Goal: Task Accomplishment & Management: Manage account settings

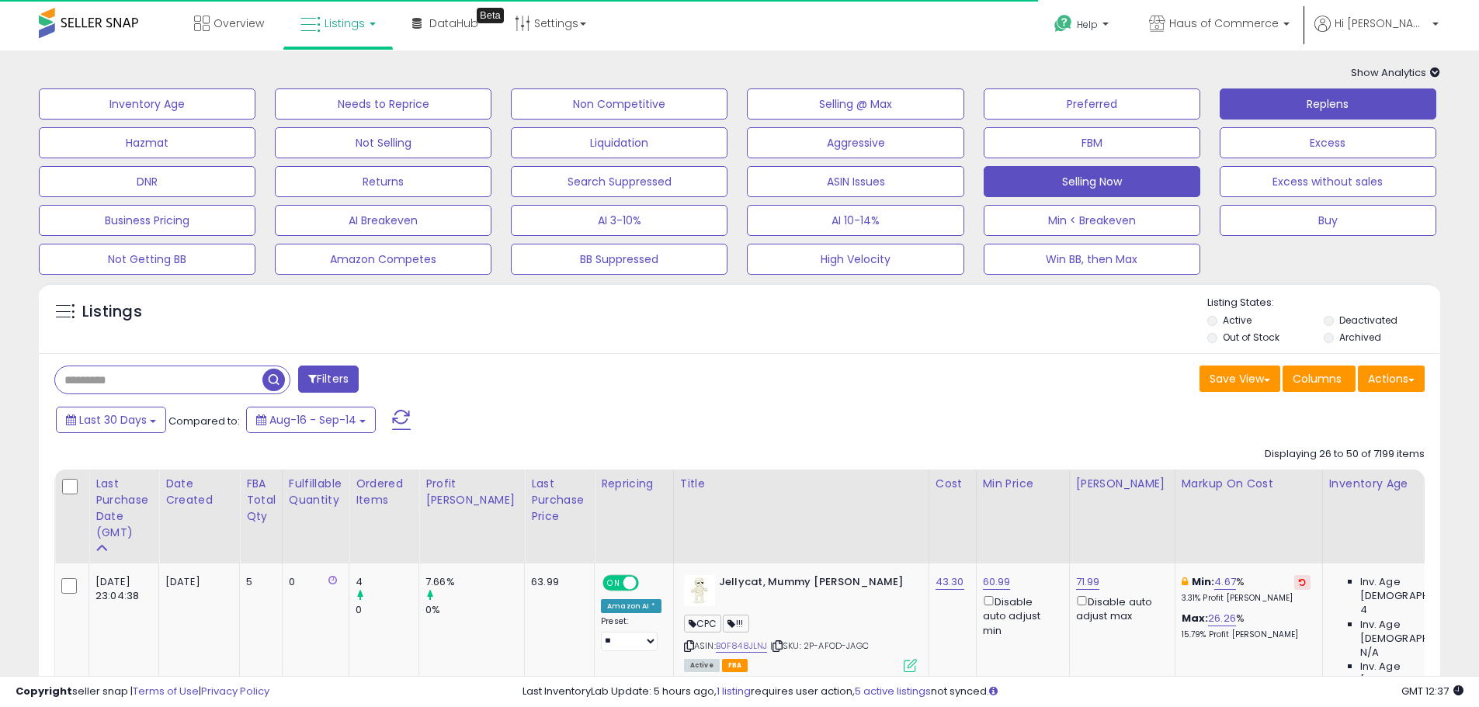
click at [1346, 107] on button "Replens" at bounding box center [1327, 103] width 217 height 31
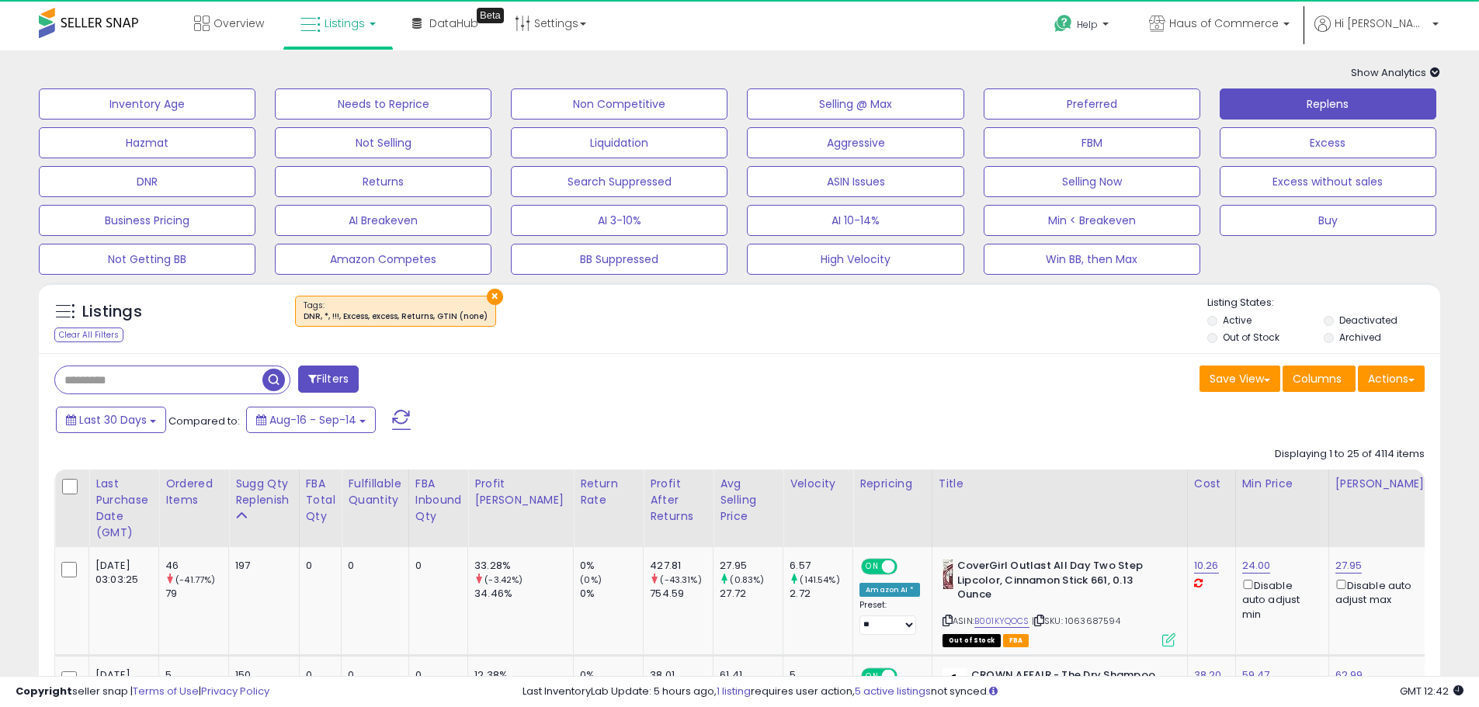
click at [228, 367] on input "text" at bounding box center [158, 379] width 207 height 27
type input "****"
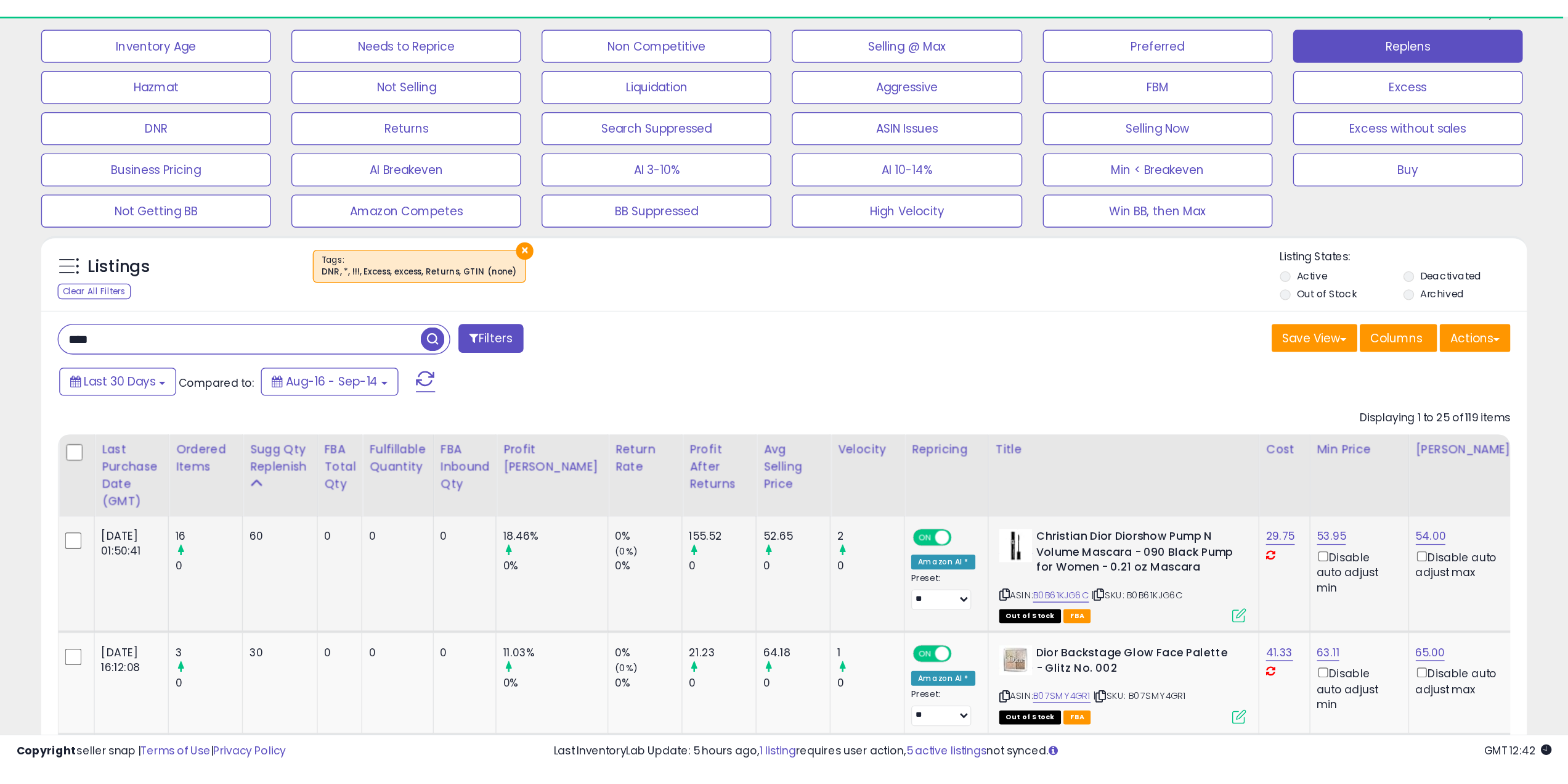
scroll to position [185, 0]
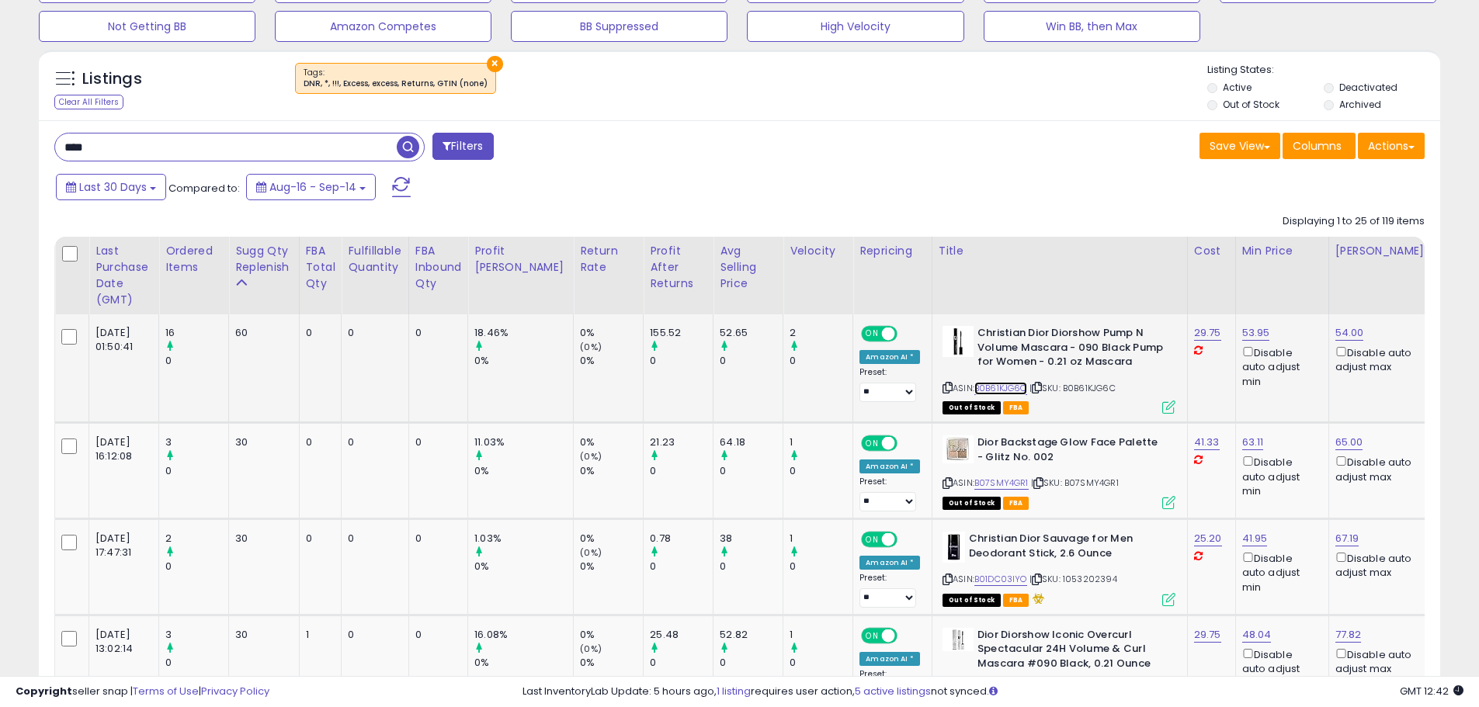
click at [974, 385] on link "B0B61KJG6C" at bounding box center [1000, 388] width 53 height 13
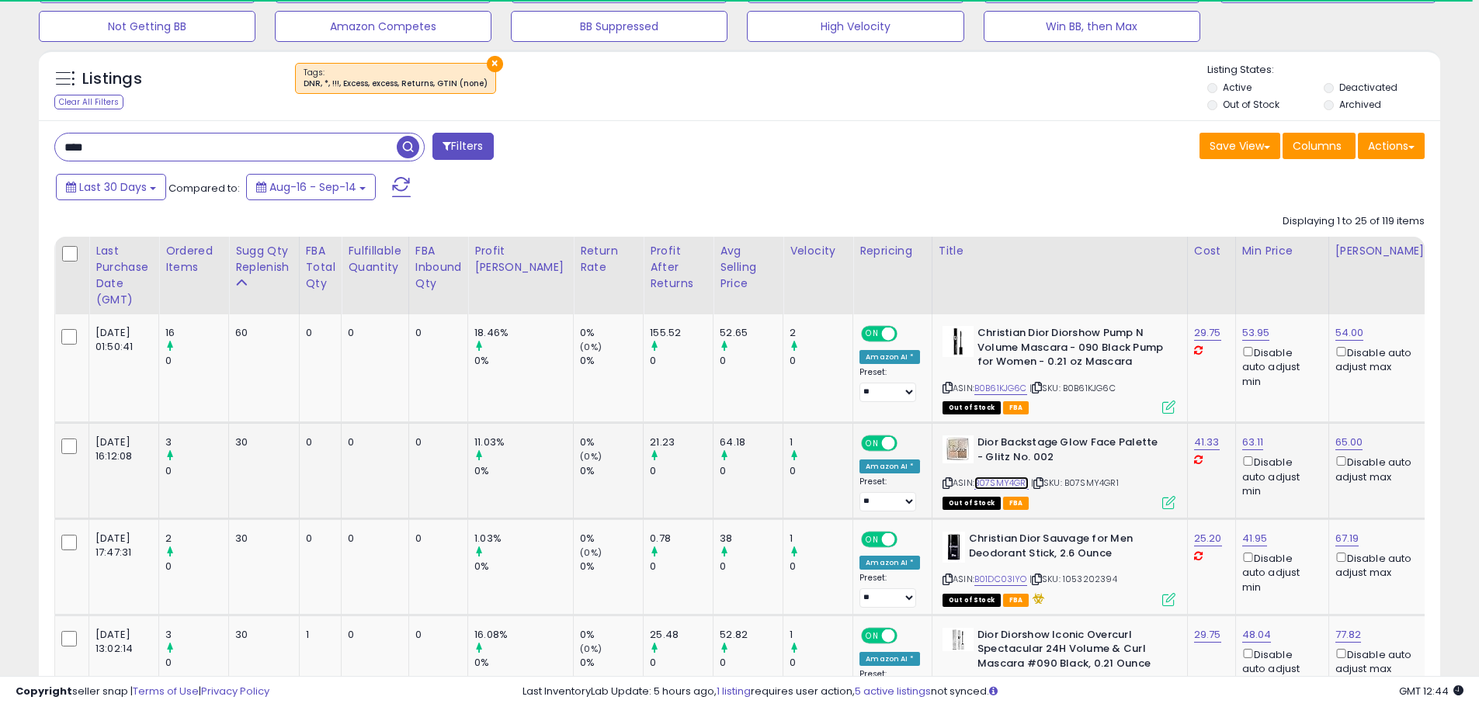
click at [974, 479] on link "B07SMY4GR1" at bounding box center [1001, 483] width 54 height 13
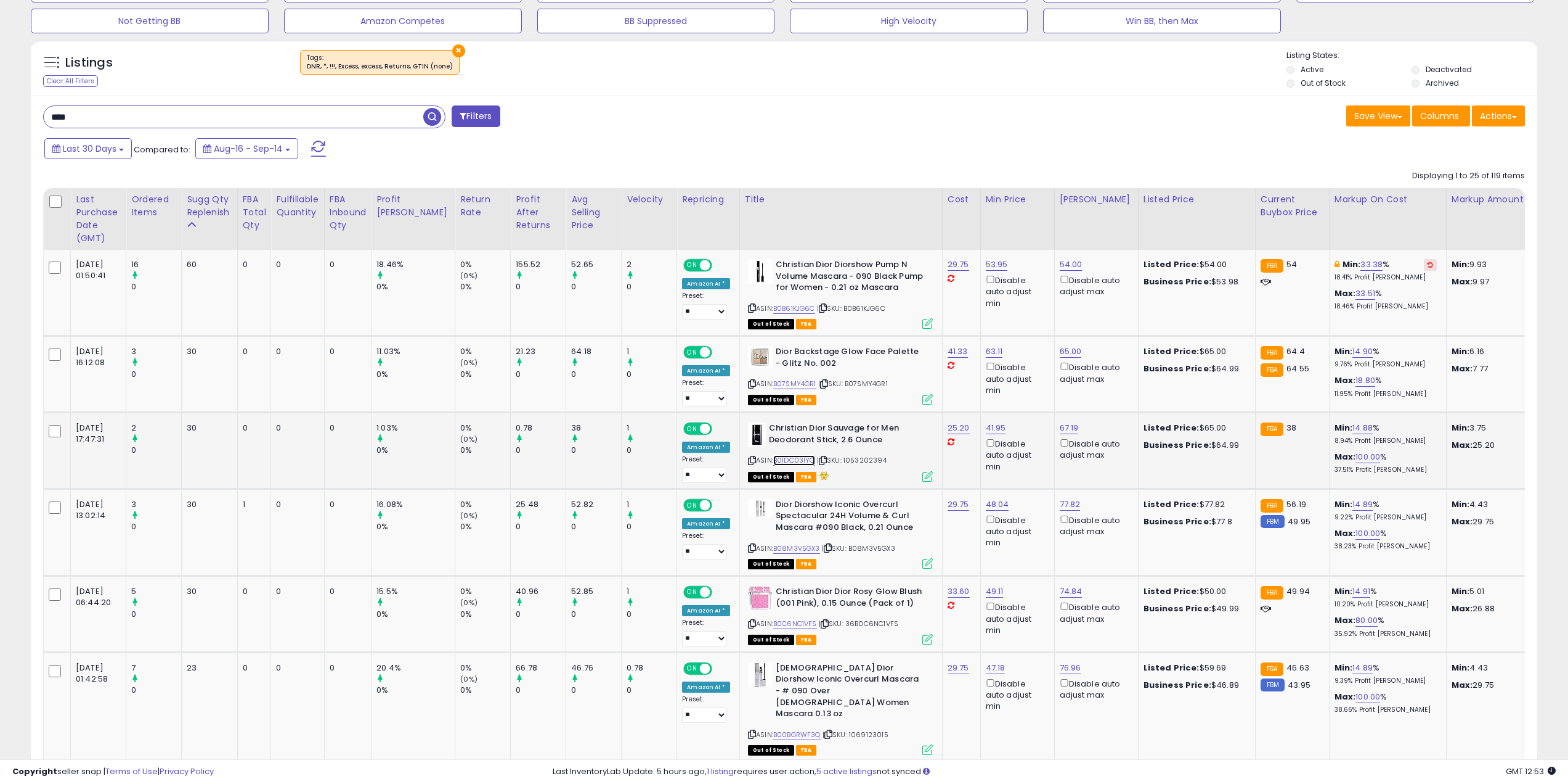
click at [773, 458] on link "B01DC03IYO" at bounding box center [794, 460] width 42 height 10
click at [774, 383] on link "B07SMY4GR1" at bounding box center [795, 384] width 43 height 10
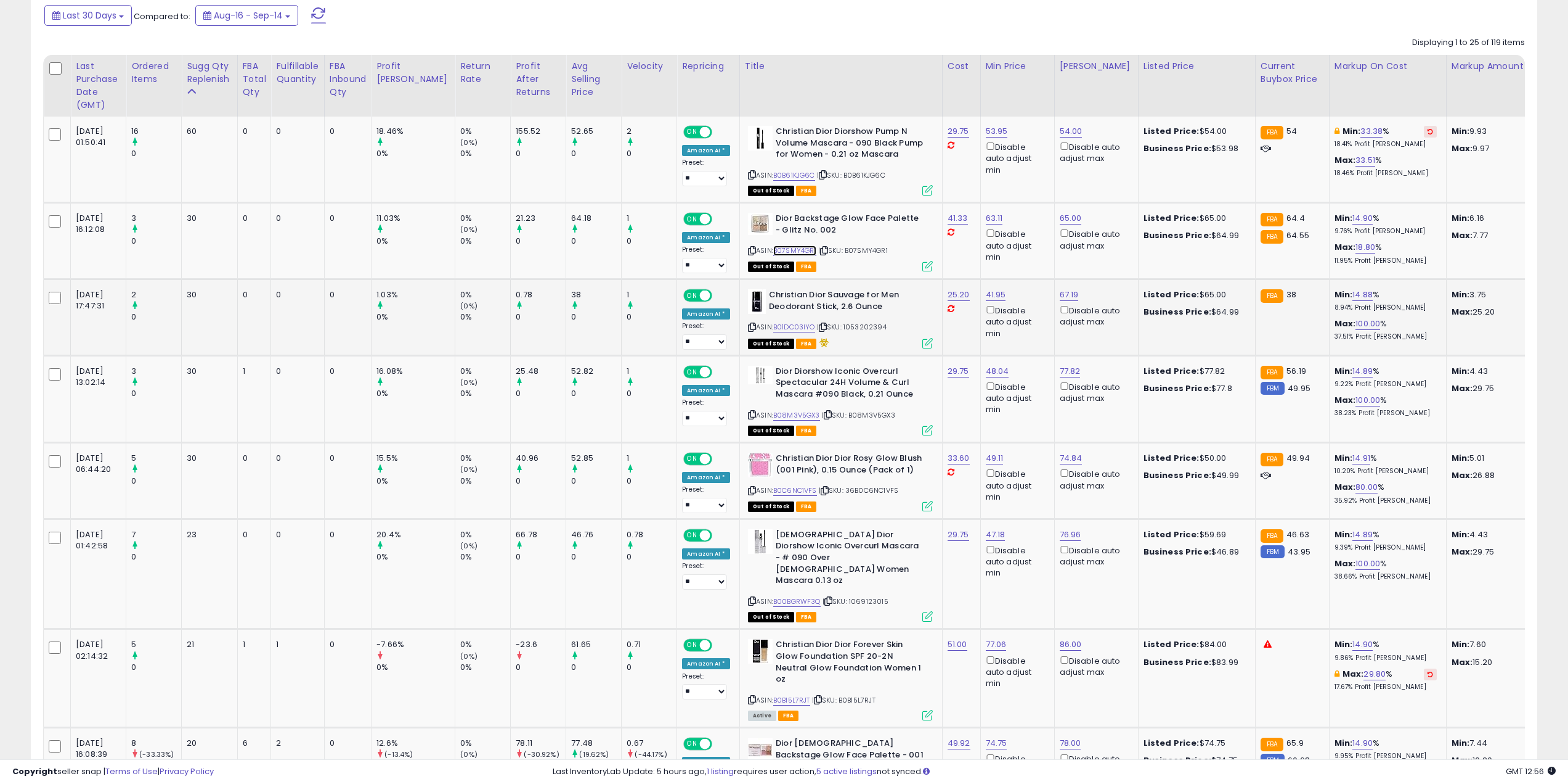
scroll to position [370, 0]
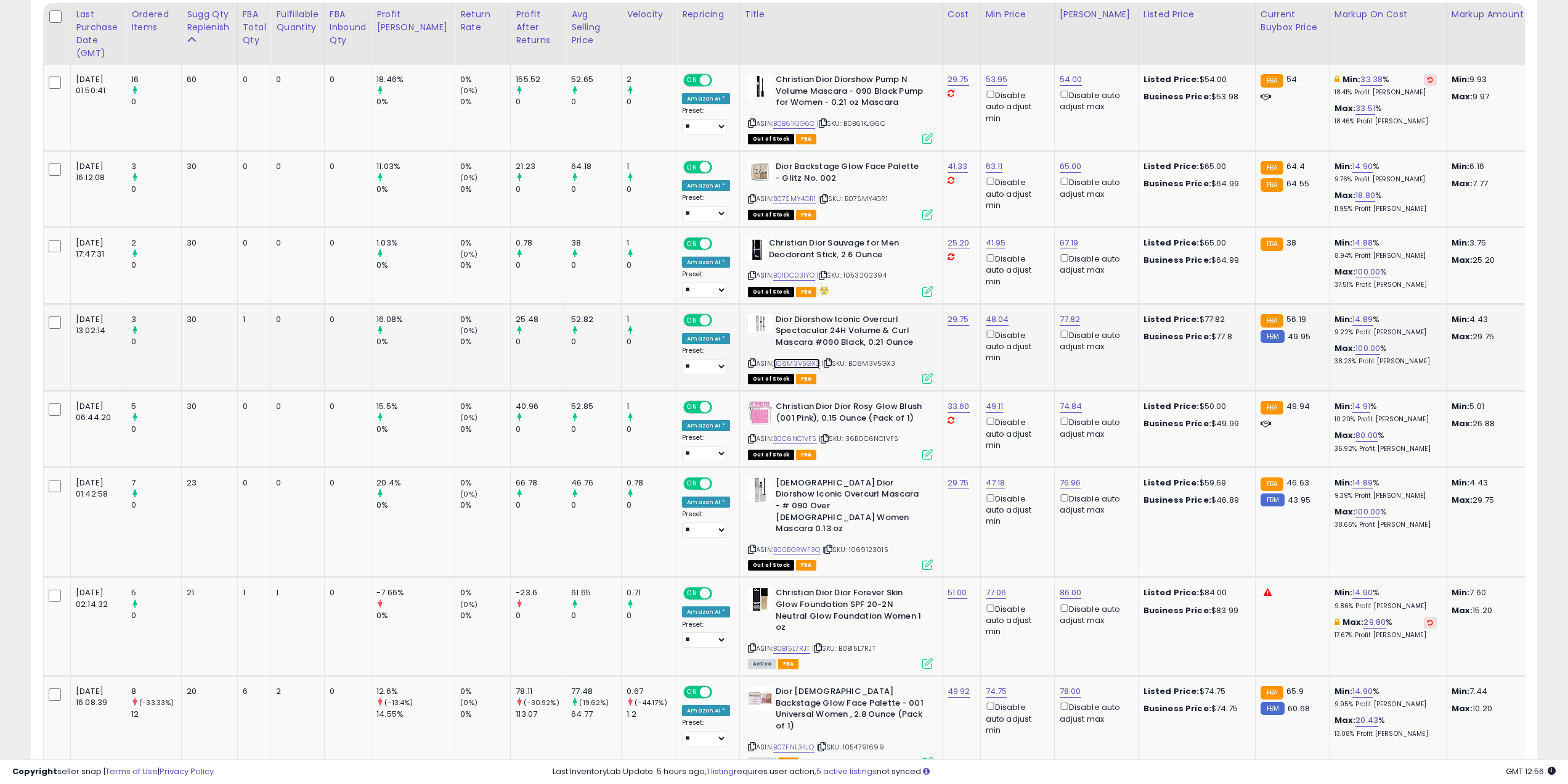
click at [773, 365] on link "B08M3V5GX3" at bounding box center [796, 363] width 47 height 10
click at [784, 544] on link "B00BGRWF3Q" at bounding box center [797, 549] width 48 height 10
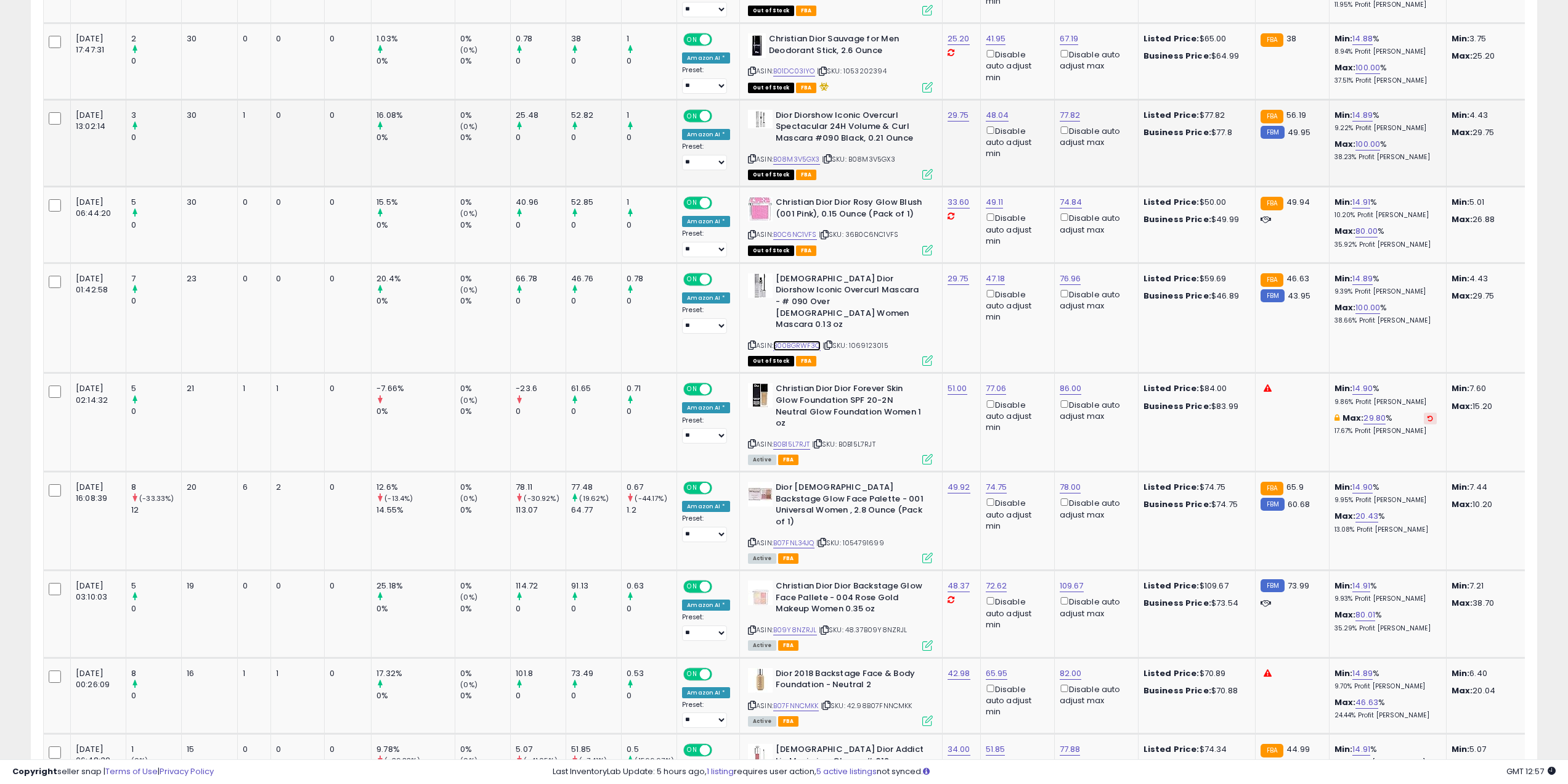
scroll to position [616, 0]
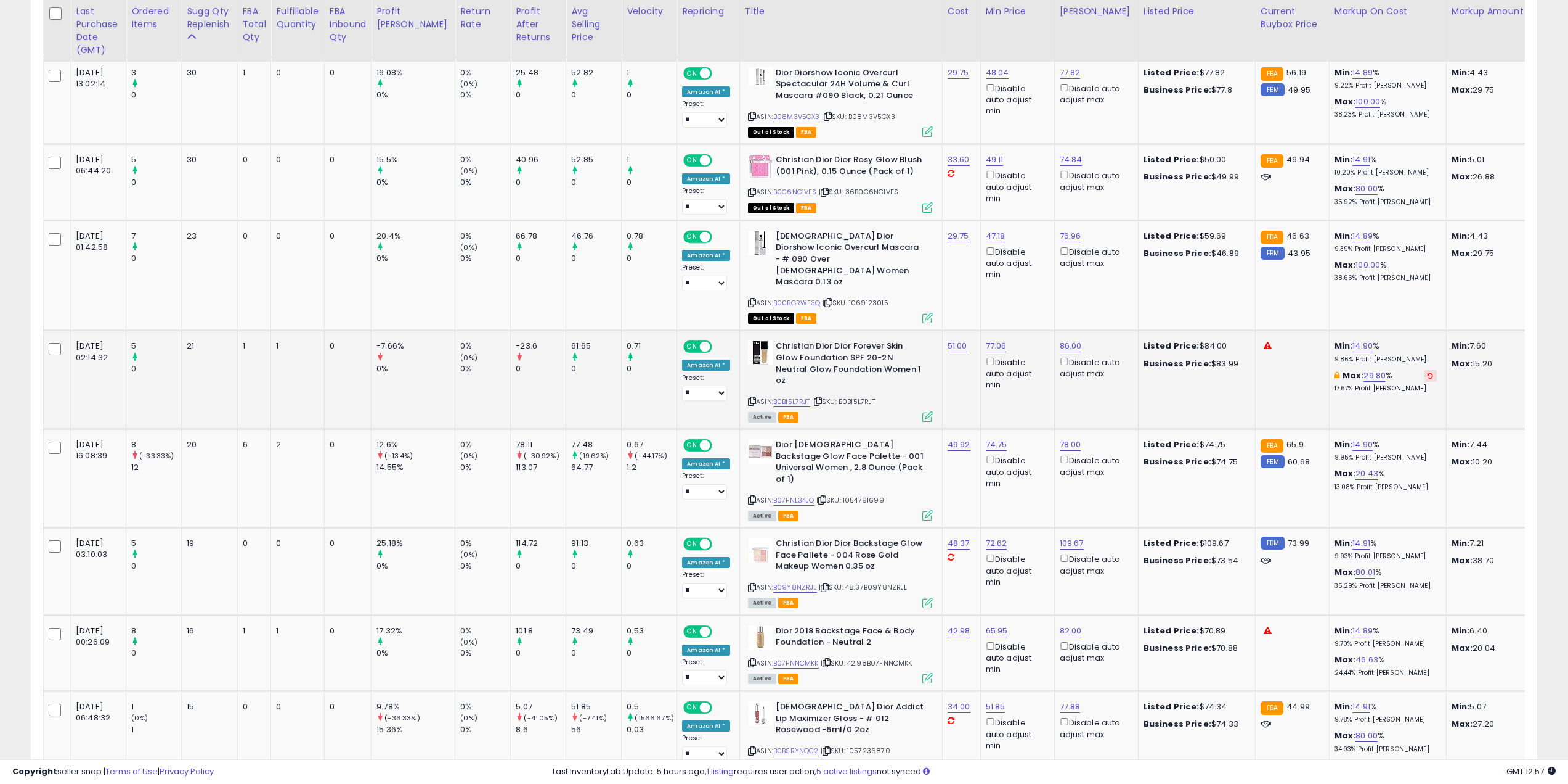
click at [942, 361] on td "51.00" at bounding box center [961, 380] width 38 height 98
click at [773, 396] on link "B0B15L7RJT" at bounding box center [792, 401] width 37 height 10
click at [1060, 340] on link "86.00" at bounding box center [1071, 346] width 22 height 13
click at [951, 280] on input "*****" at bounding box center [1005, 280] width 110 height 21
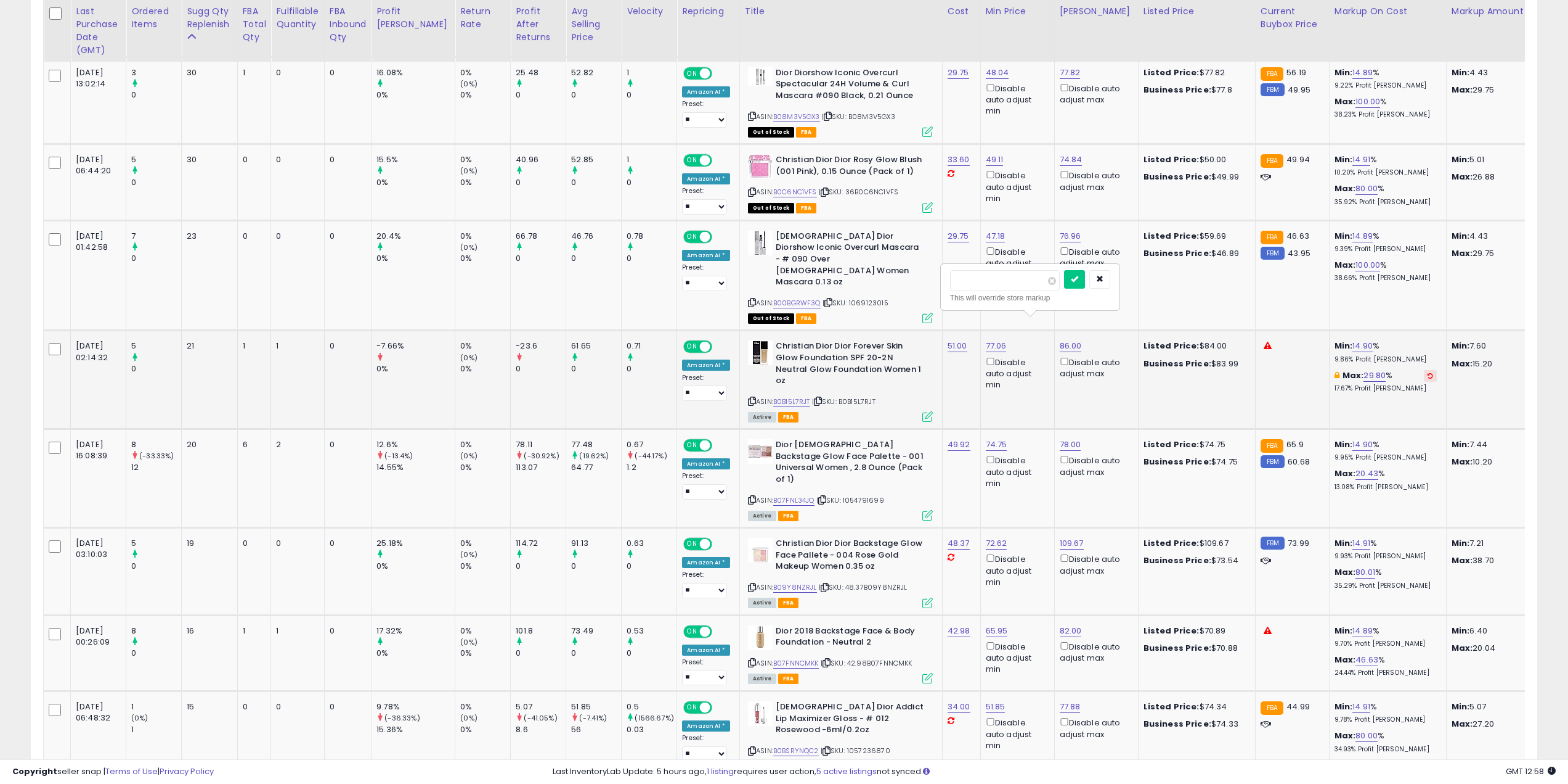
type input "**"
click button "submit" at bounding box center [1075, 279] width 21 height 18
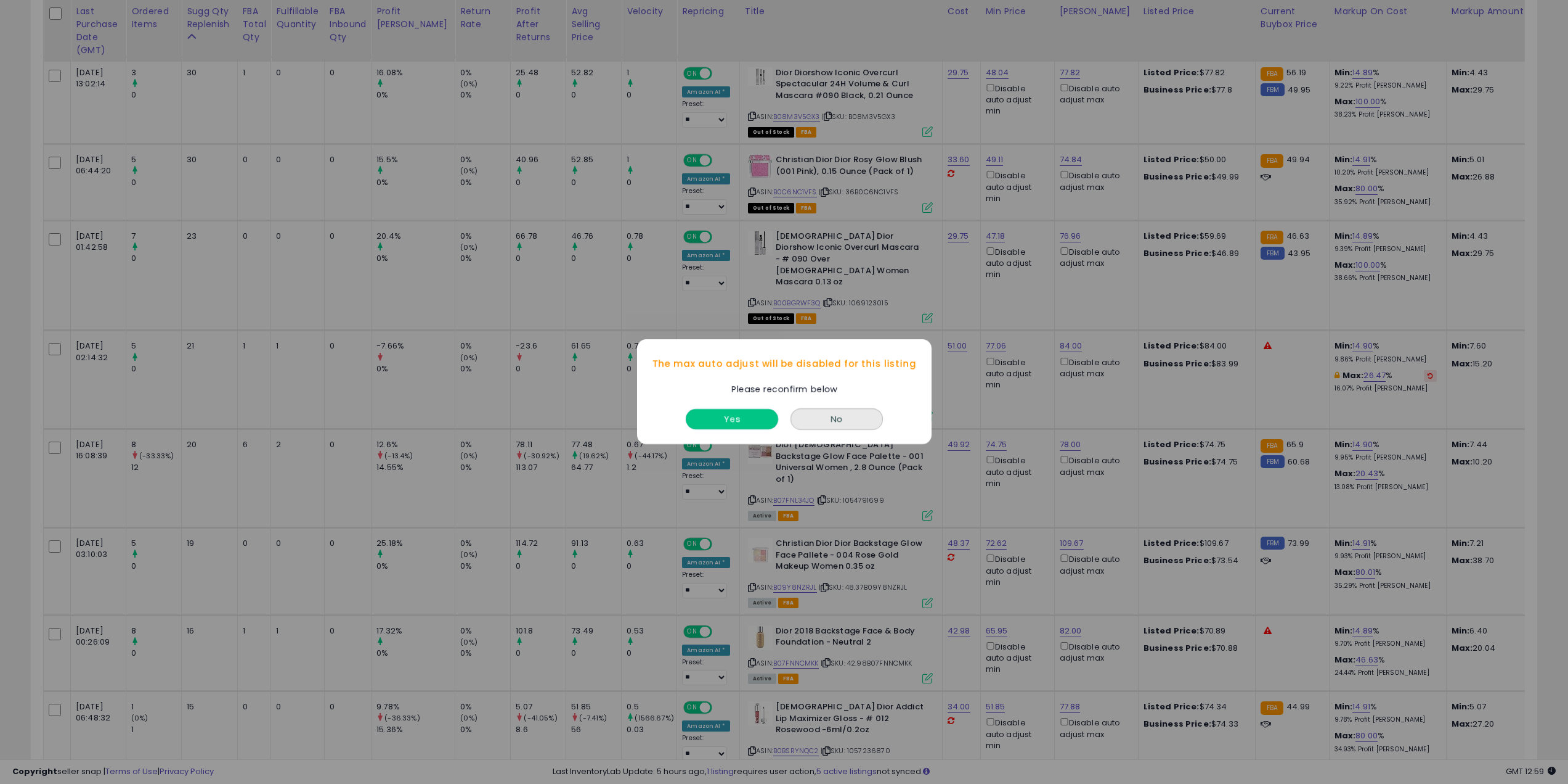
click at [737, 422] on button "Yes" at bounding box center [732, 419] width 92 height 21
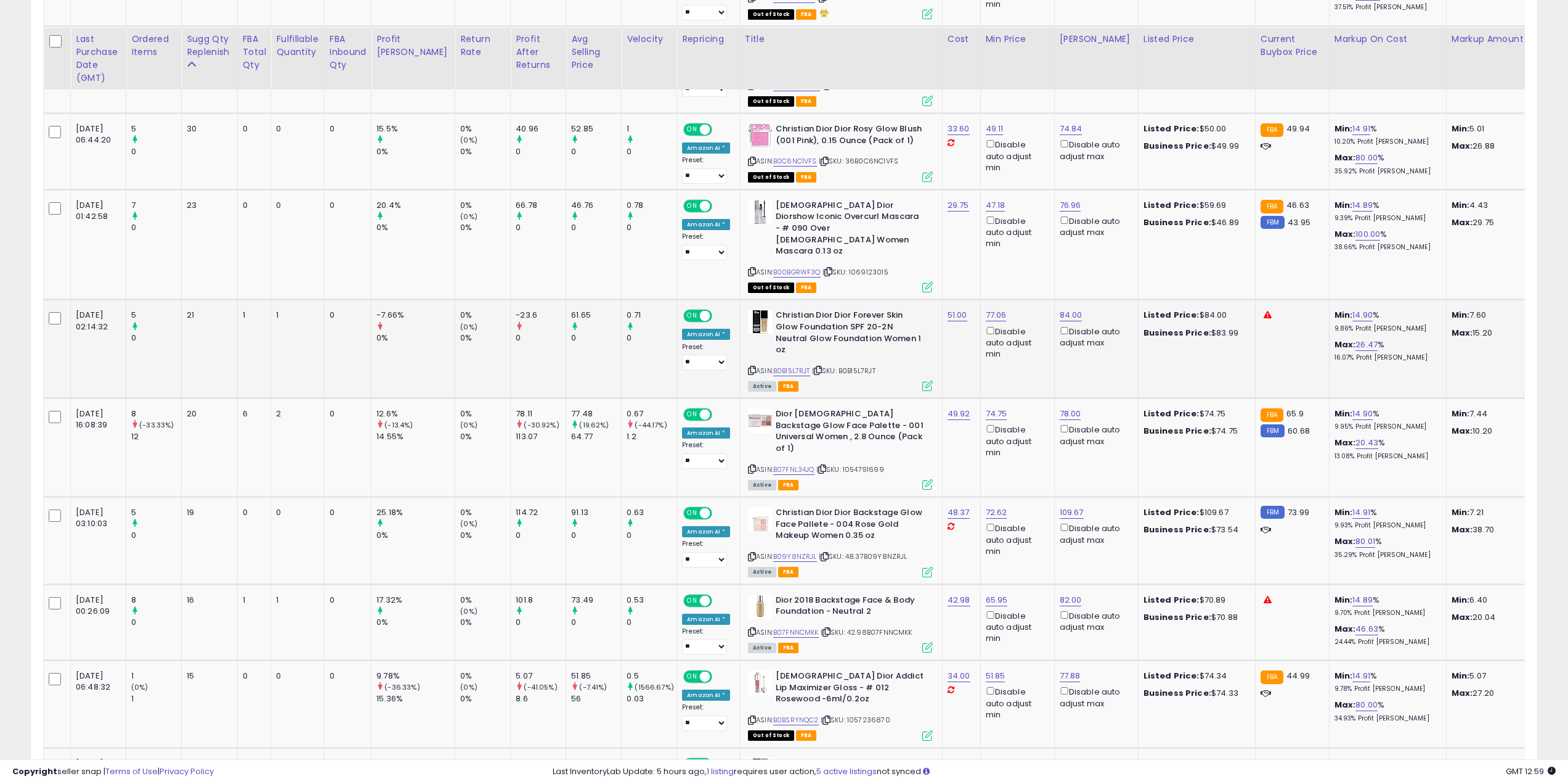
scroll to position [678, 0]
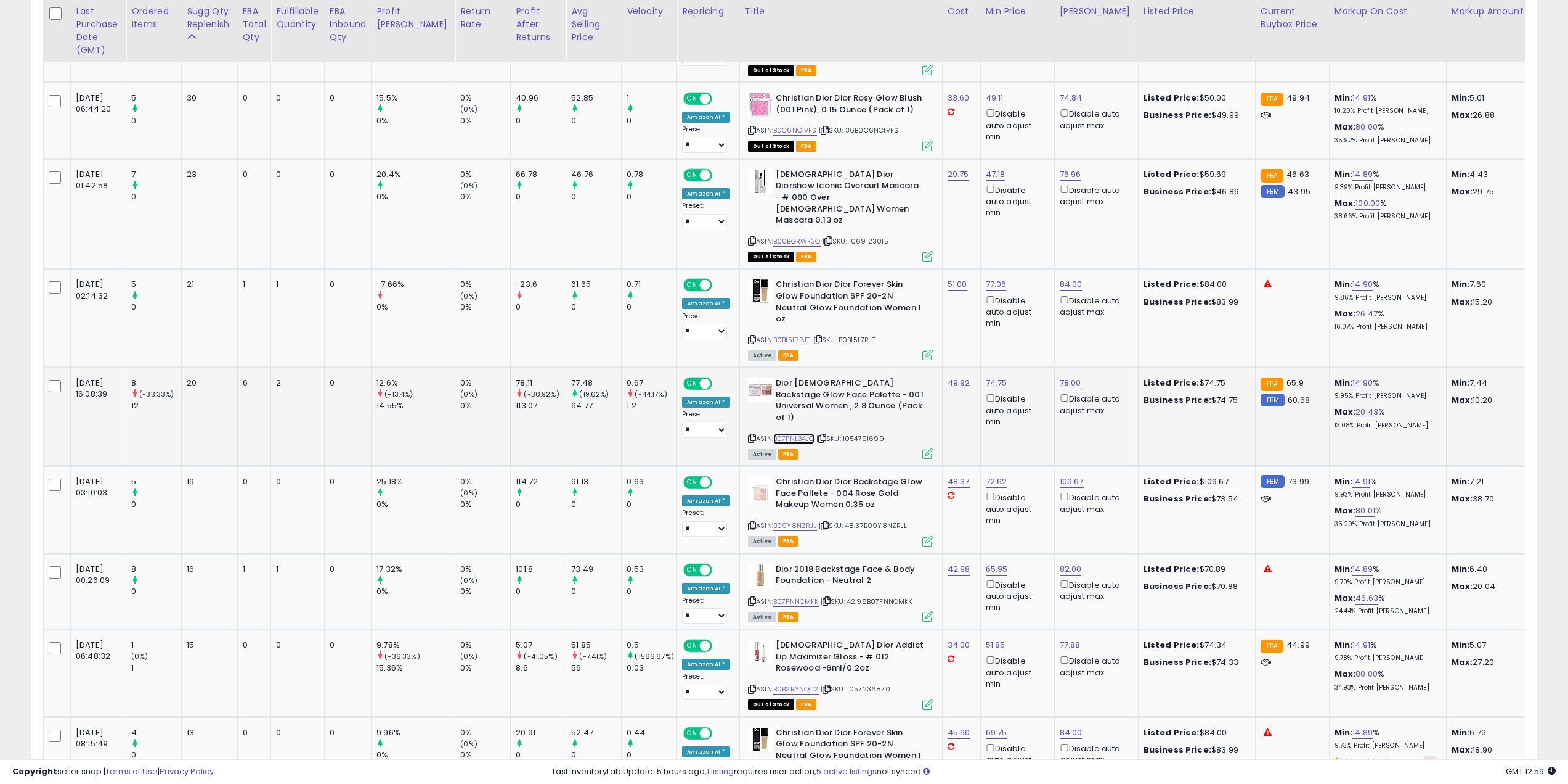
click at [775, 434] on link "B07FNL34JQ" at bounding box center [794, 438] width 41 height 10
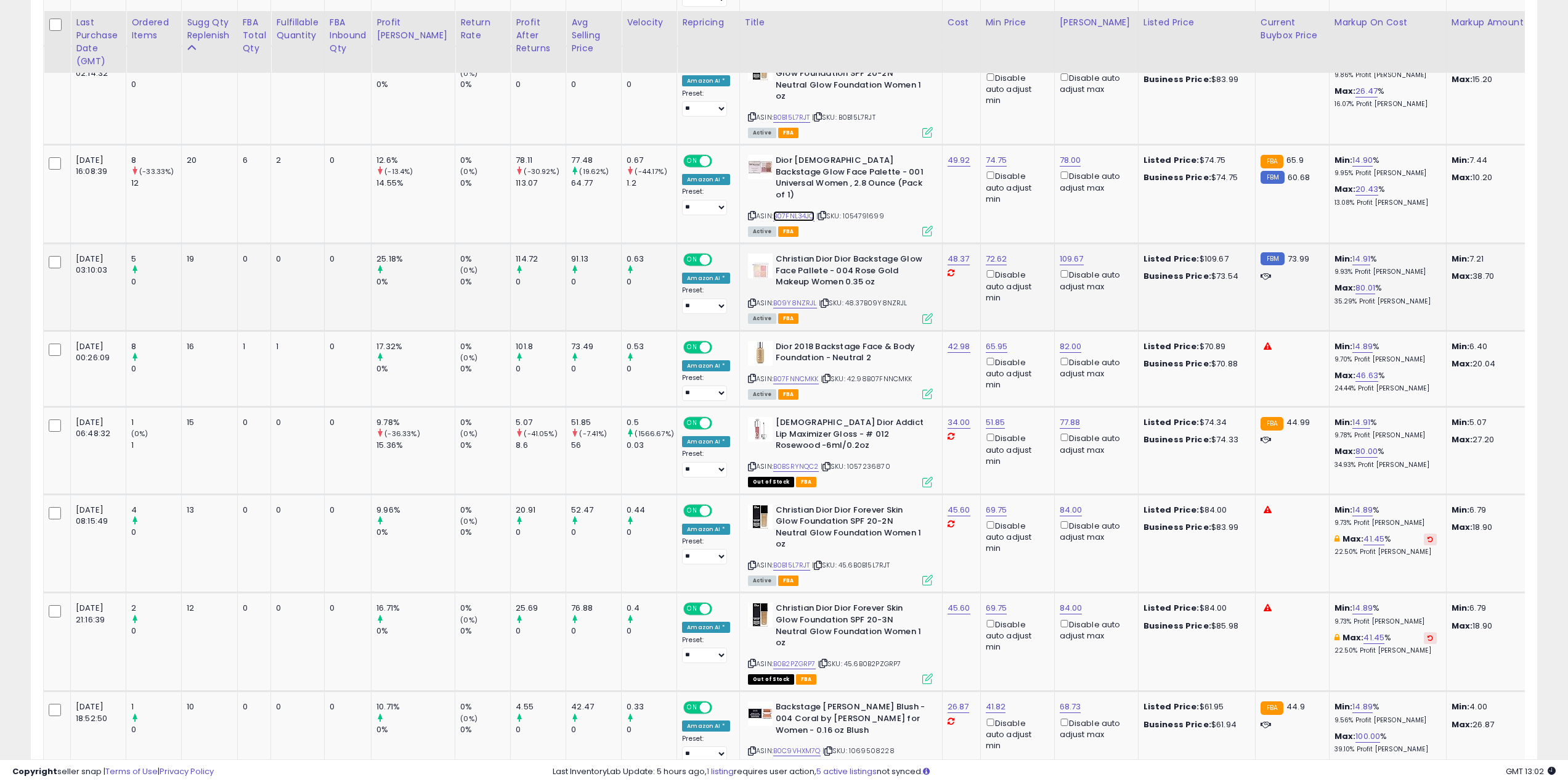
scroll to position [925, 0]
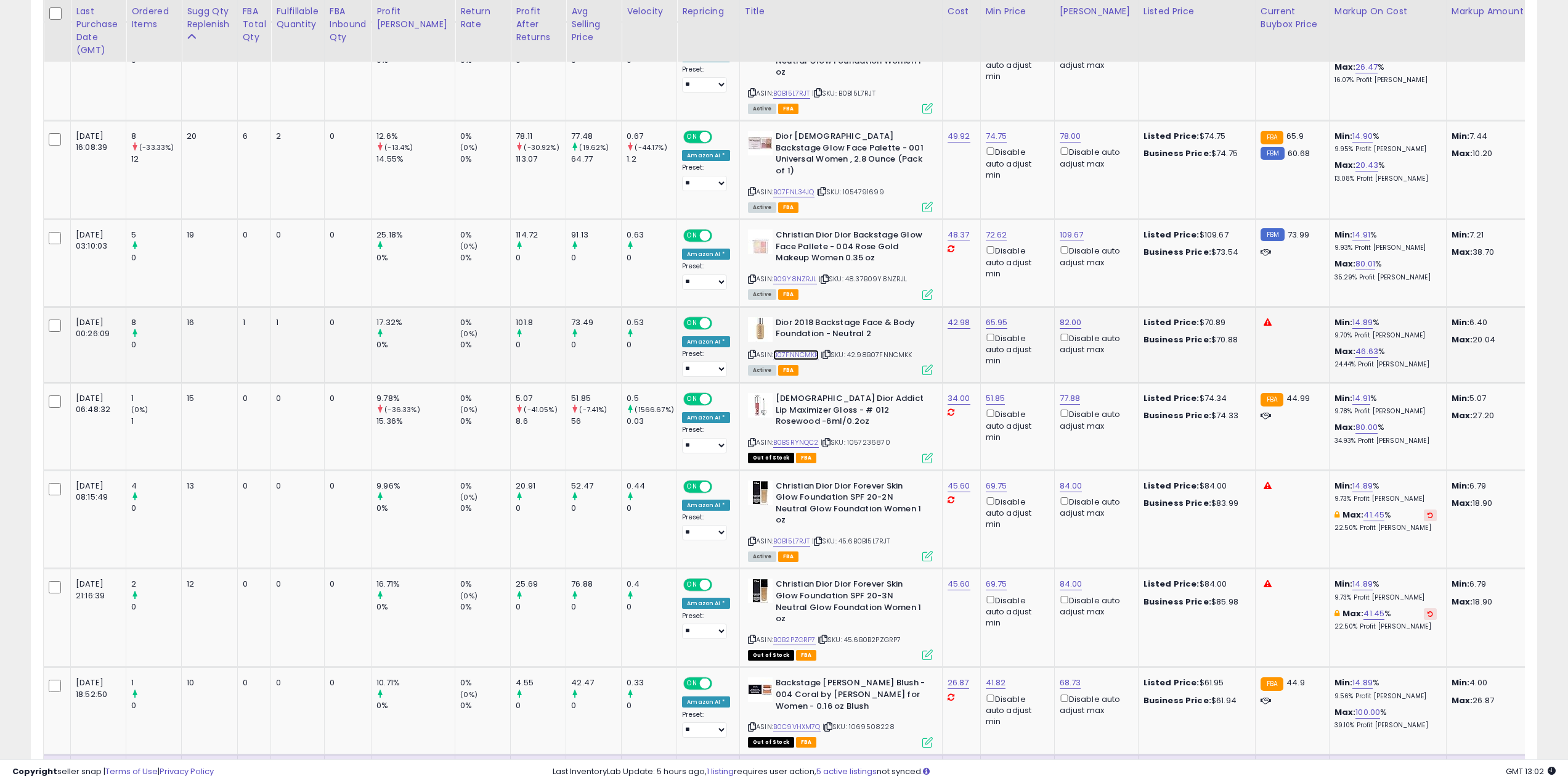
click at [775, 350] on link "B07FNNCMKK" at bounding box center [796, 354] width 45 height 10
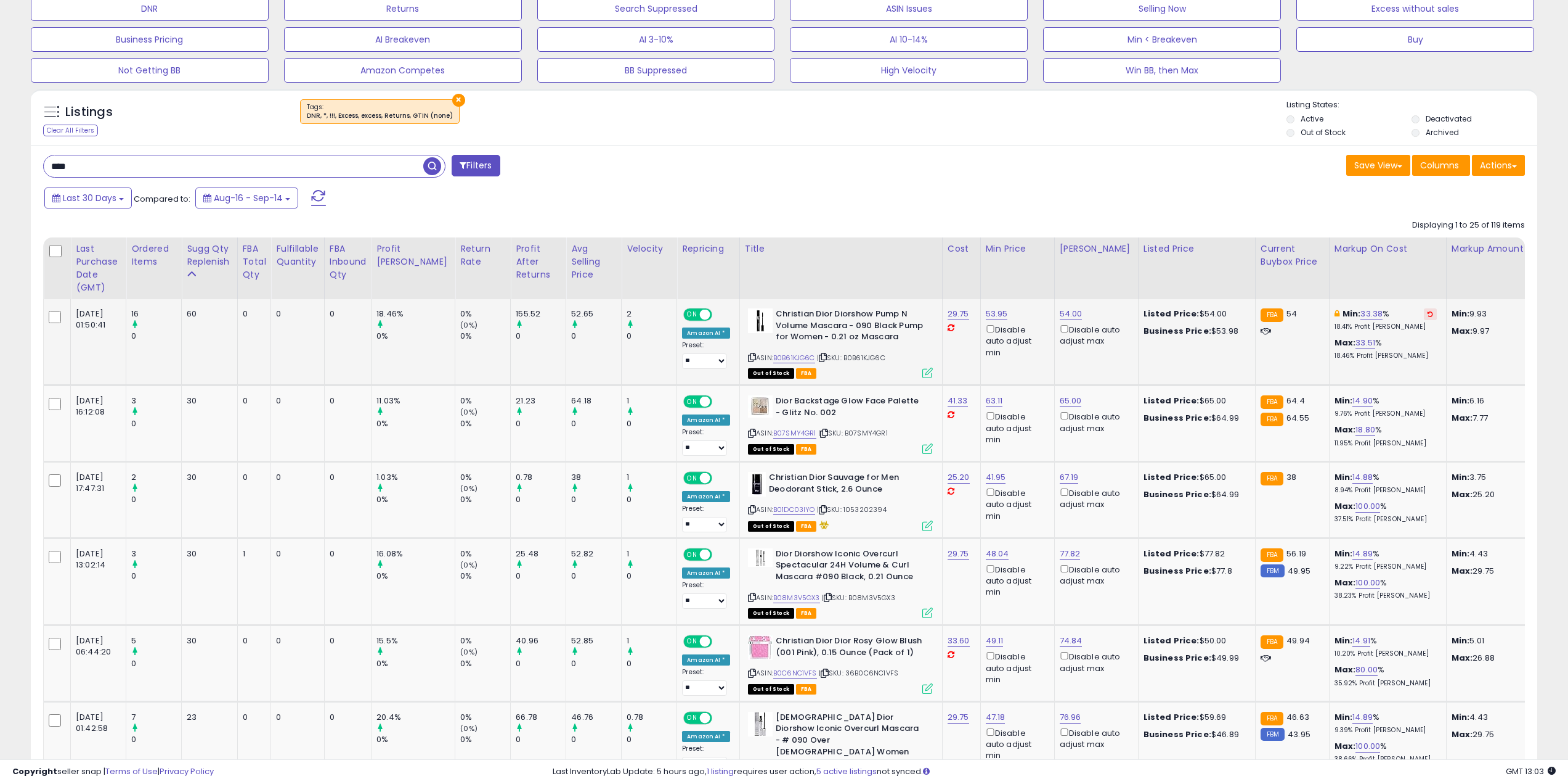
scroll to position [0, 0]
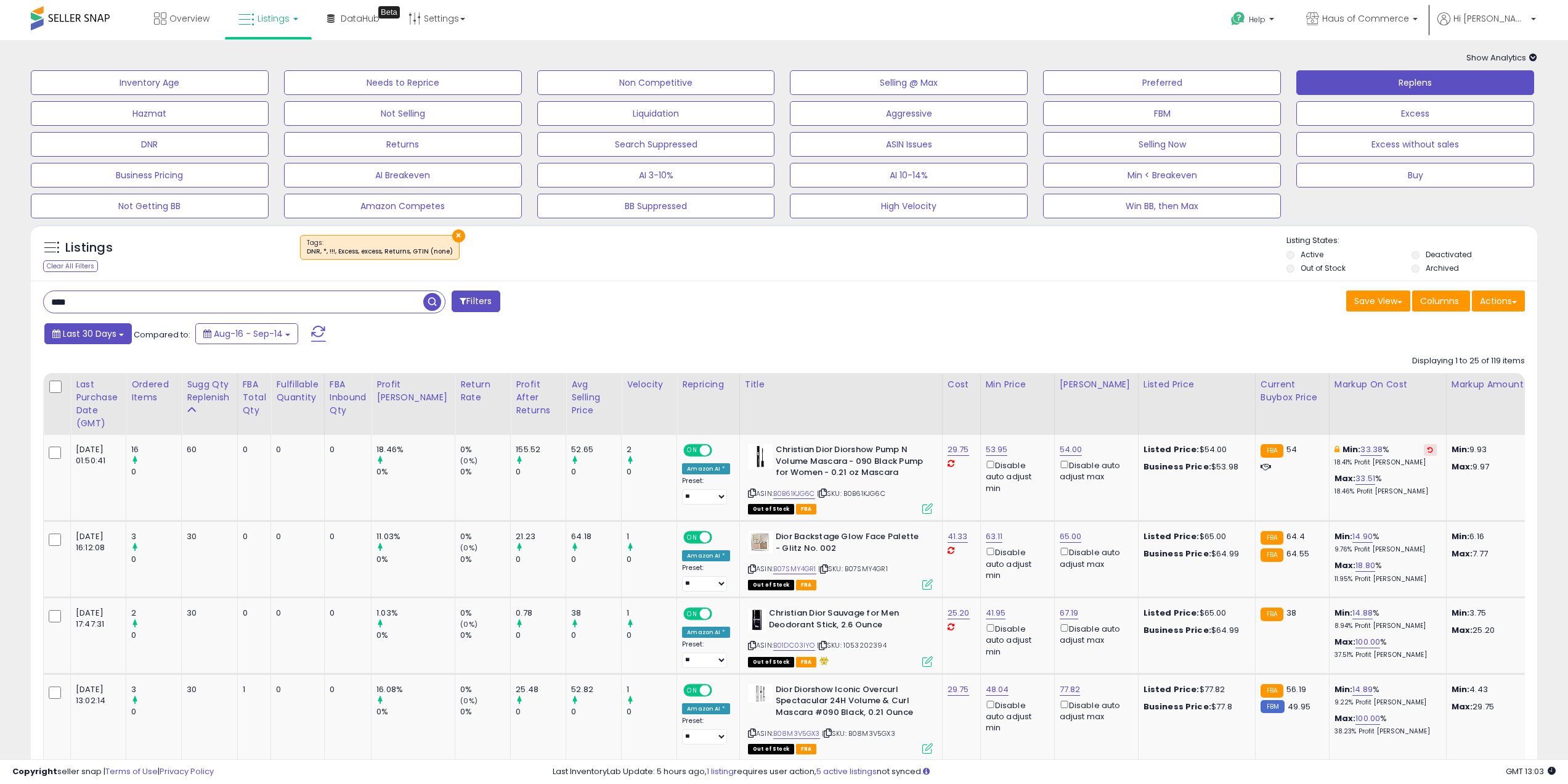
click at [91, 335] on span "Last 30 Days" at bounding box center [90, 334] width 54 height 13
click at [98, 404] on li "Custom Range" at bounding box center [99, 401] width 98 height 17
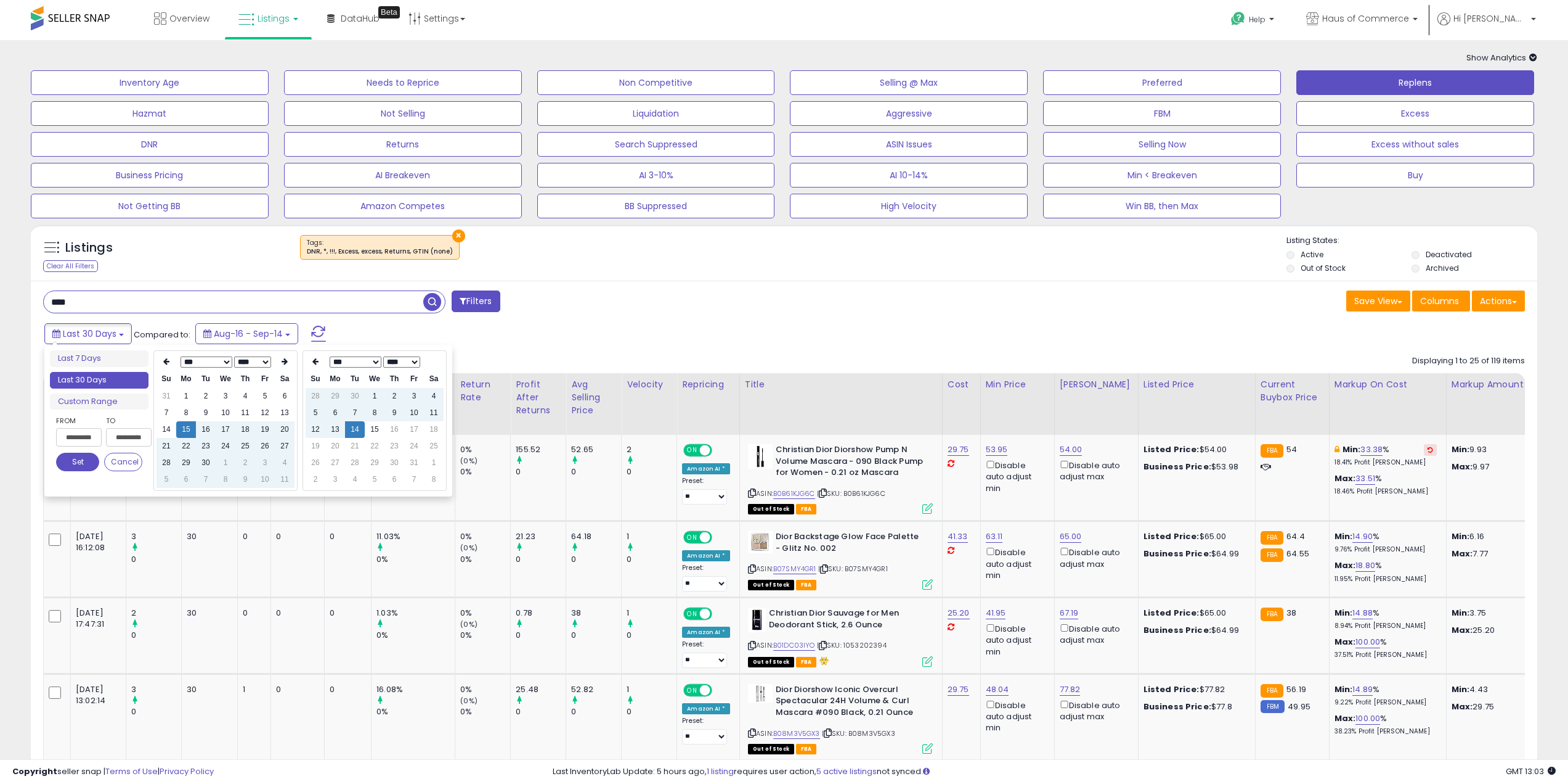
click at [264, 358] on select "**** **** **** **** **** **** **** **** **** **** **** **** **** **** **** ****…" at bounding box center [252, 362] width 37 height 11
click at [162, 360] on th at bounding box center [166, 362] width 20 height 17
click at [263, 392] on td "1" at bounding box center [264, 396] width 20 height 17
type input "**********"
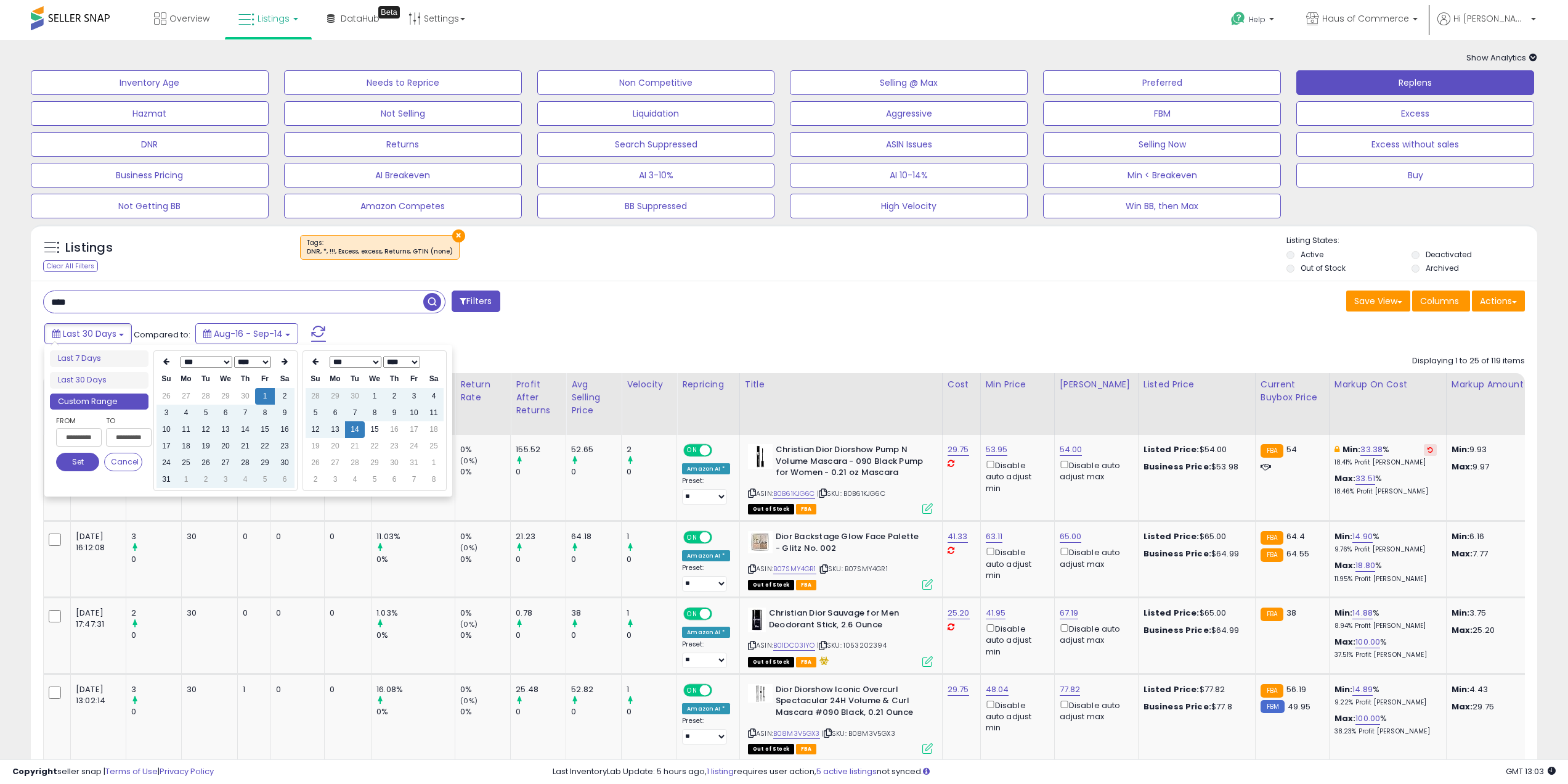
click at [69, 468] on button "Set" at bounding box center [78, 462] width 43 height 18
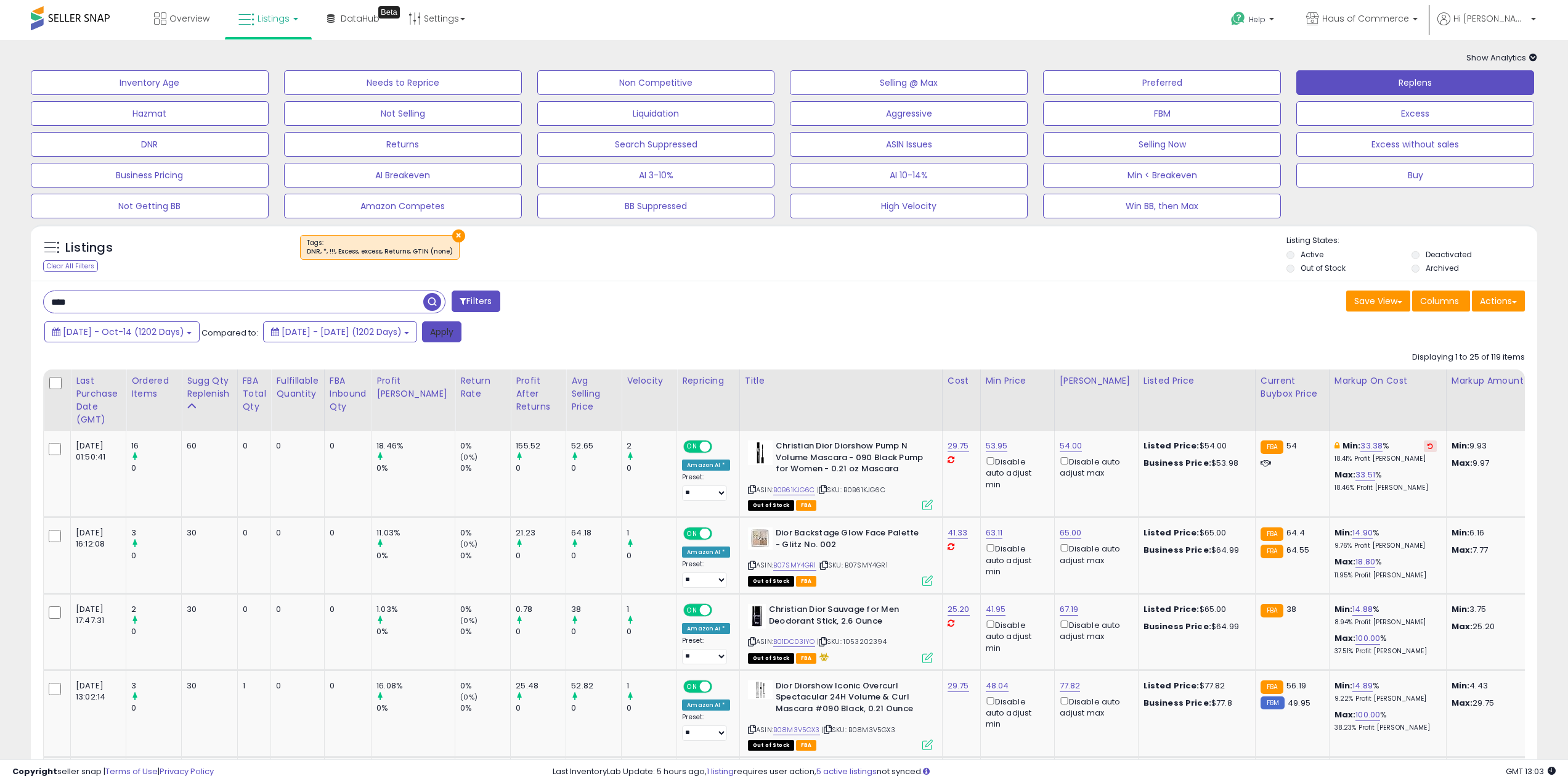
drag, startPoint x: 512, startPoint y: 338, endPoint x: 1009, endPoint y: 341, distance: 497.0
click at [461, 338] on button "Apply" at bounding box center [442, 331] width 40 height 21
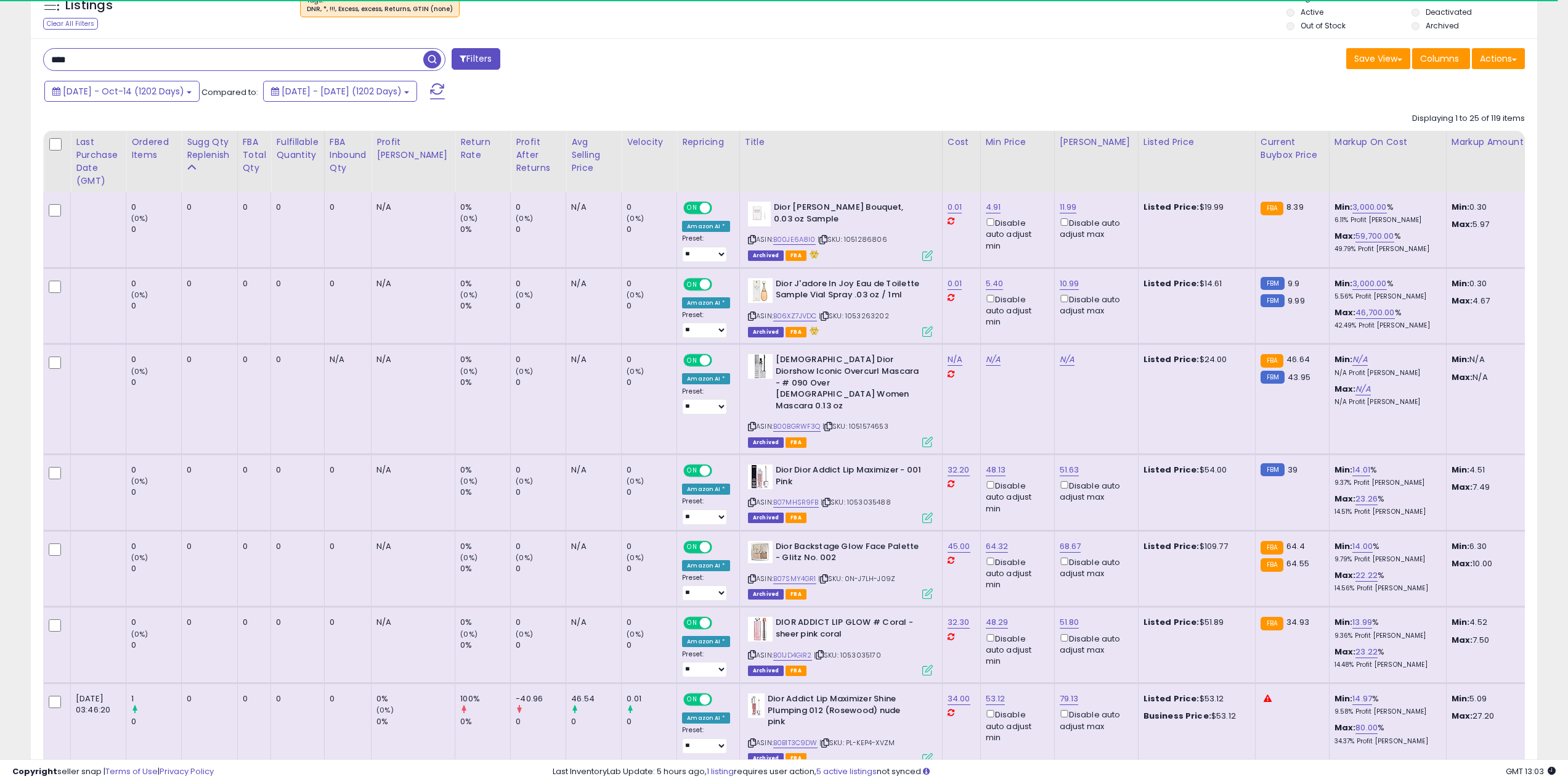
scroll to position [246, 0]
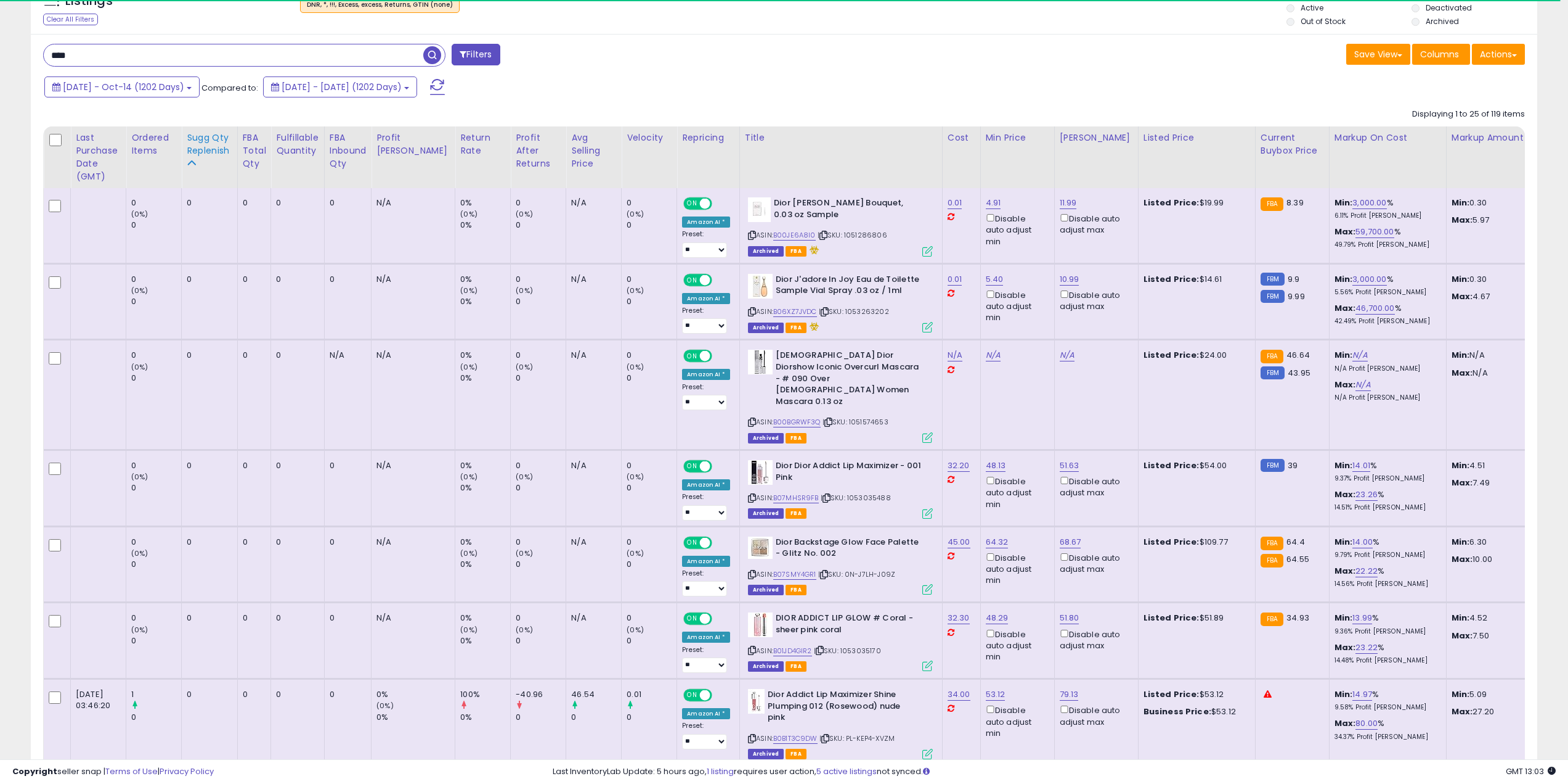
click at [203, 143] on div "Sugg Qty Replenish" at bounding box center [209, 144] width 45 height 26
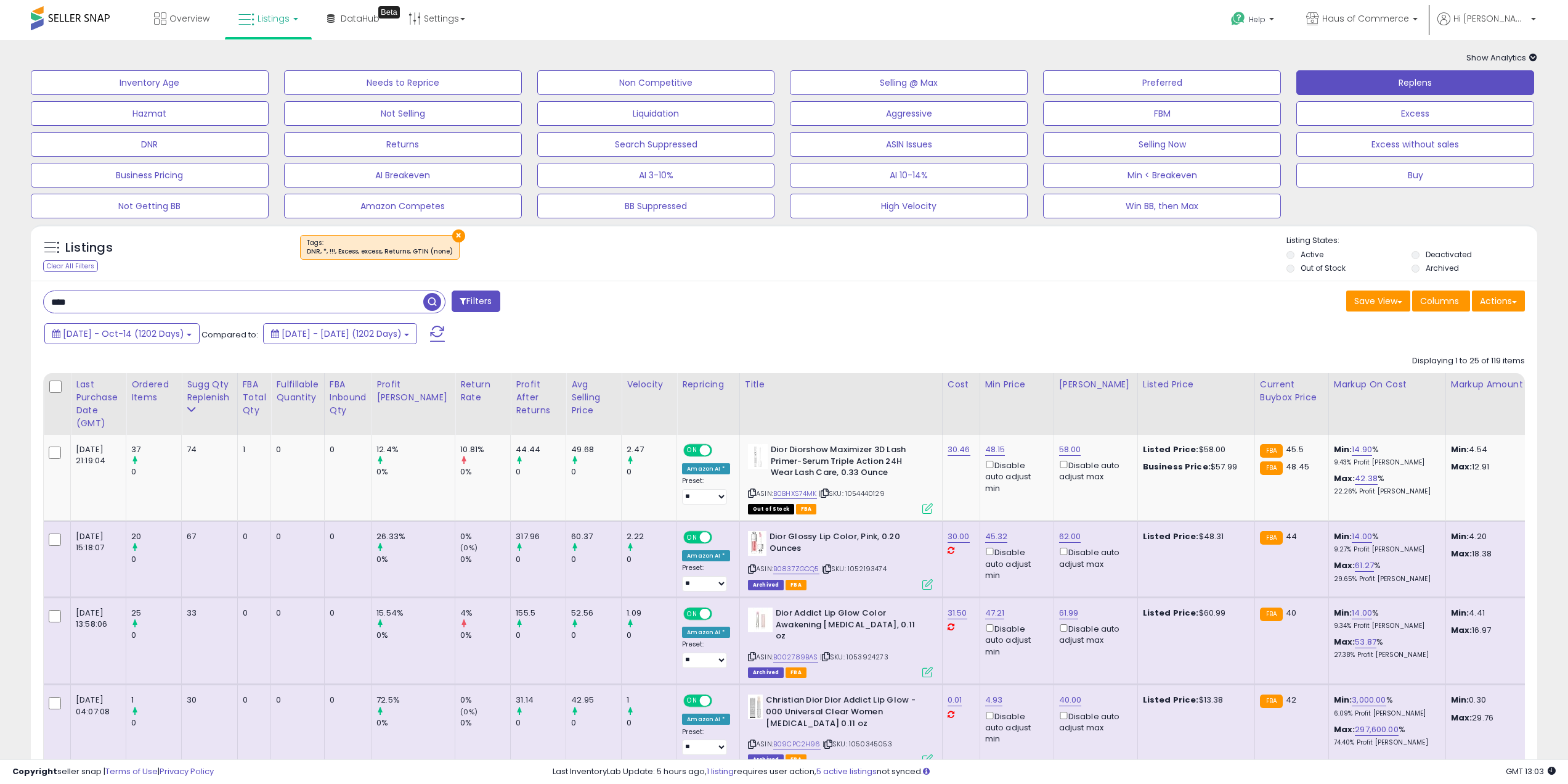
scroll to position [62, 0]
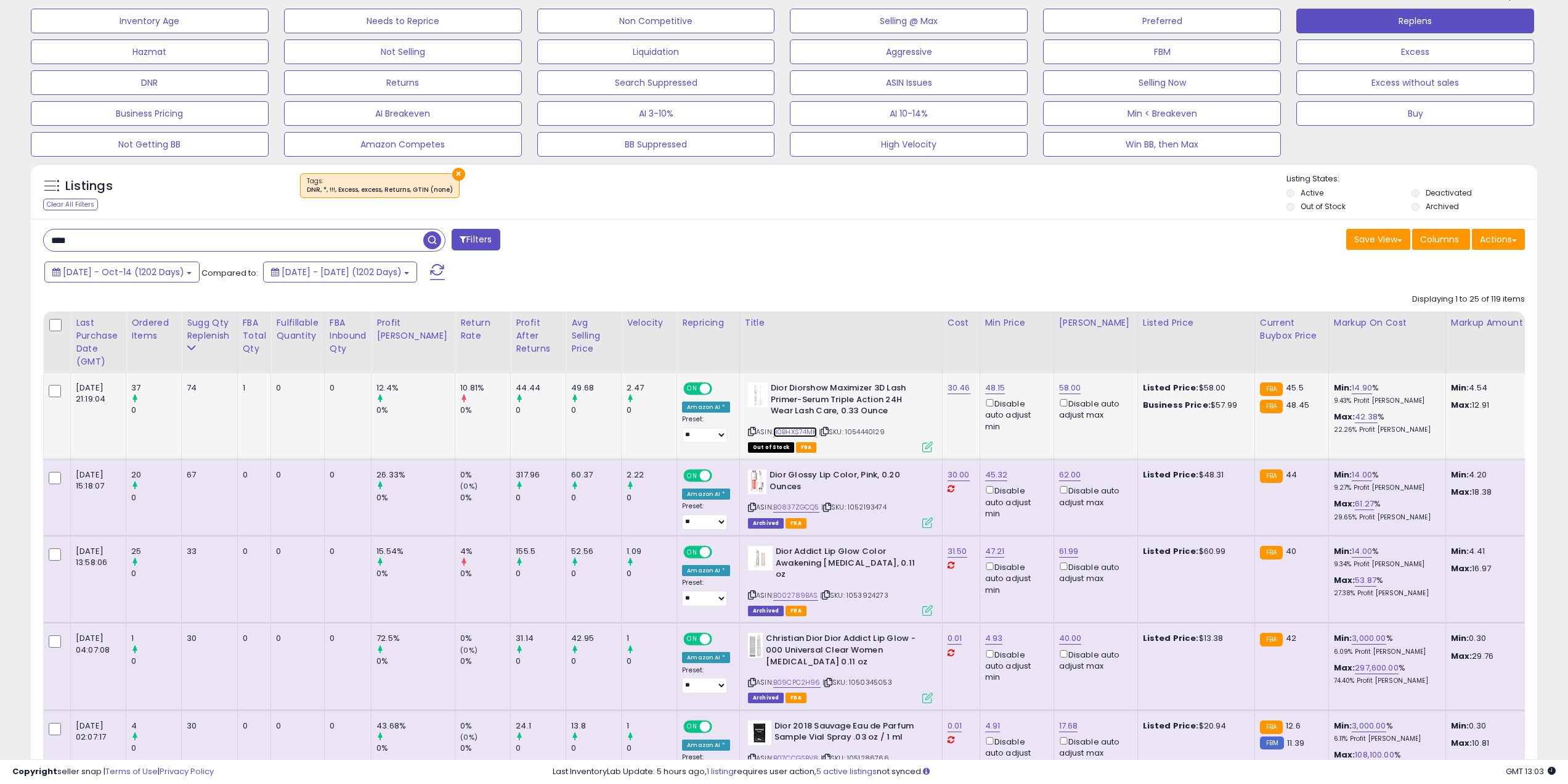
click at [780, 431] on link "B0BHXS74MK" at bounding box center [795, 431] width 44 height 10
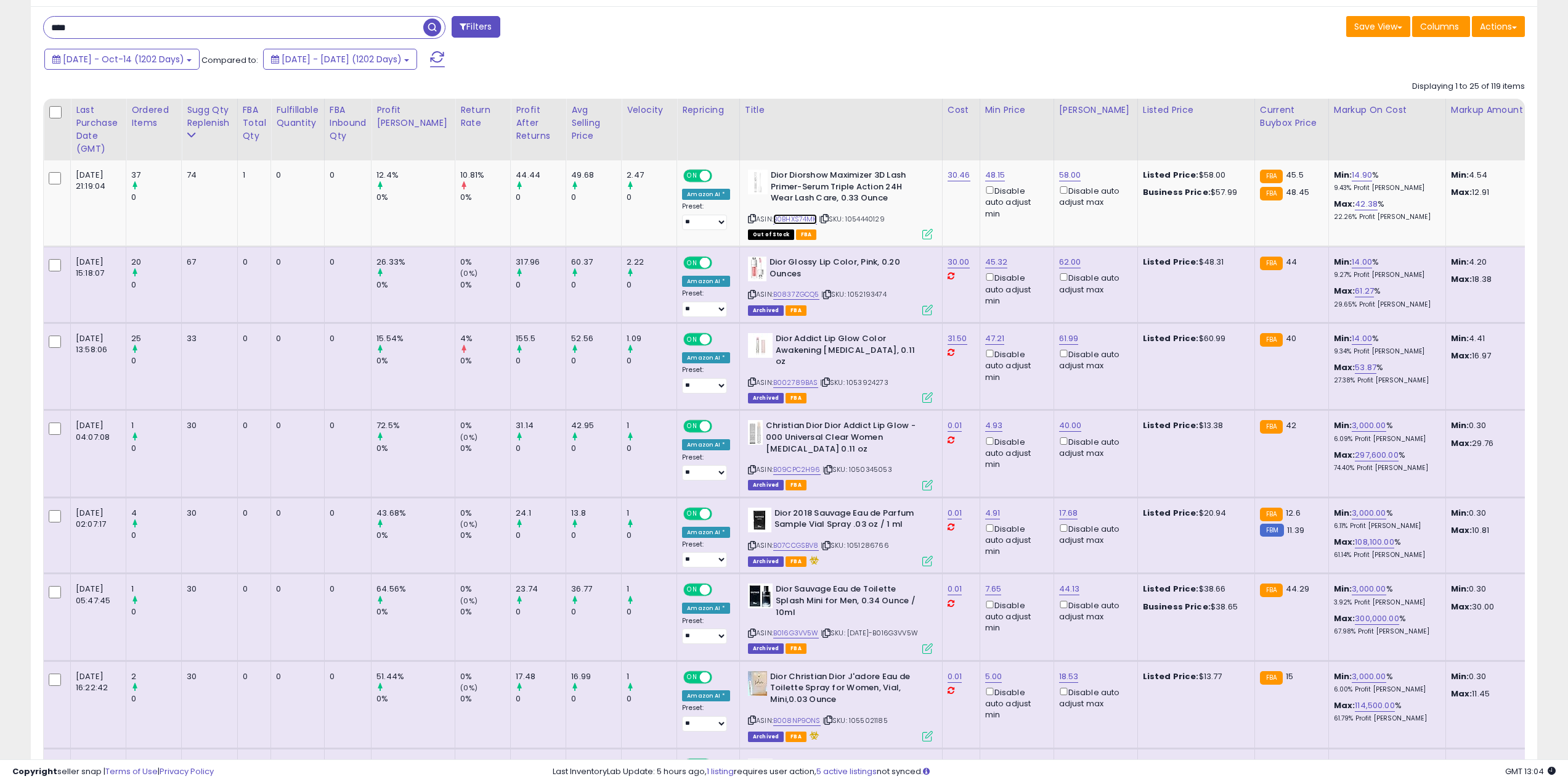
scroll to position [370, 0]
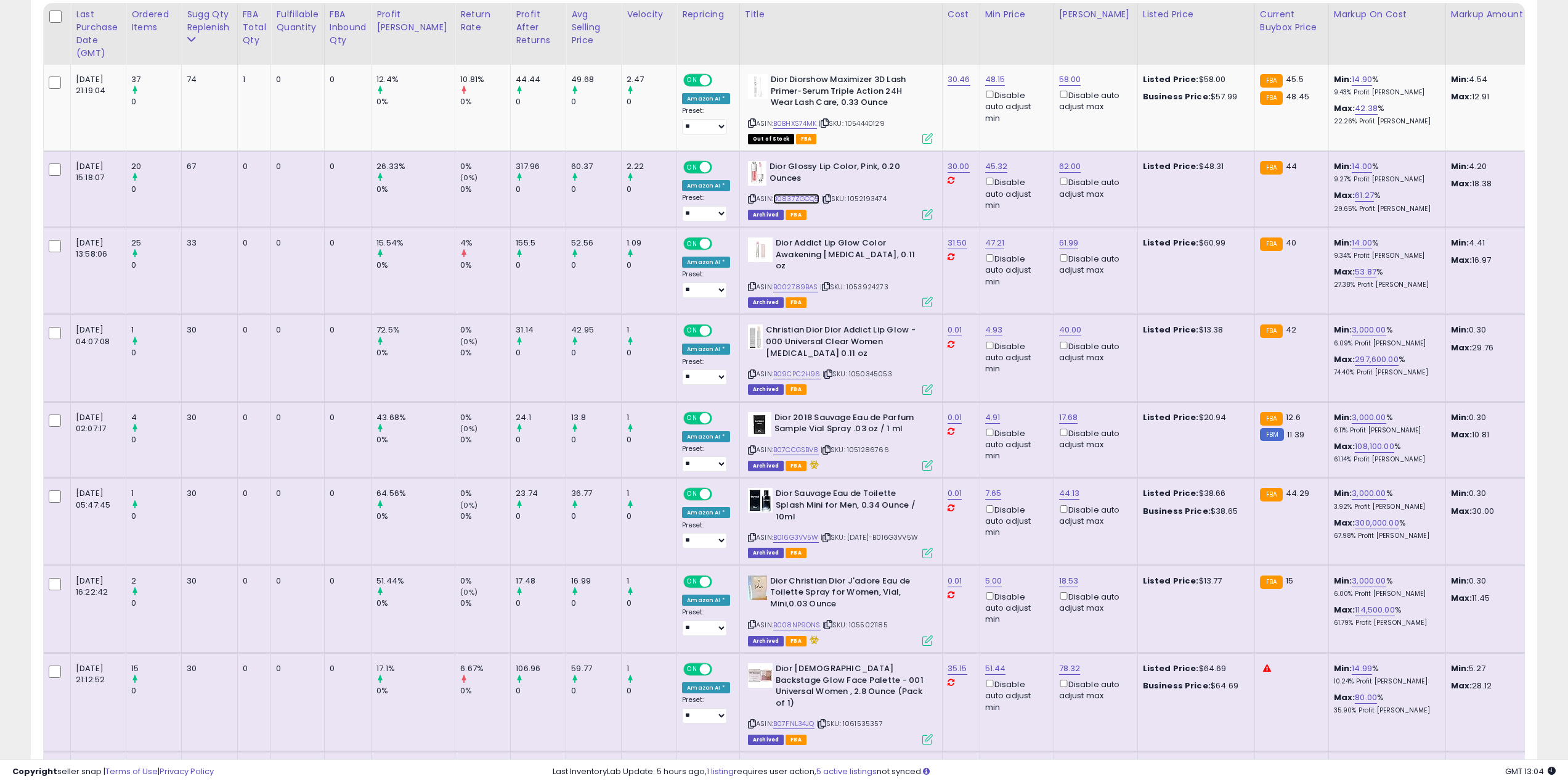
click at [780, 199] on link "B0837ZGCQ5" at bounding box center [796, 199] width 46 height 10
click at [780, 282] on link "B002789BAS" at bounding box center [796, 287] width 45 height 10
click at [780, 199] on link "B0837ZGCQ5" at bounding box center [796, 199] width 46 height 10
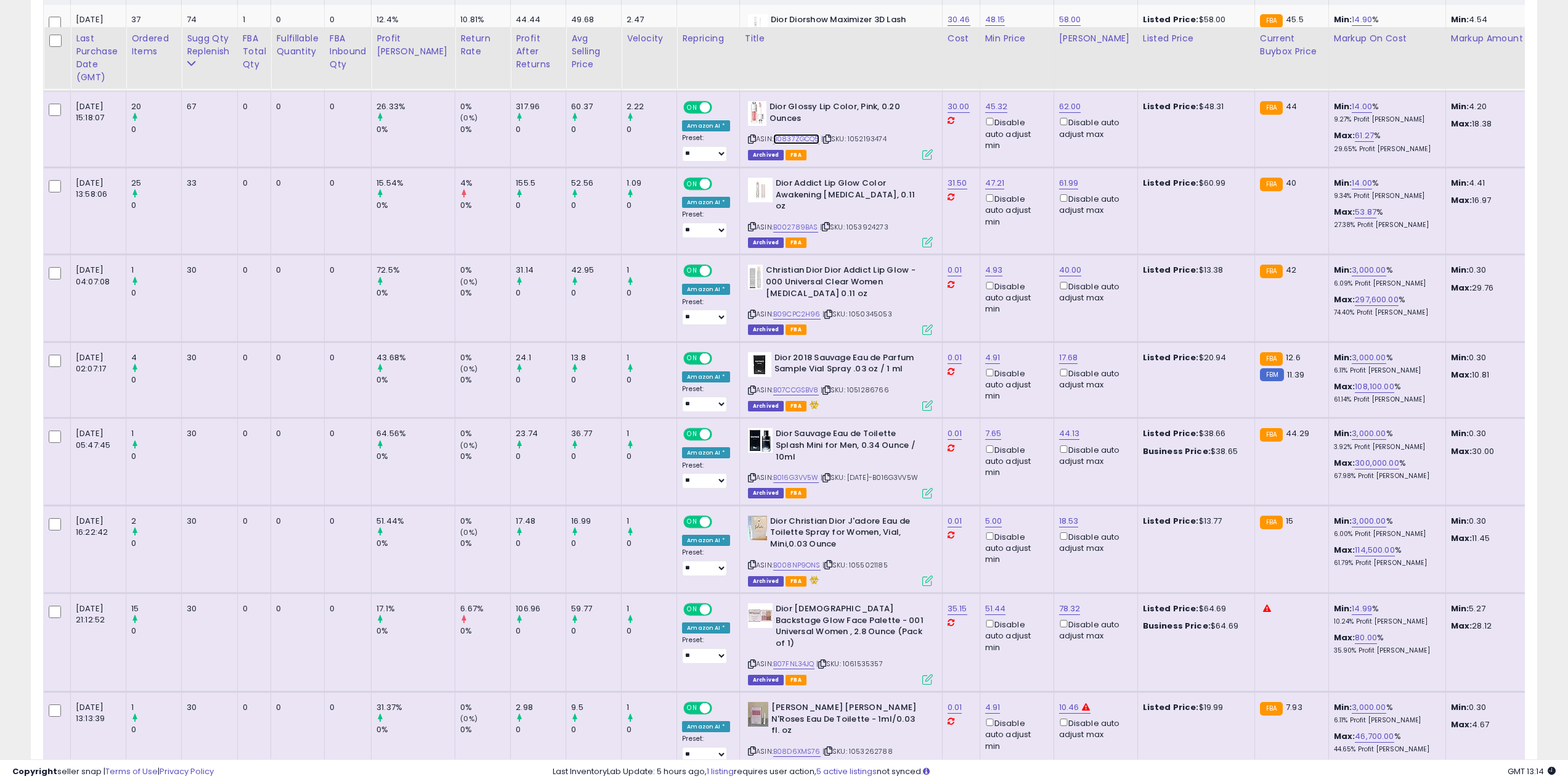
scroll to position [493, 0]
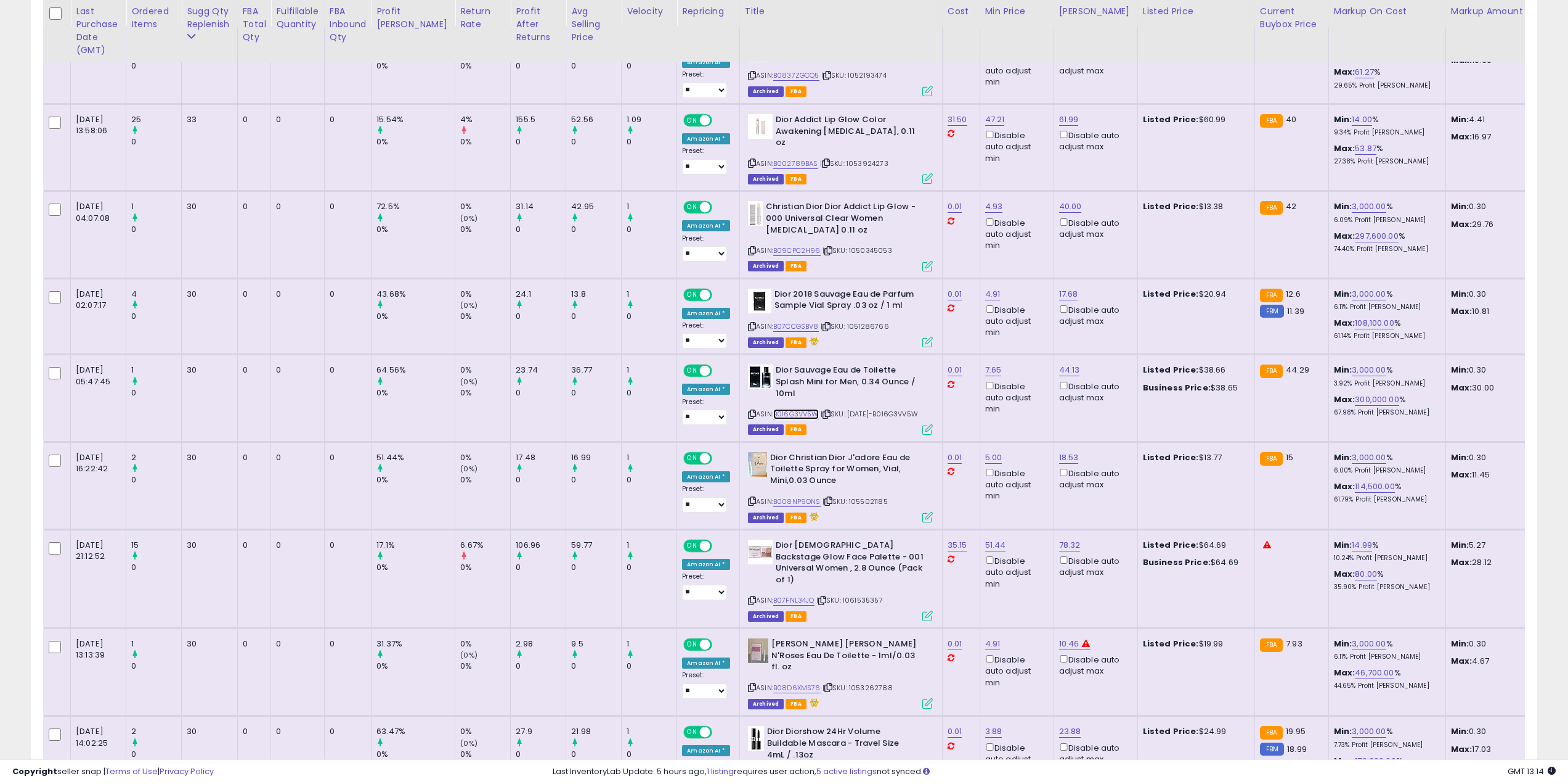
click at [784, 409] on link "B016G3VV5W" at bounding box center [796, 414] width 45 height 10
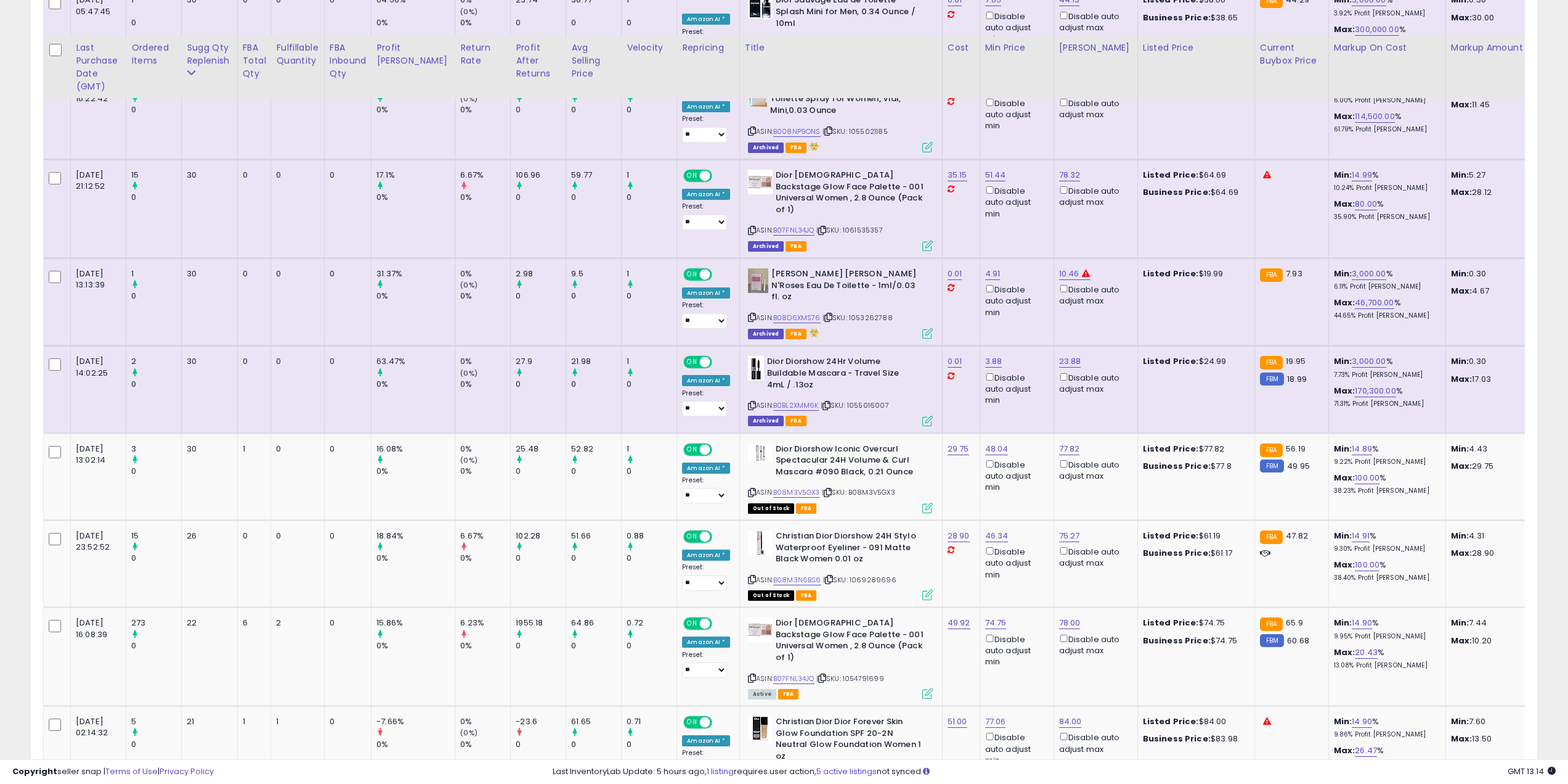
scroll to position [987, 0]
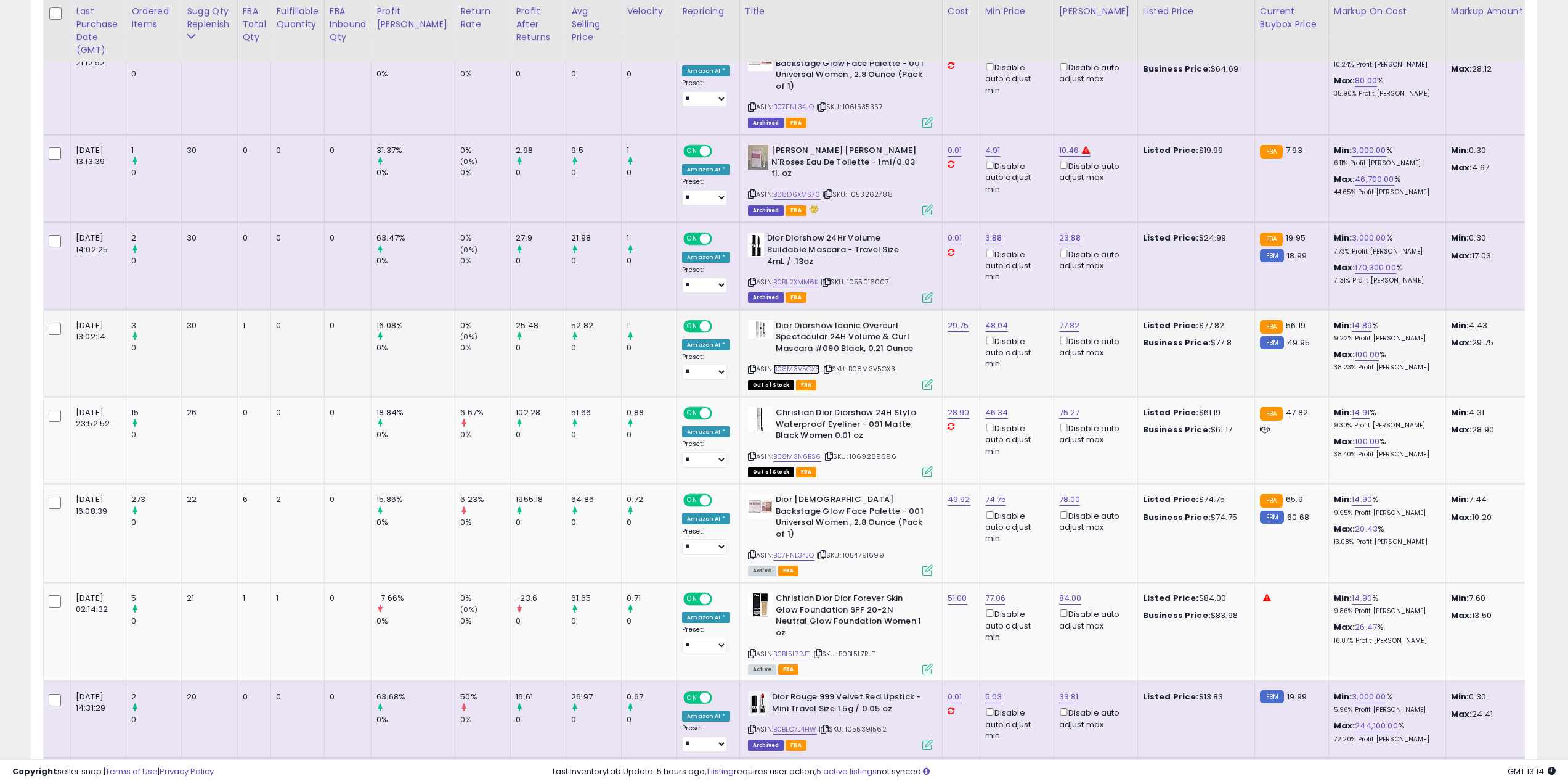
click at [773, 364] on link "B08M3V5GX3" at bounding box center [796, 369] width 47 height 10
click at [780, 451] on link "B08M3N6BS6" at bounding box center [797, 456] width 48 height 10
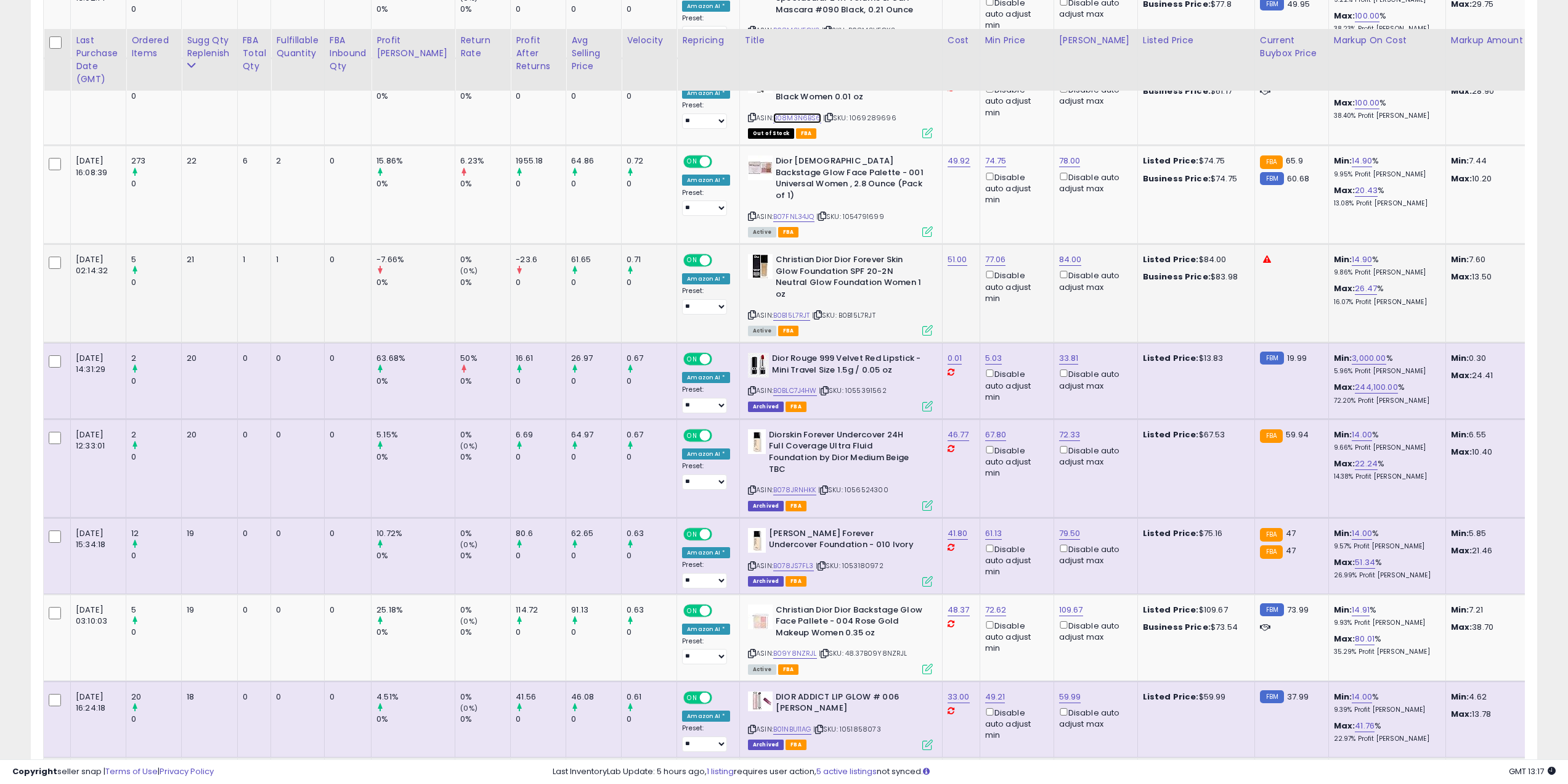
scroll to position [1357, 0]
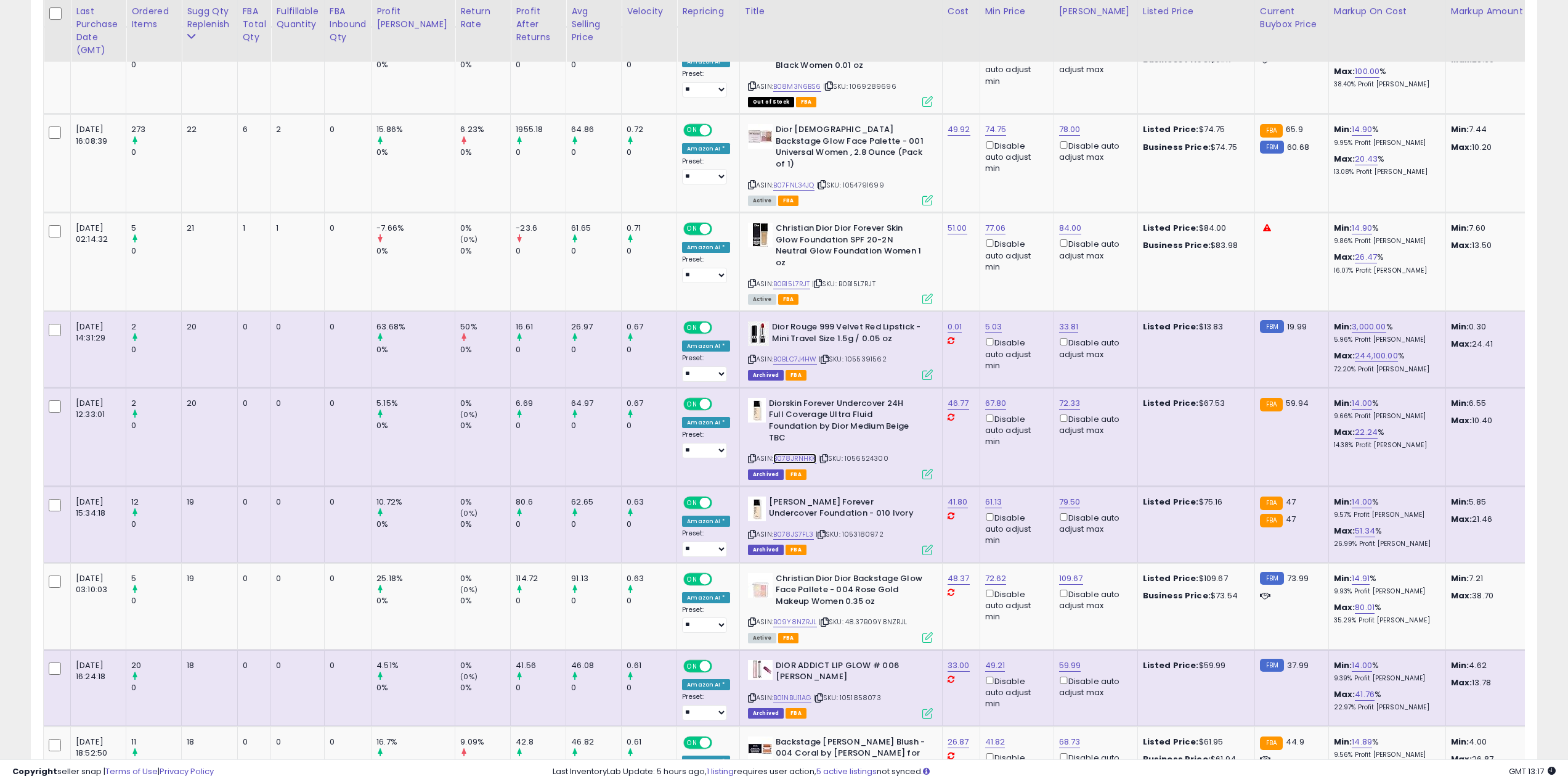
click at [775, 454] on link "B078JRNHKK" at bounding box center [795, 458] width 43 height 10
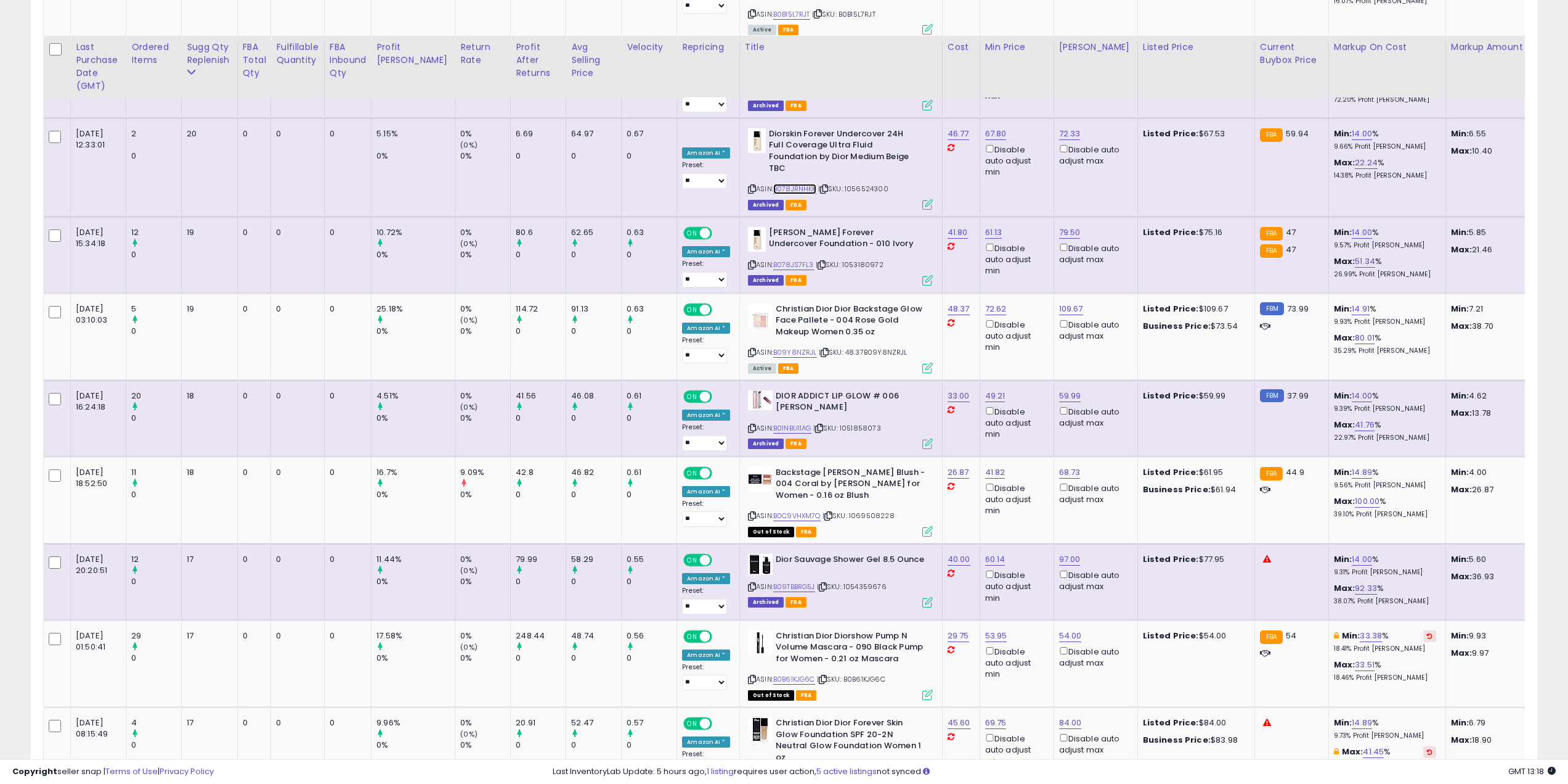
scroll to position [1665, 0]
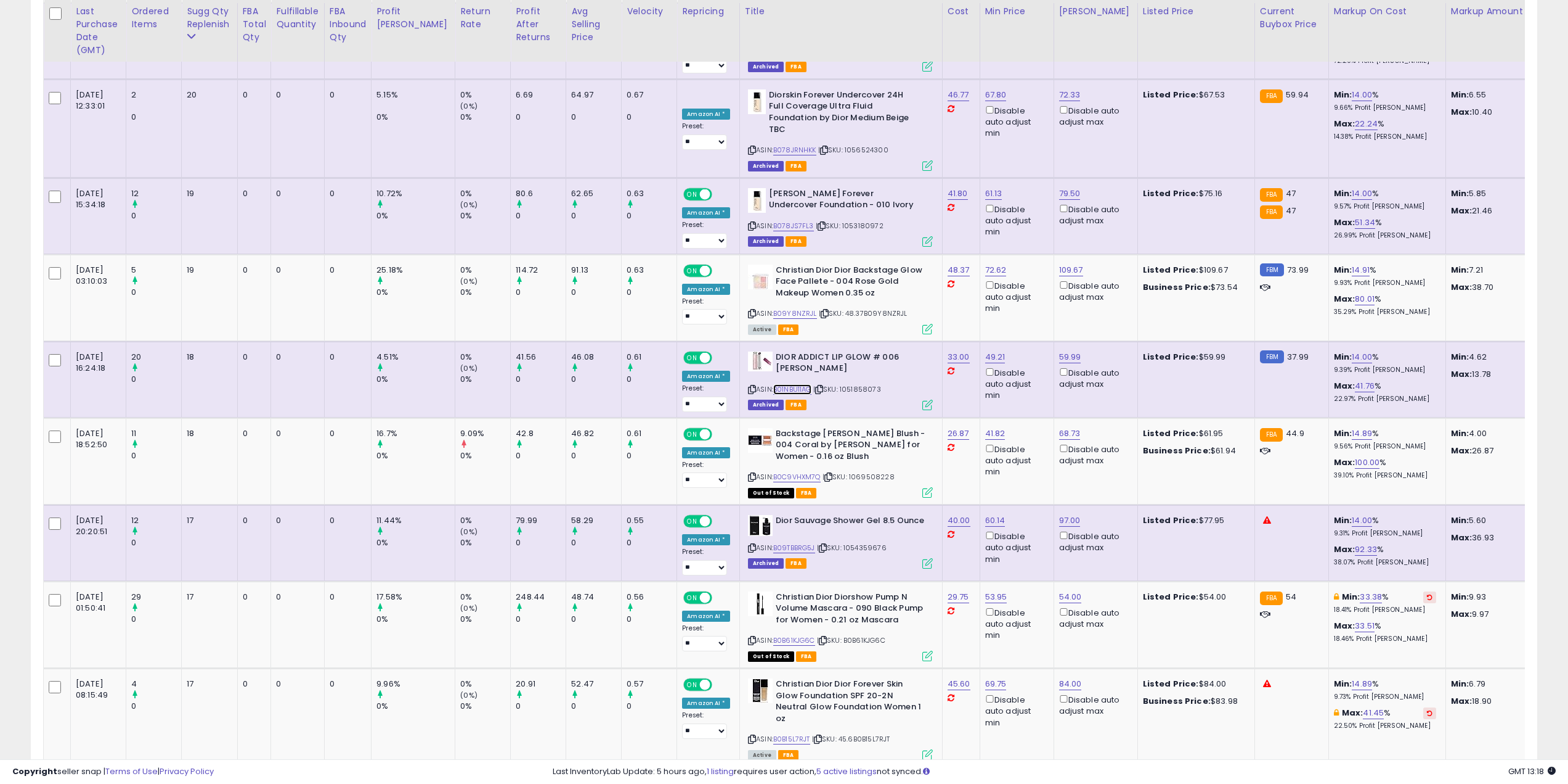
click at [773, 384] on link "B01NBU11AG" at bounding box center [792, 389] width 38 height 10
click at [780, 472] on link "B0C9VHXM7Q" at bounding box center [797, 477] width 48 height 10
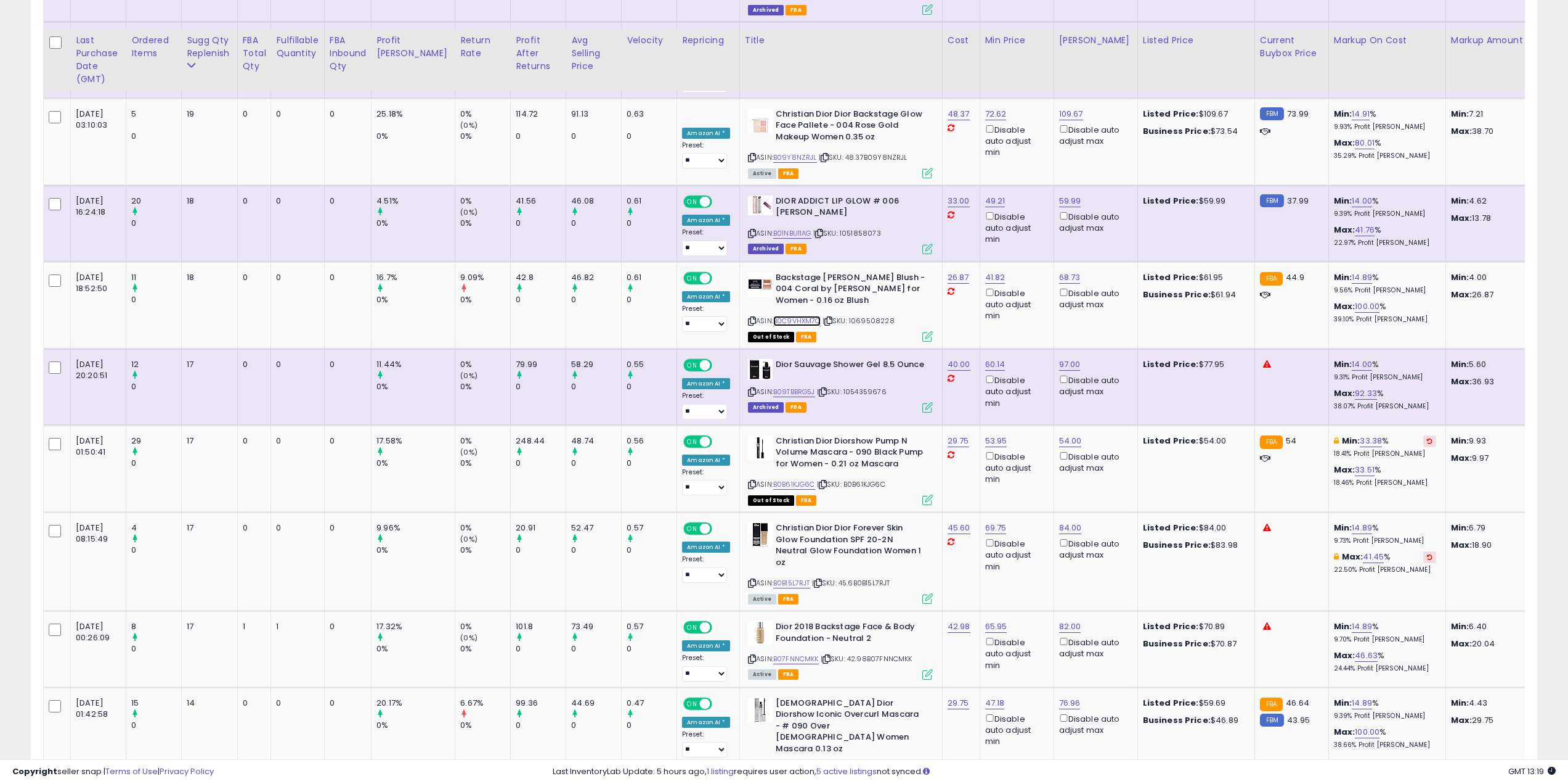
scroll to position [1850, 0]
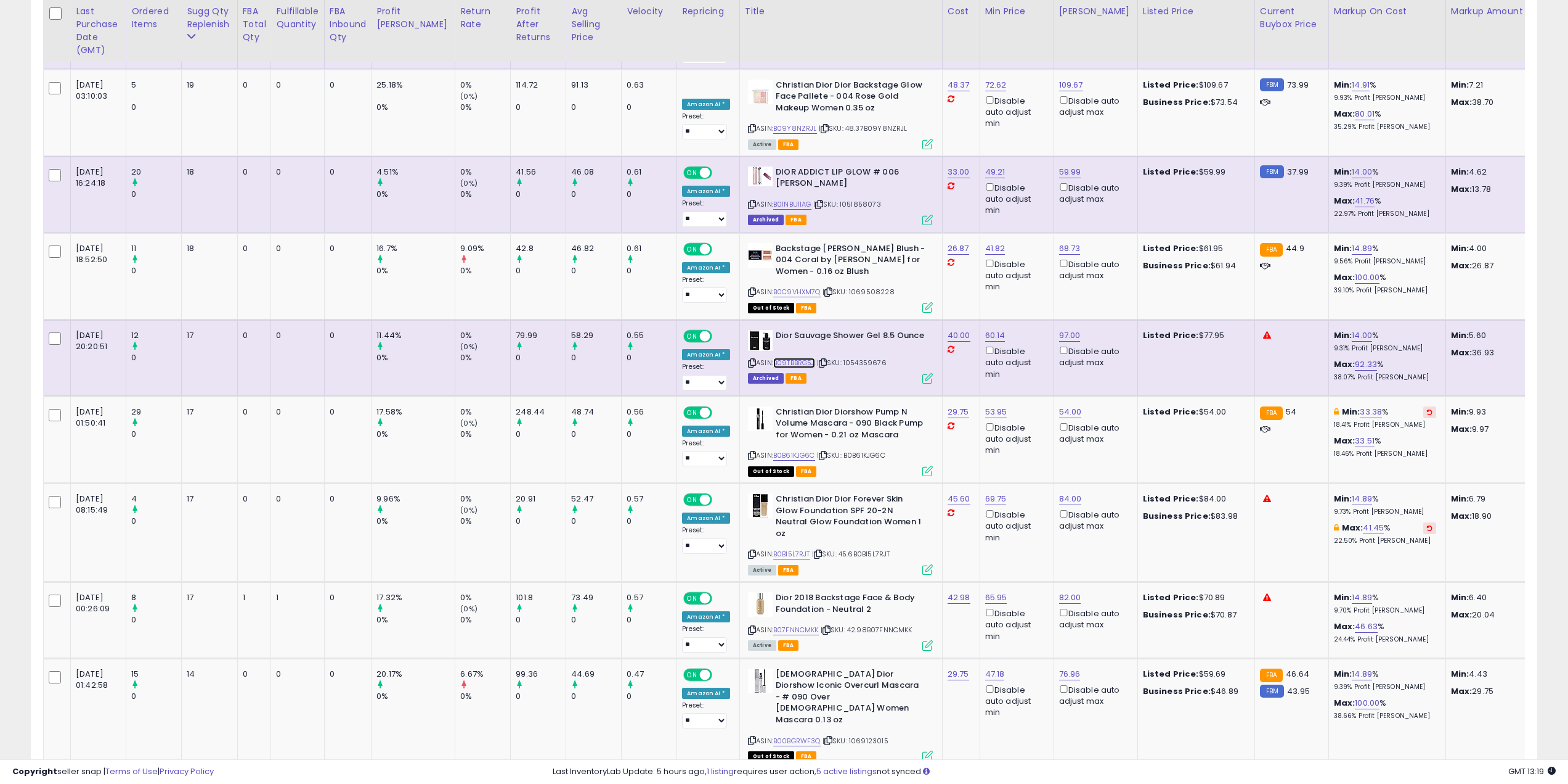
click at [773, 357] on link "B09TBBRG5J" at bounding box center [794, 362] width 42 height 10
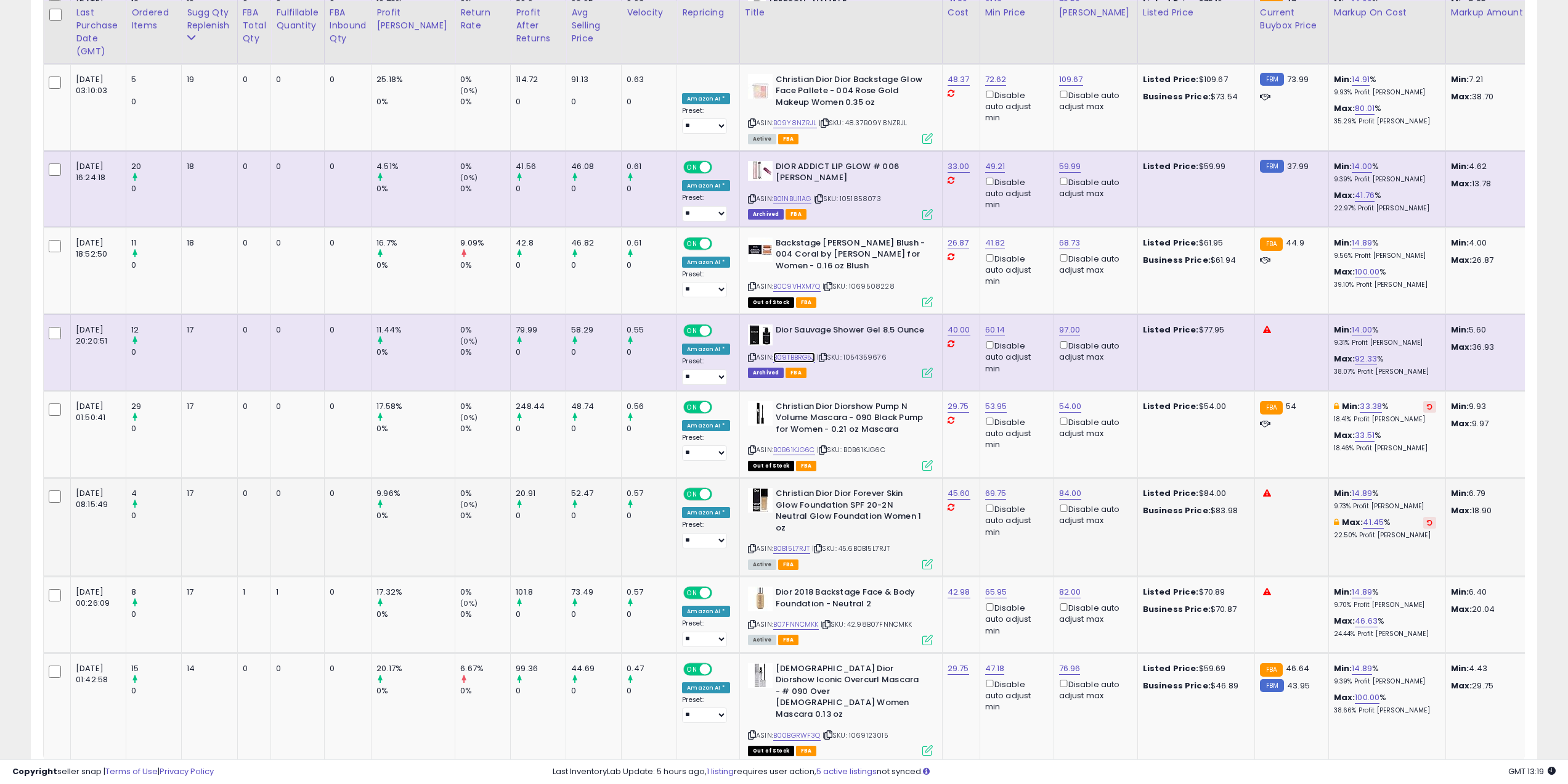
scroll to position [1858, 0]
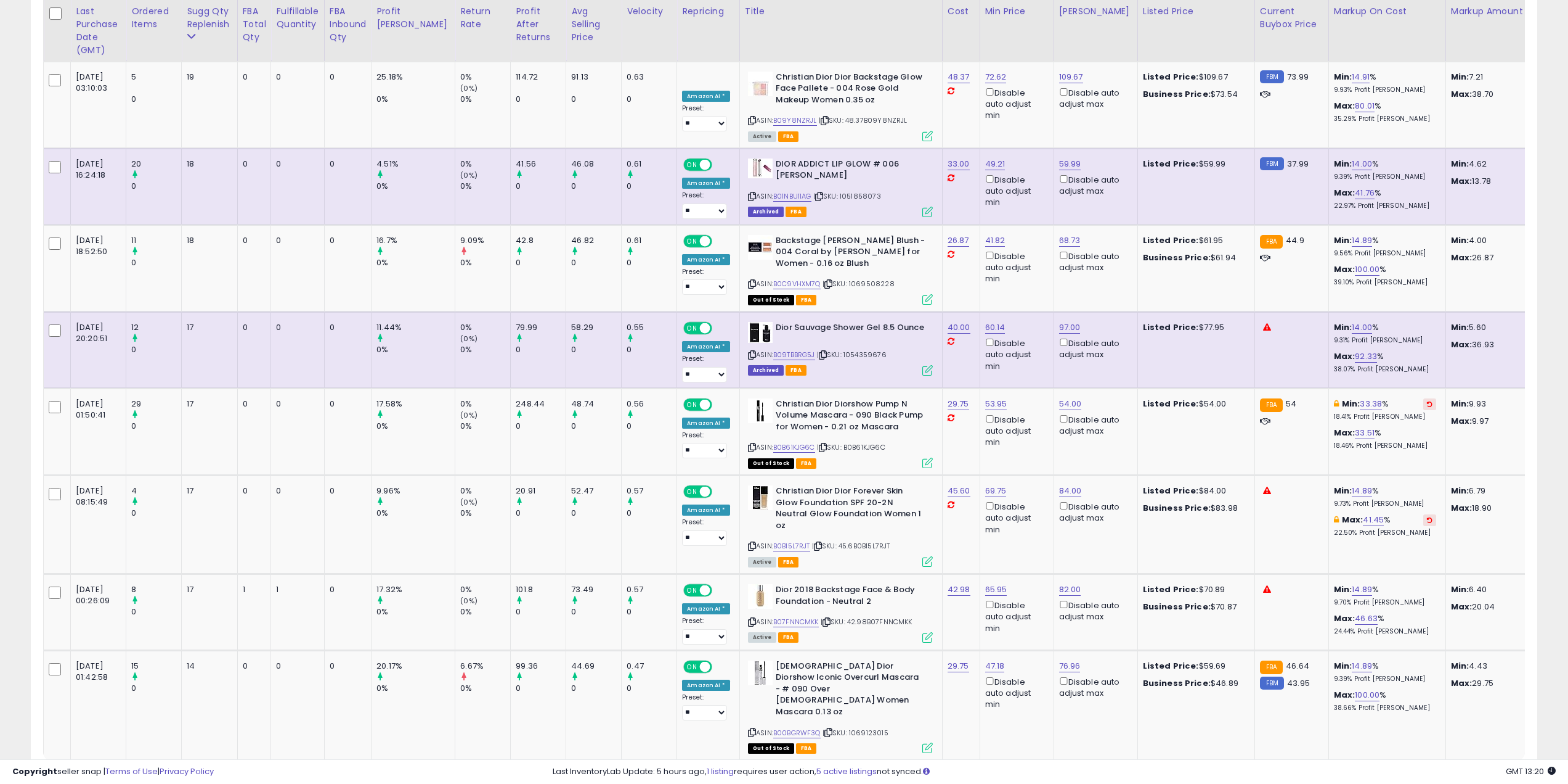
drag, startPoint x: 1408, startPoint y: 697, endPoint x: 1331, endPoint y: 664, distance: 83.8
click at [1173, 561] on link "2" at bounding box center [1408, 783] width 21 height 21
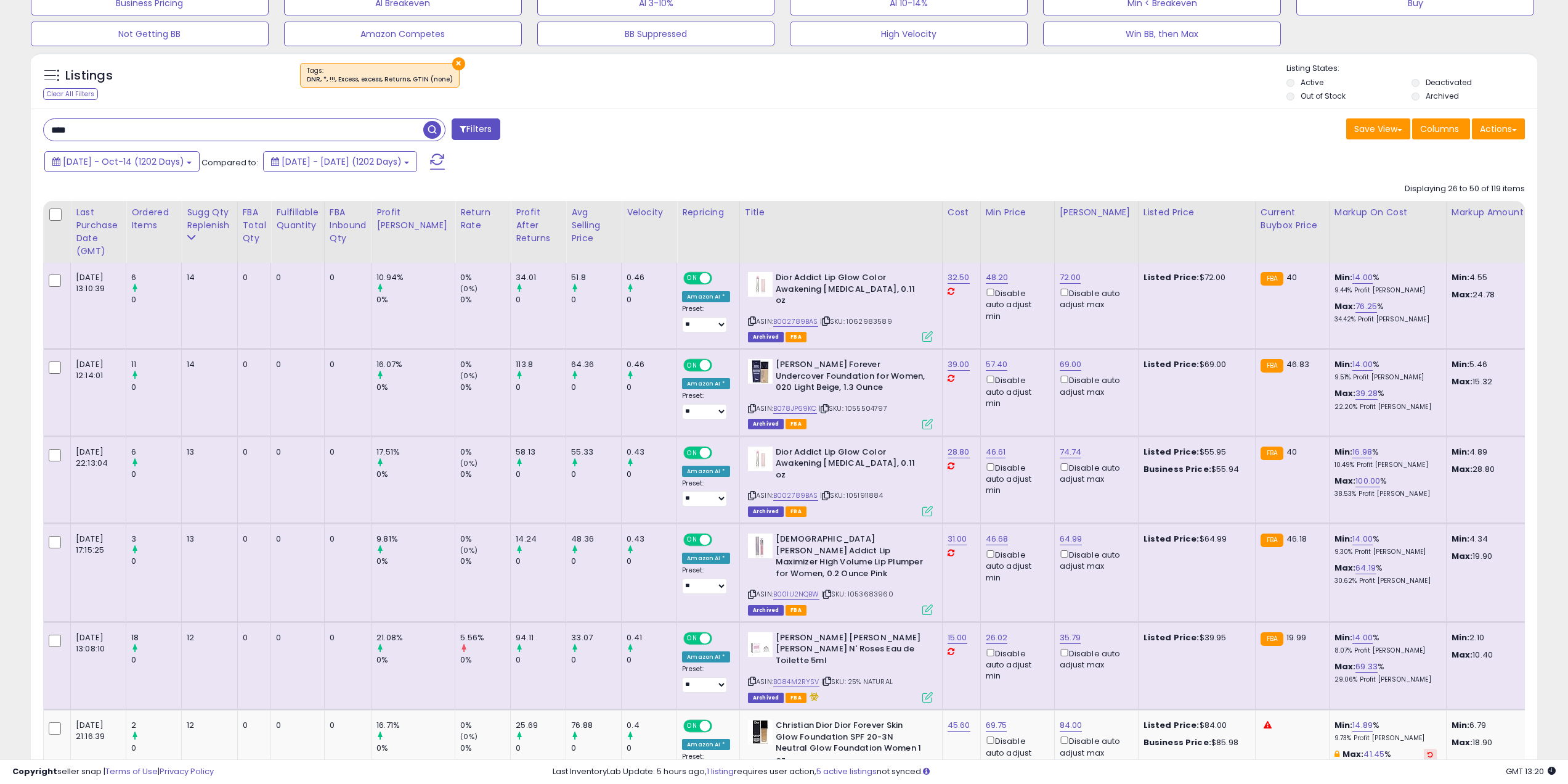
scroll to position [185, 0]
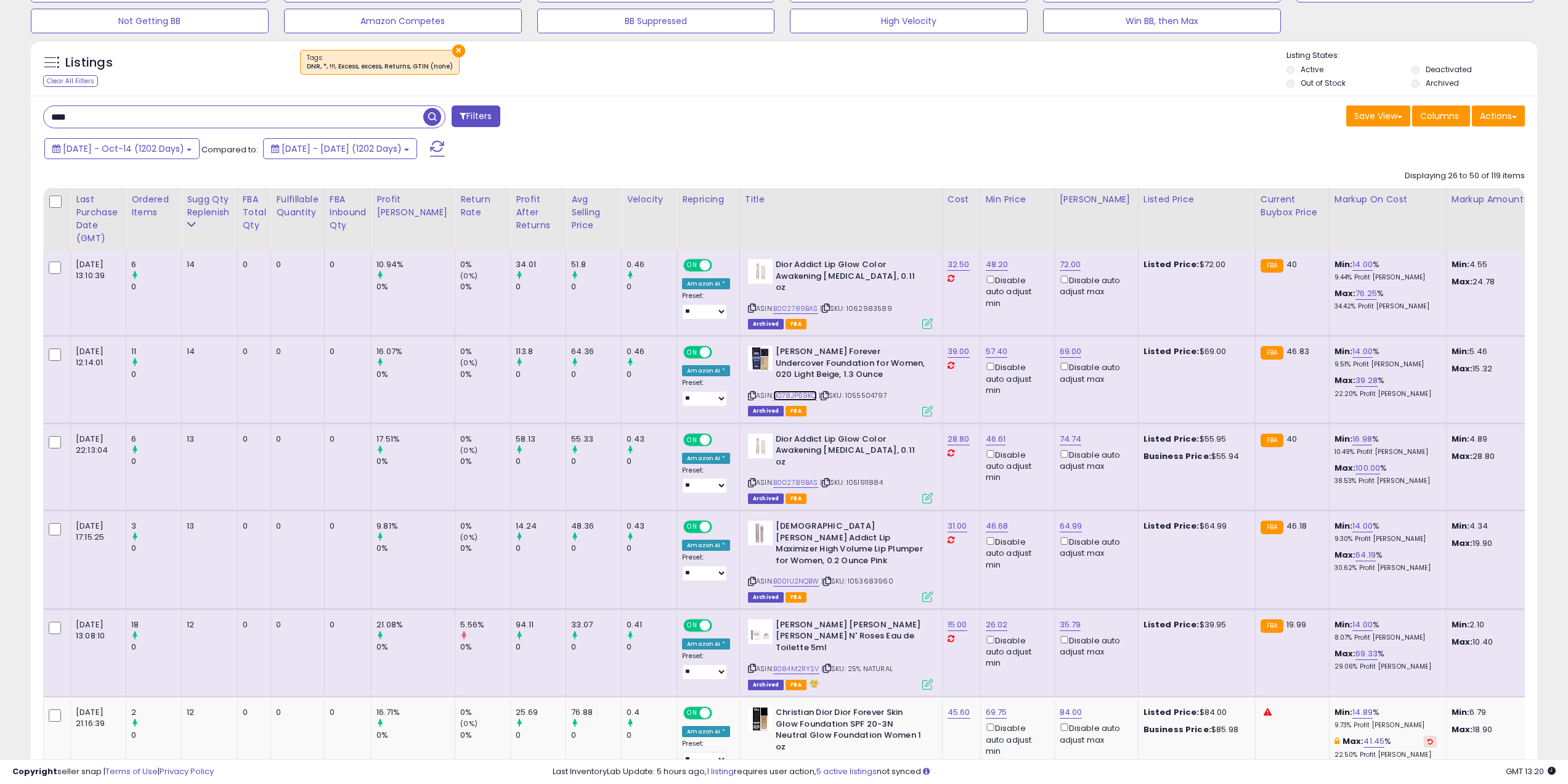
click at [779, 390] on link "B078JP69KC" at bounding box center [795, 395] width 44 height 10
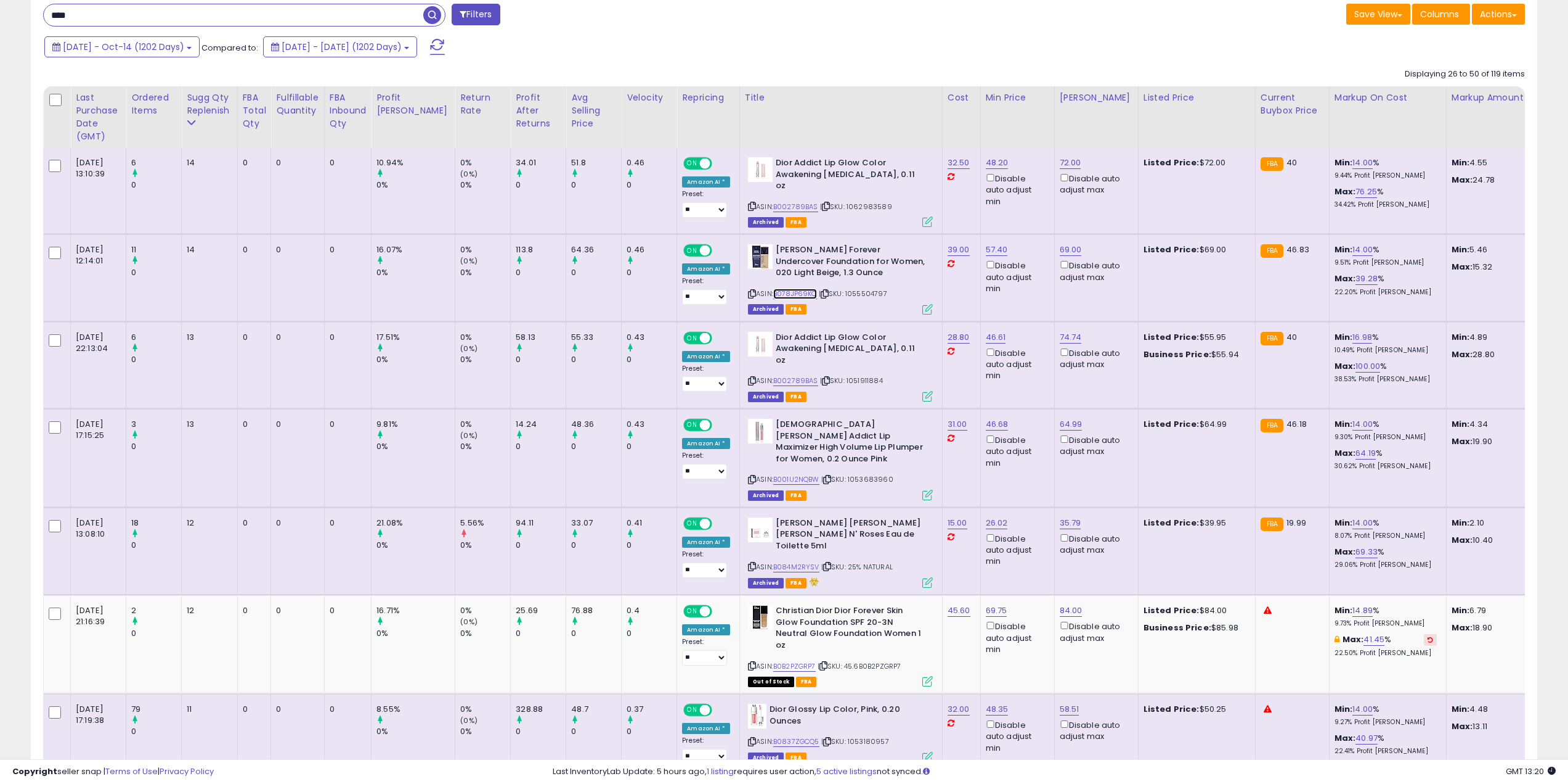
scroll to position [308, 0]
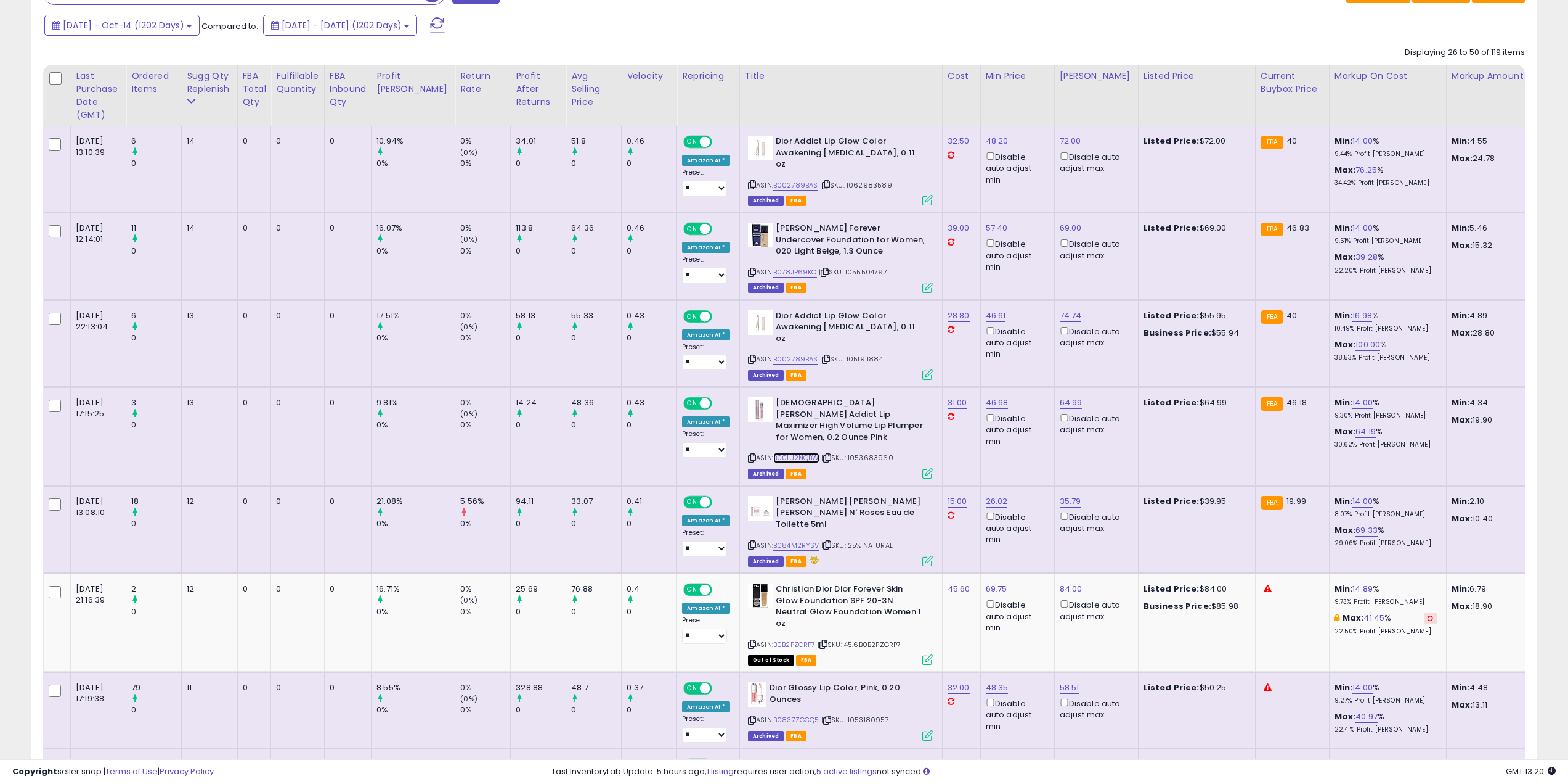
click at [773, 453] on link "B001U2NQBW" at bounding box center [796, 458] width 46 height 10
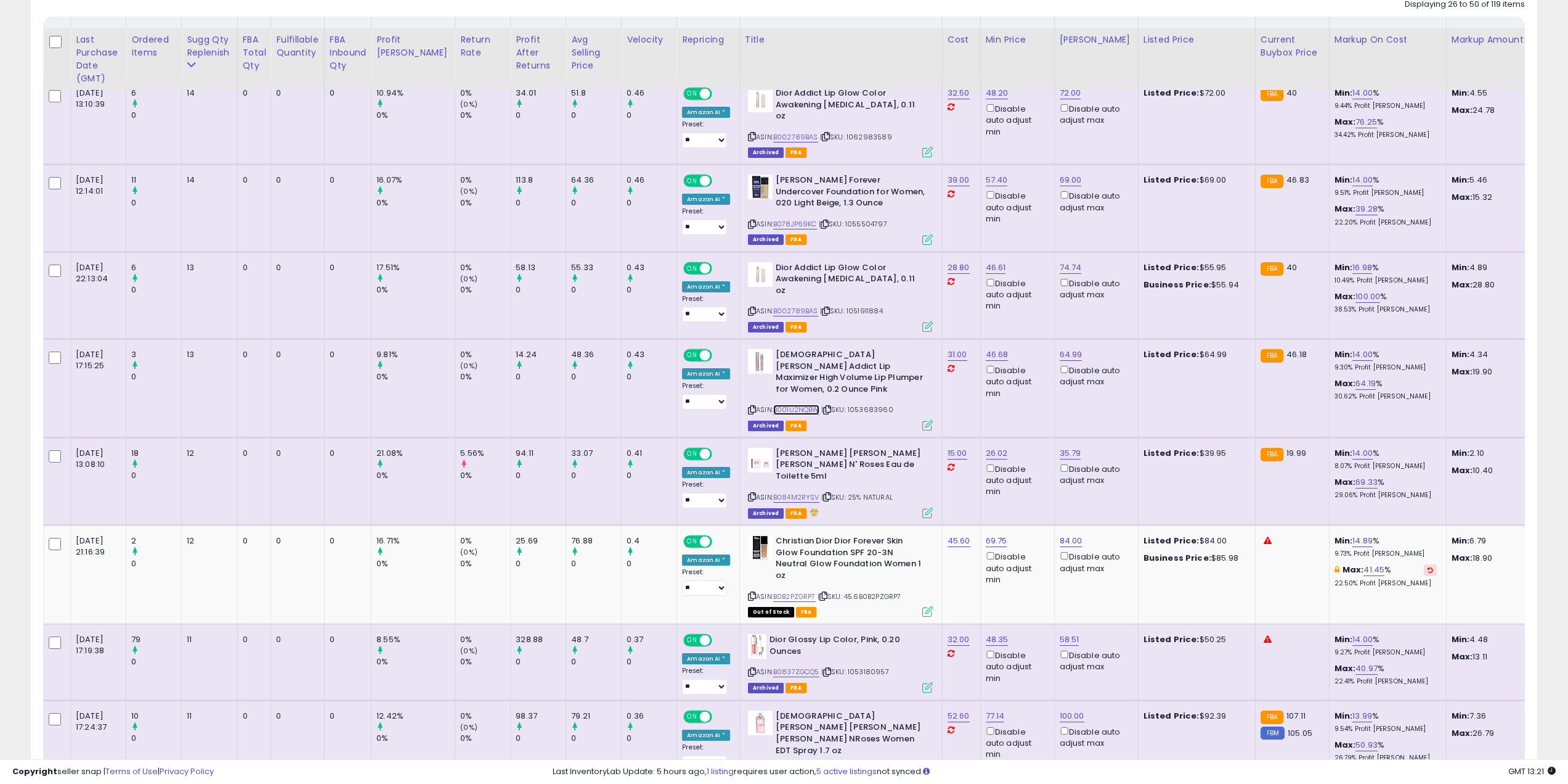
scroll to position [431, 0]
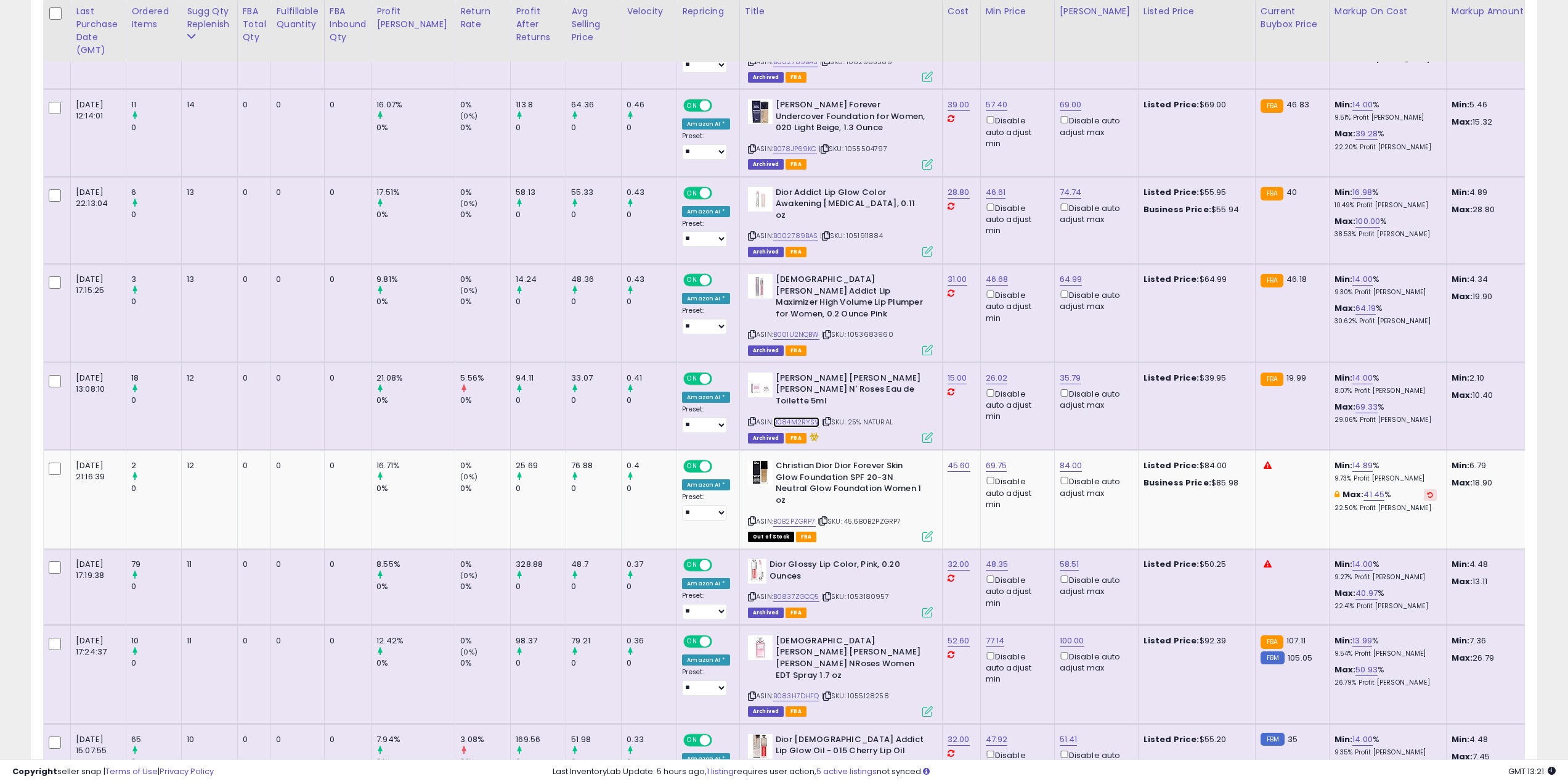
click at [778, 417] on link "B084M2RYSV" at bounding box center [796, 422] width 46 height 10
click at [748, 517] on icon at bounding box center [752, 520] width 8 height 7
click at [773, 516] on link "B0B2PZGRP7" at bounding box center [795, 521] width 43 height 10
click at [1060, 459] on link "84.00" at bounding box center [1071, 465] width 23 height 13
click at [962, 380] on input "*****" at bounding box center [1005, 378] width 110 height 21
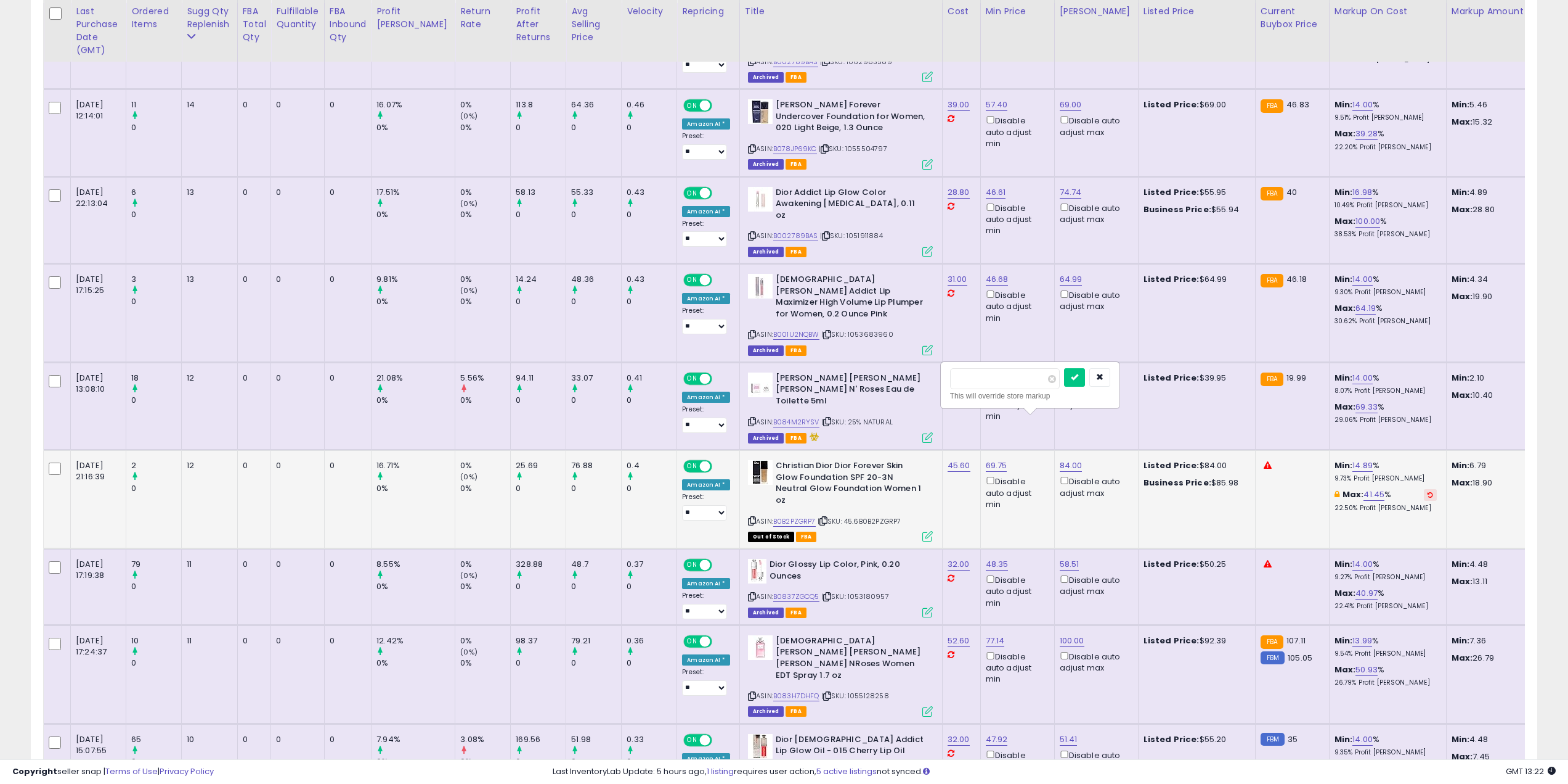
click at [962, 380] on input "*****" at bounding box center [1005, 378] width 110 height 21
type input "**"
click button "submit" at bounding box center [1075, 377] width 21 height 18
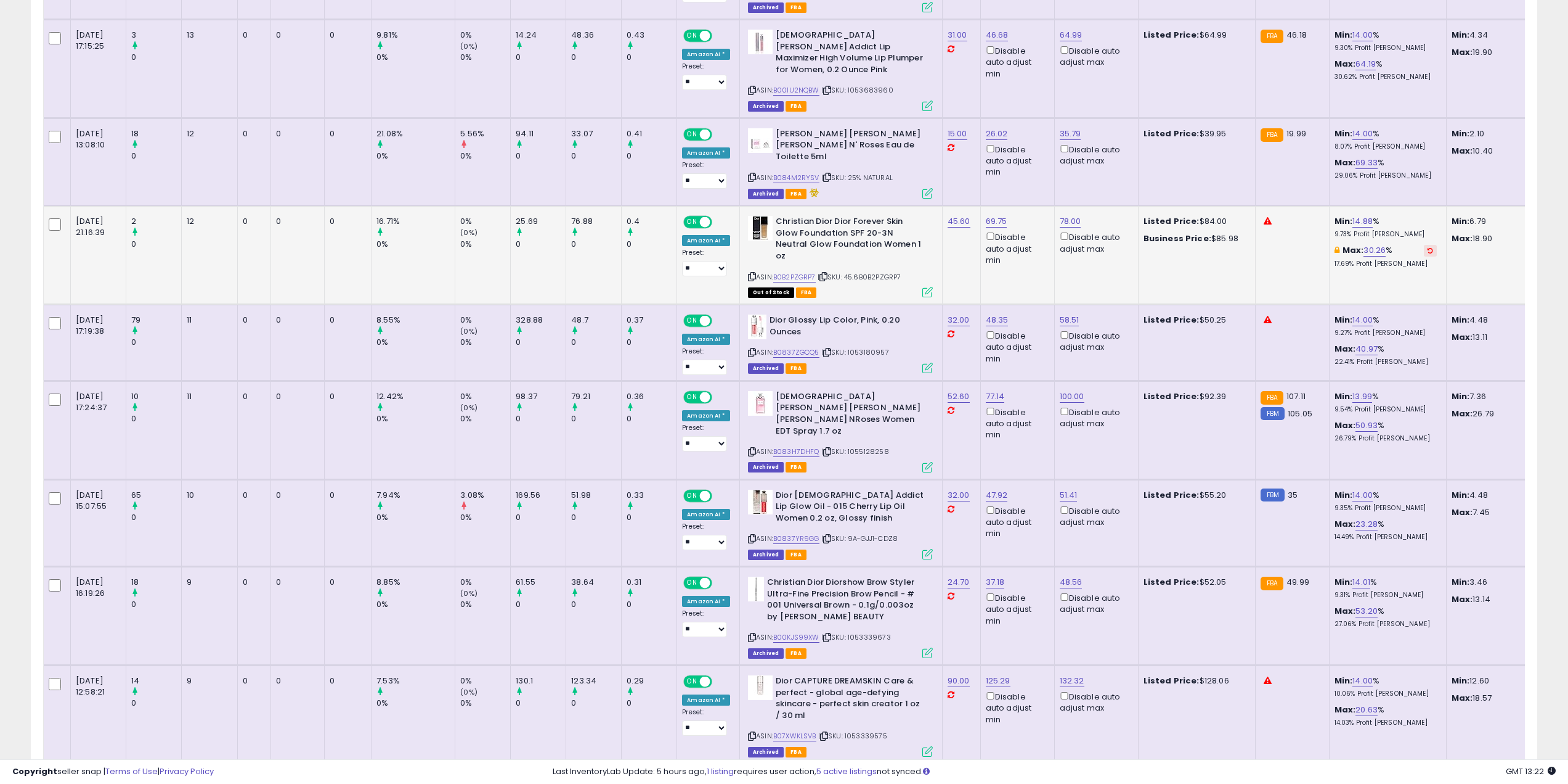
scroll to position [678, 0]
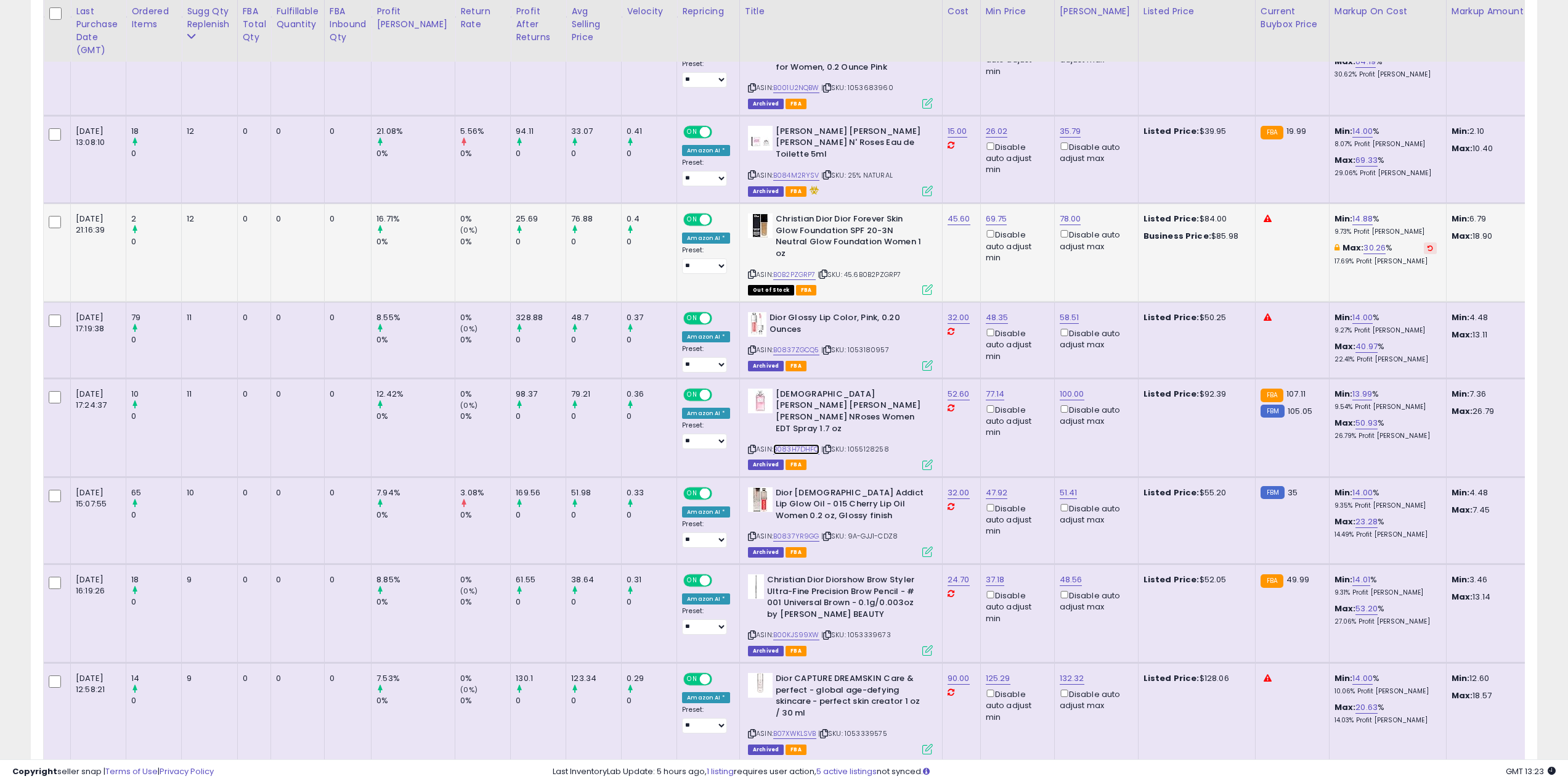
click at [773, 444] on link "B083H7DHFQ" at bounding box center [796, 449] width 46 height 10
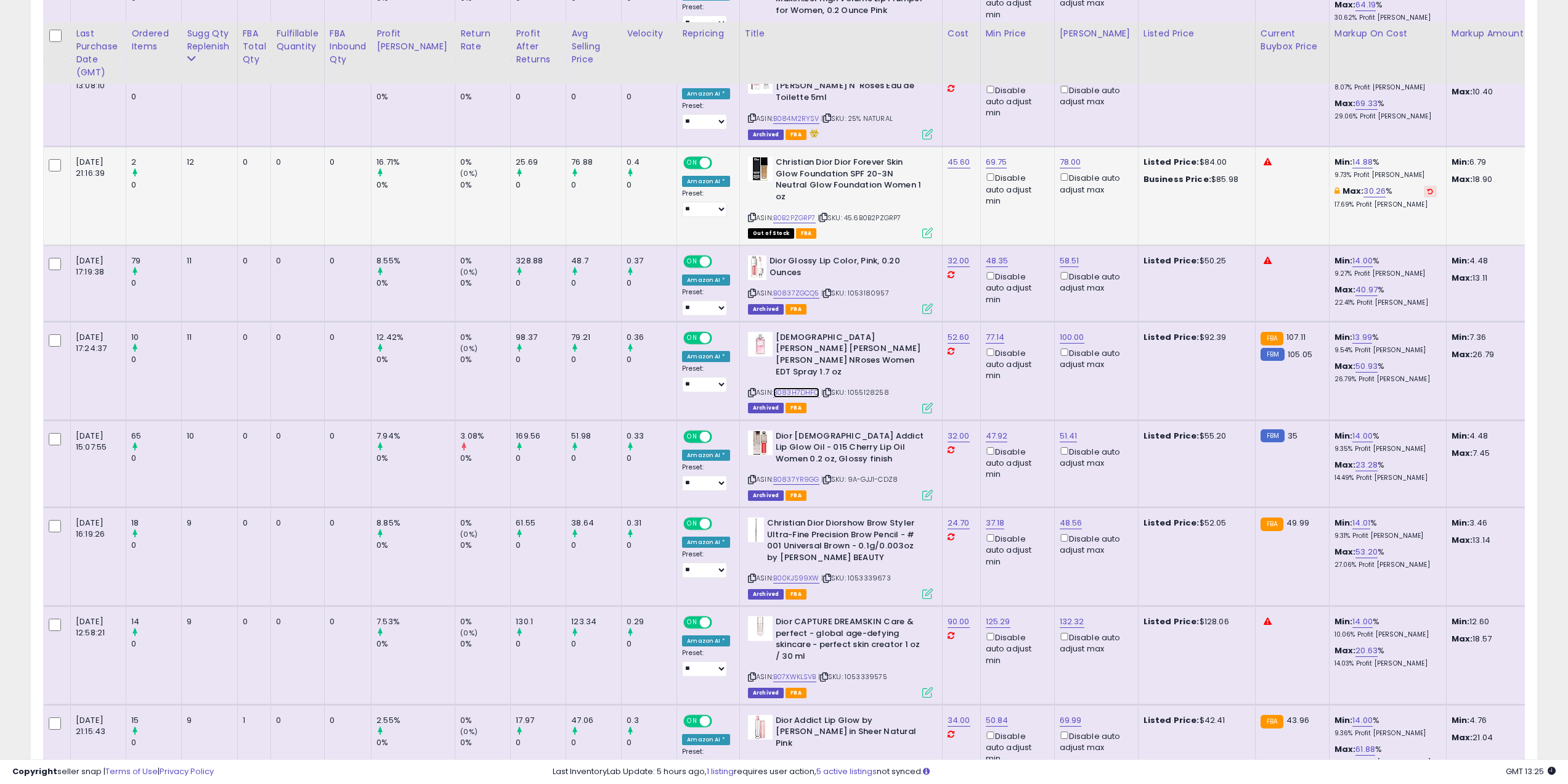
scroll to position [801, 0]
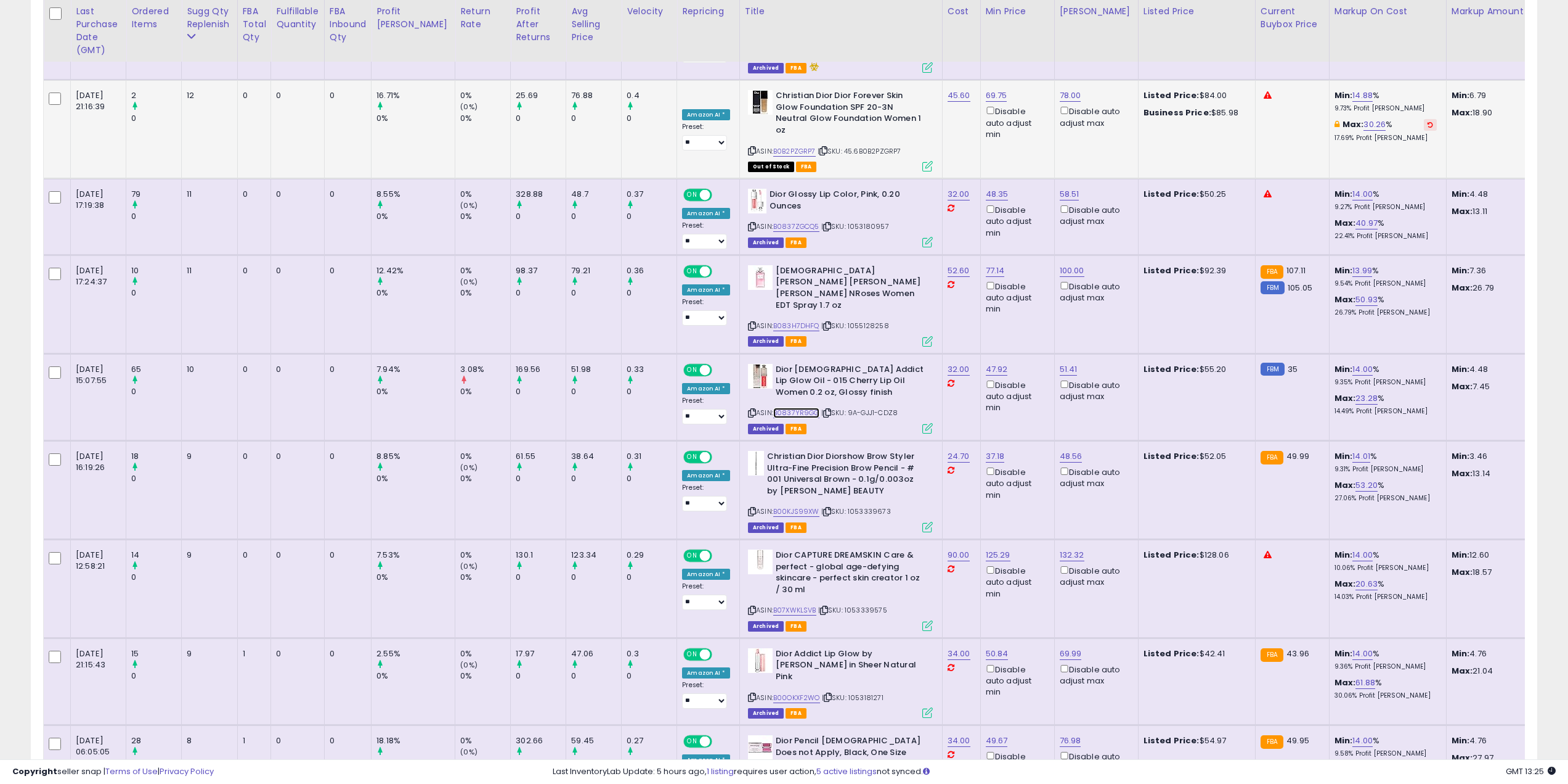
click at [773, 407] on link "B0837YR9GG" at bounding box center [796, 412] width 46 height 10
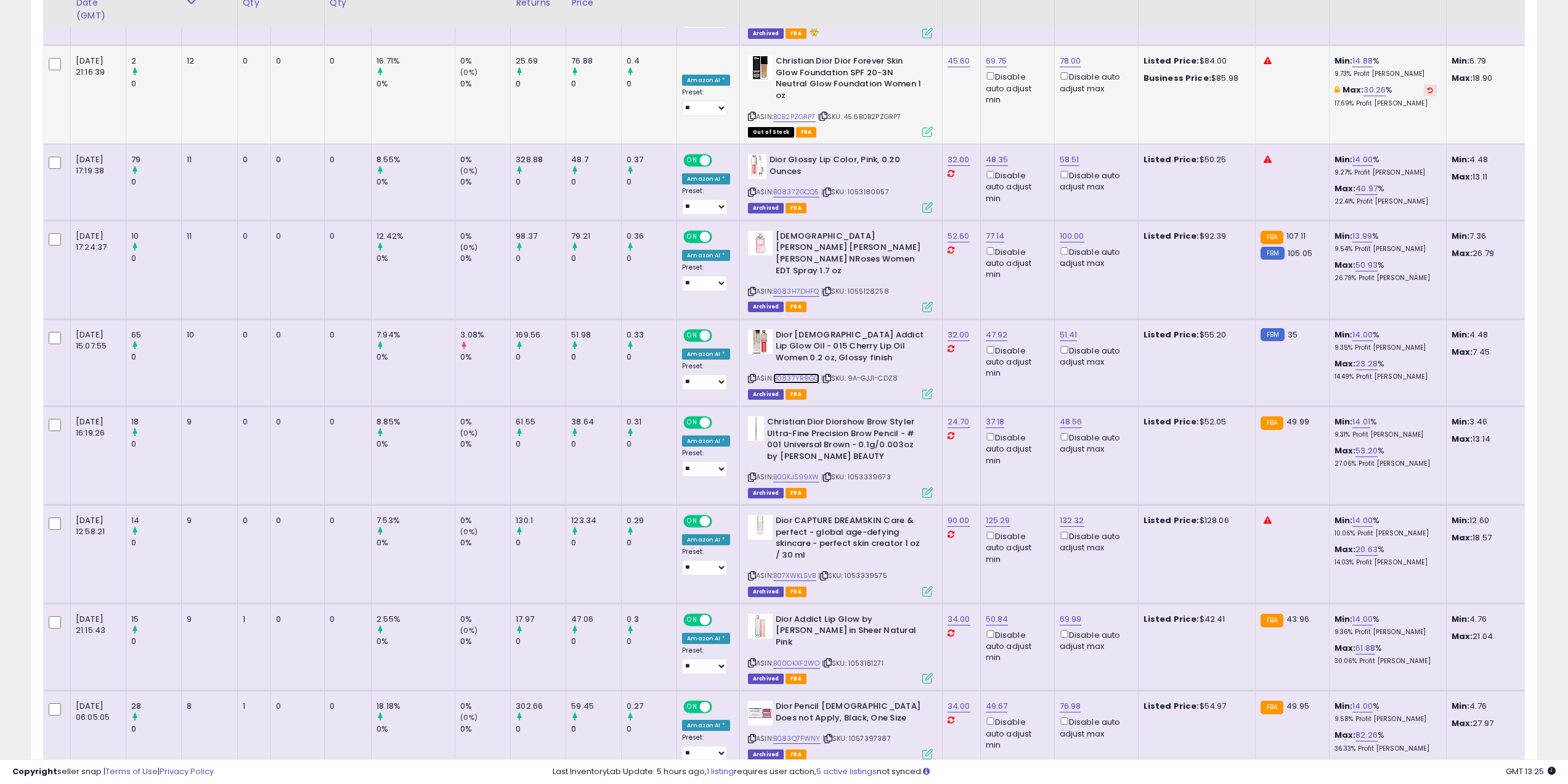
scroll to position [863, 0]
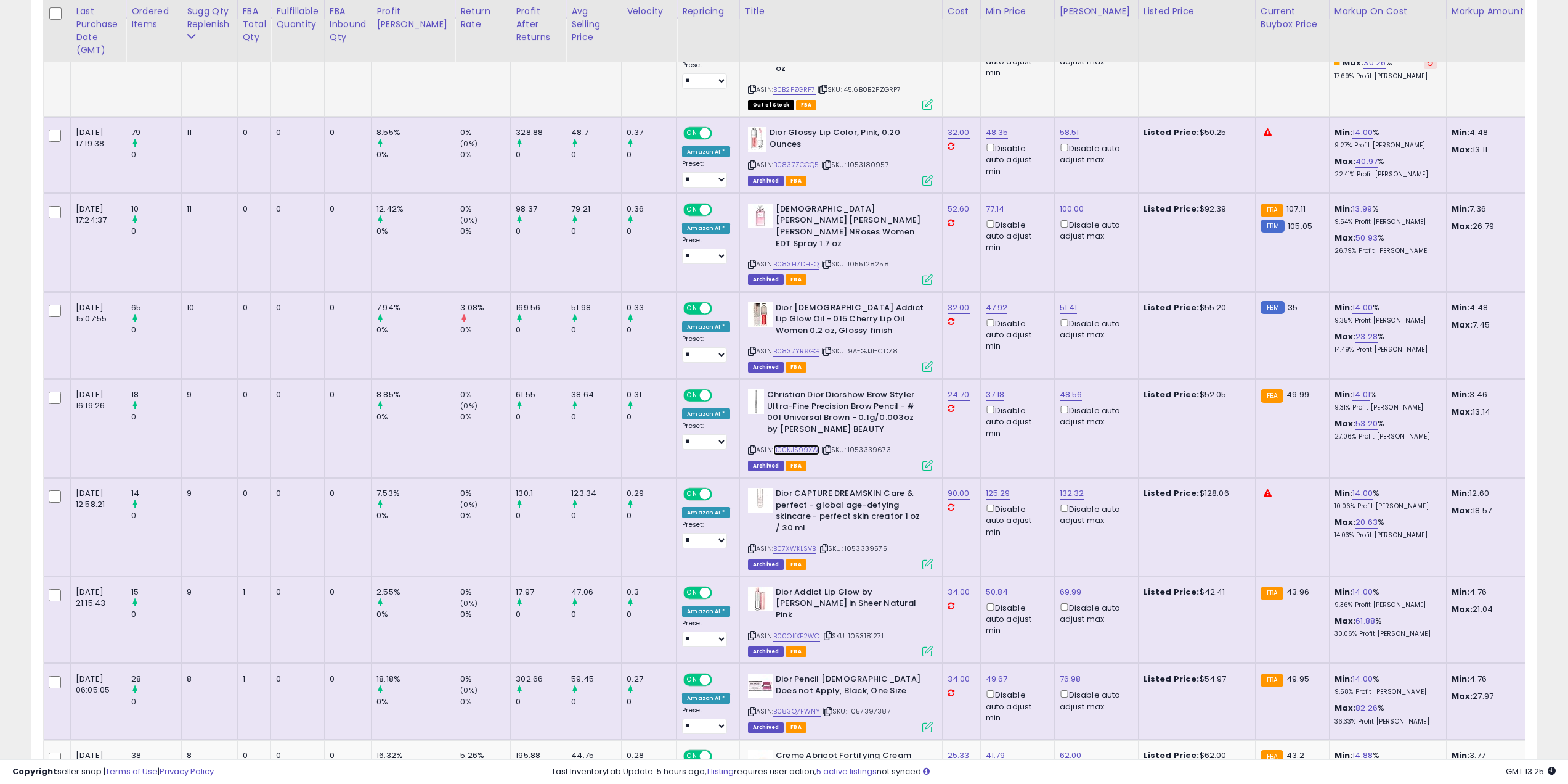
click at [778, 445] on link "B00KJS99XW" at bounding box center [796, 450] width 46 height 10
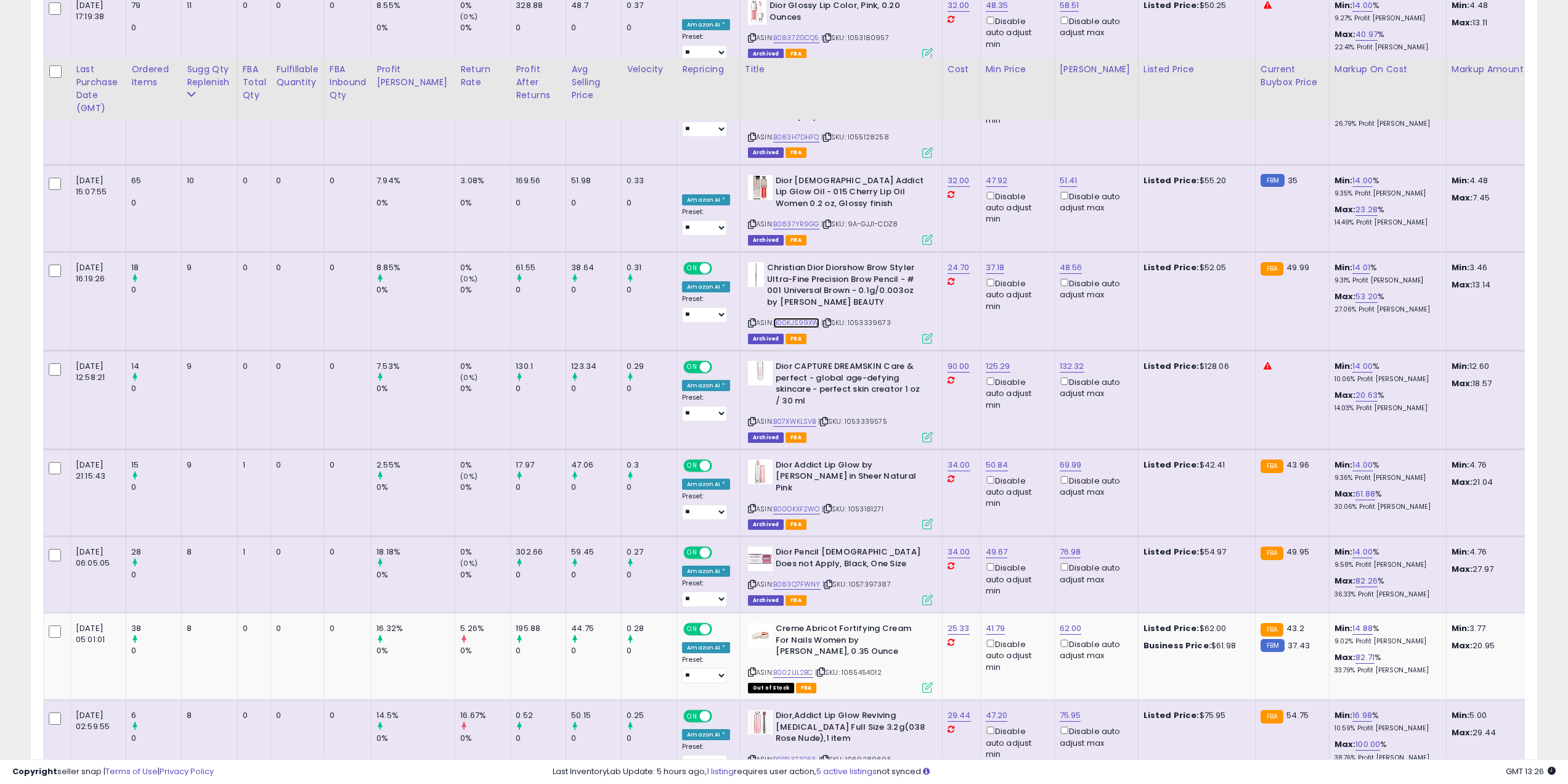
scroll to position [1049, 0]
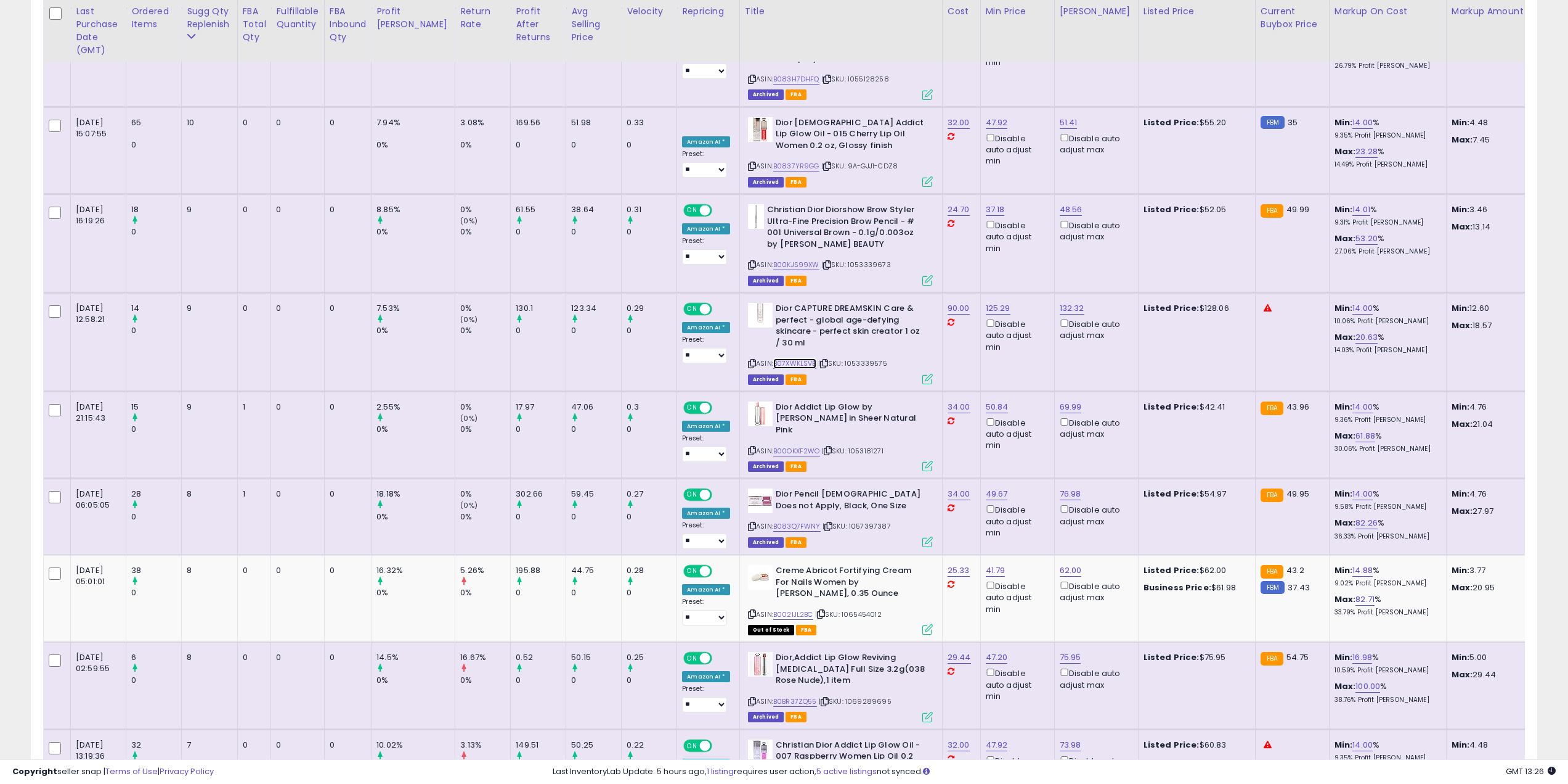
click at [780, 358] on link "B07XWKLSVB" at bounding box center [795, 363] width 43 height 10
click at [773, 561] on link "B002IJL2BC" at bounding box center [793, 614] width 40 height 10
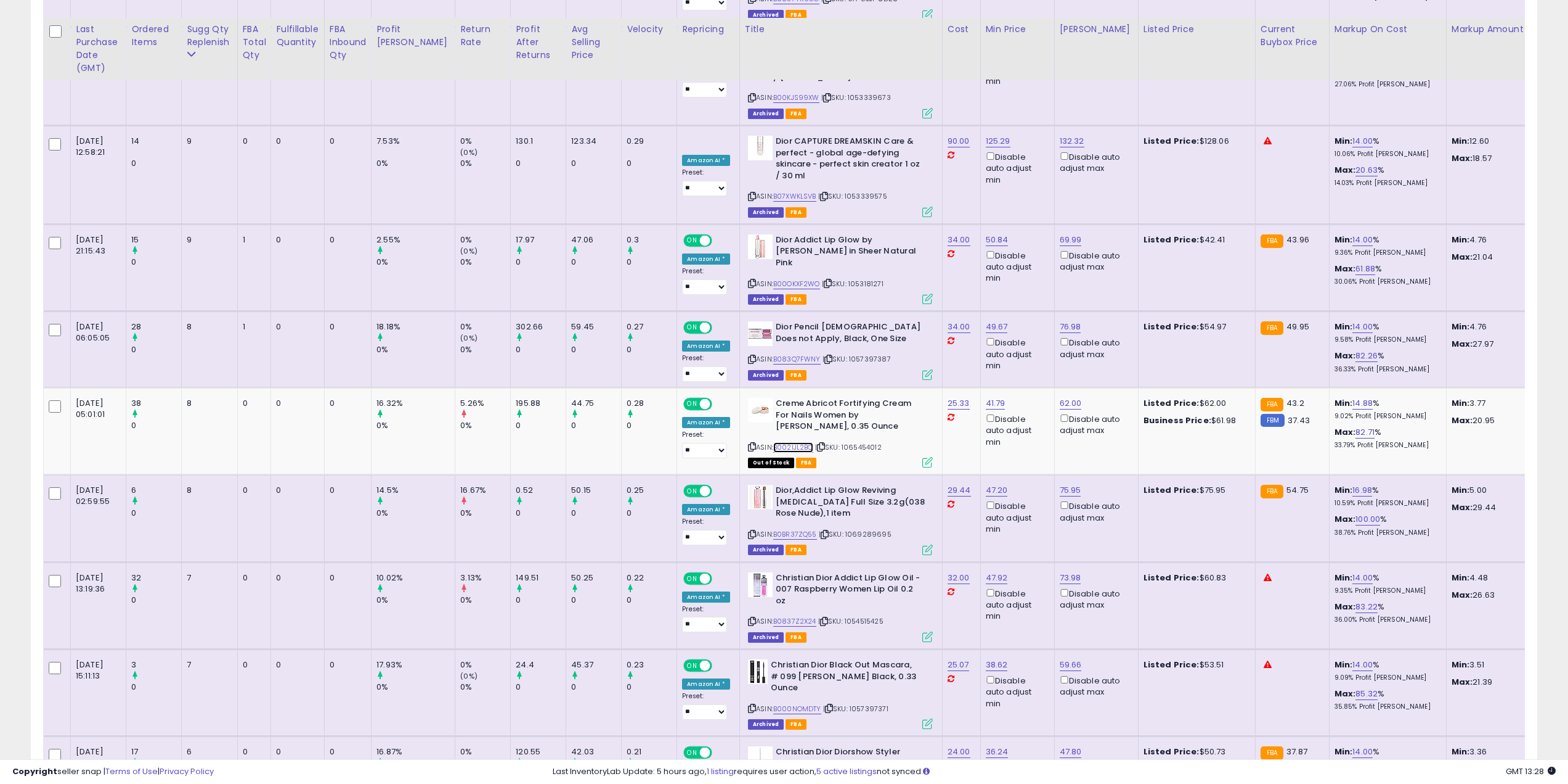
scroll to position [1233, 0]
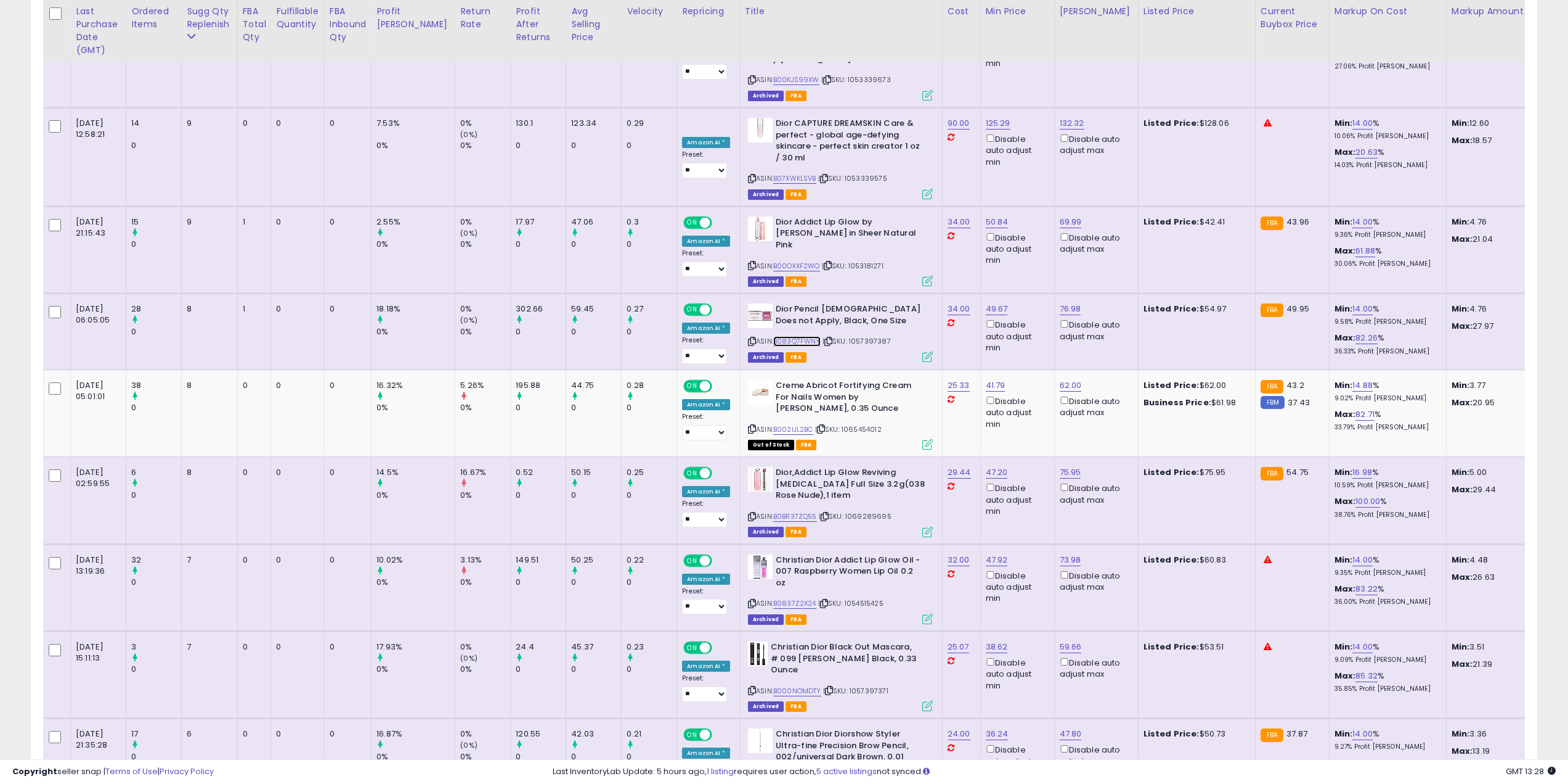
click at [773, 336] on link "B083Q7FWNY" at bounding box center [797, 341] width 48 height 10
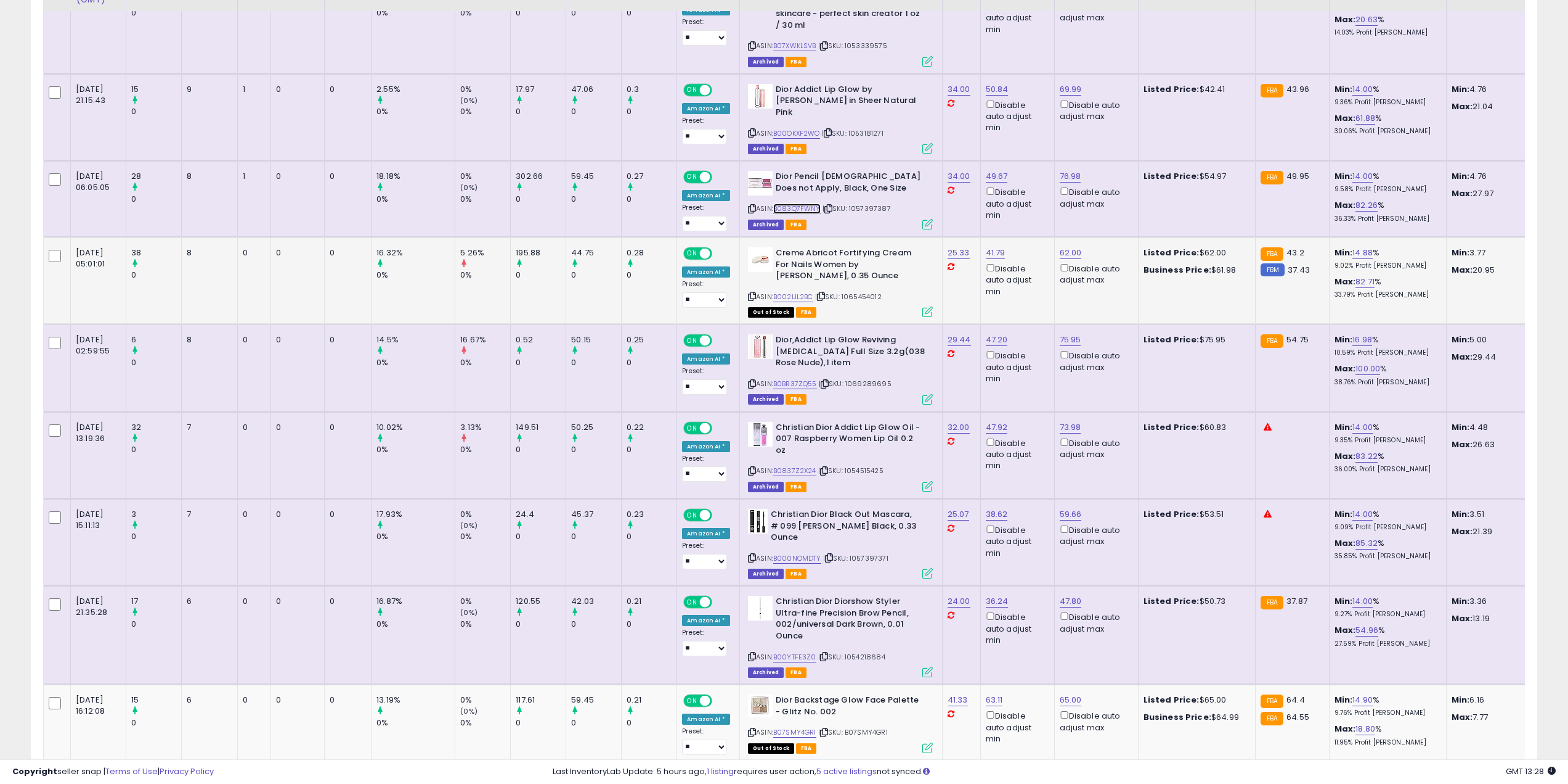
scroll to position [1418, 0]
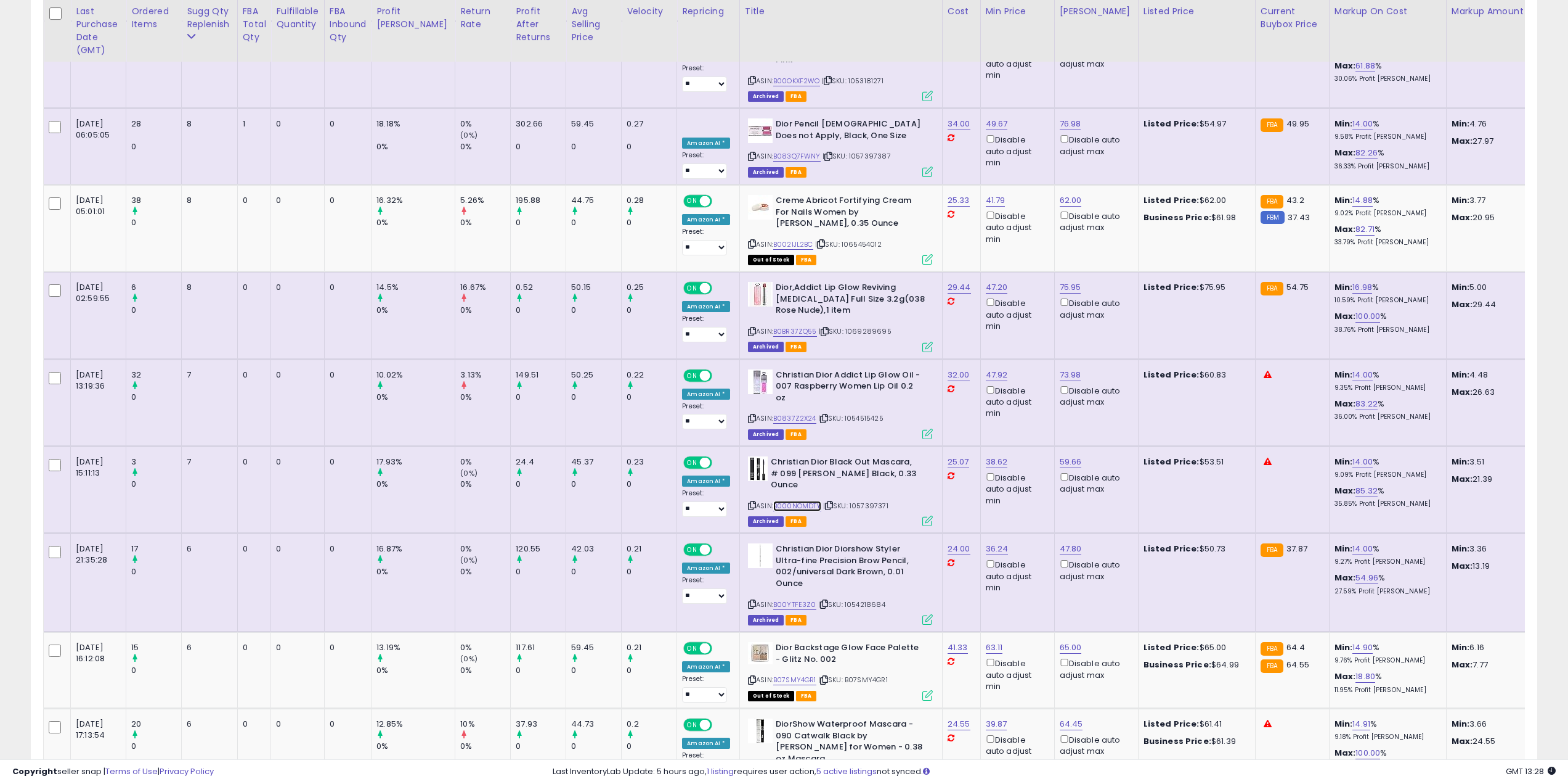
click at [773, 500] on link "B000NOMDTY" at bounding box center [797, 505] width 48 height 10
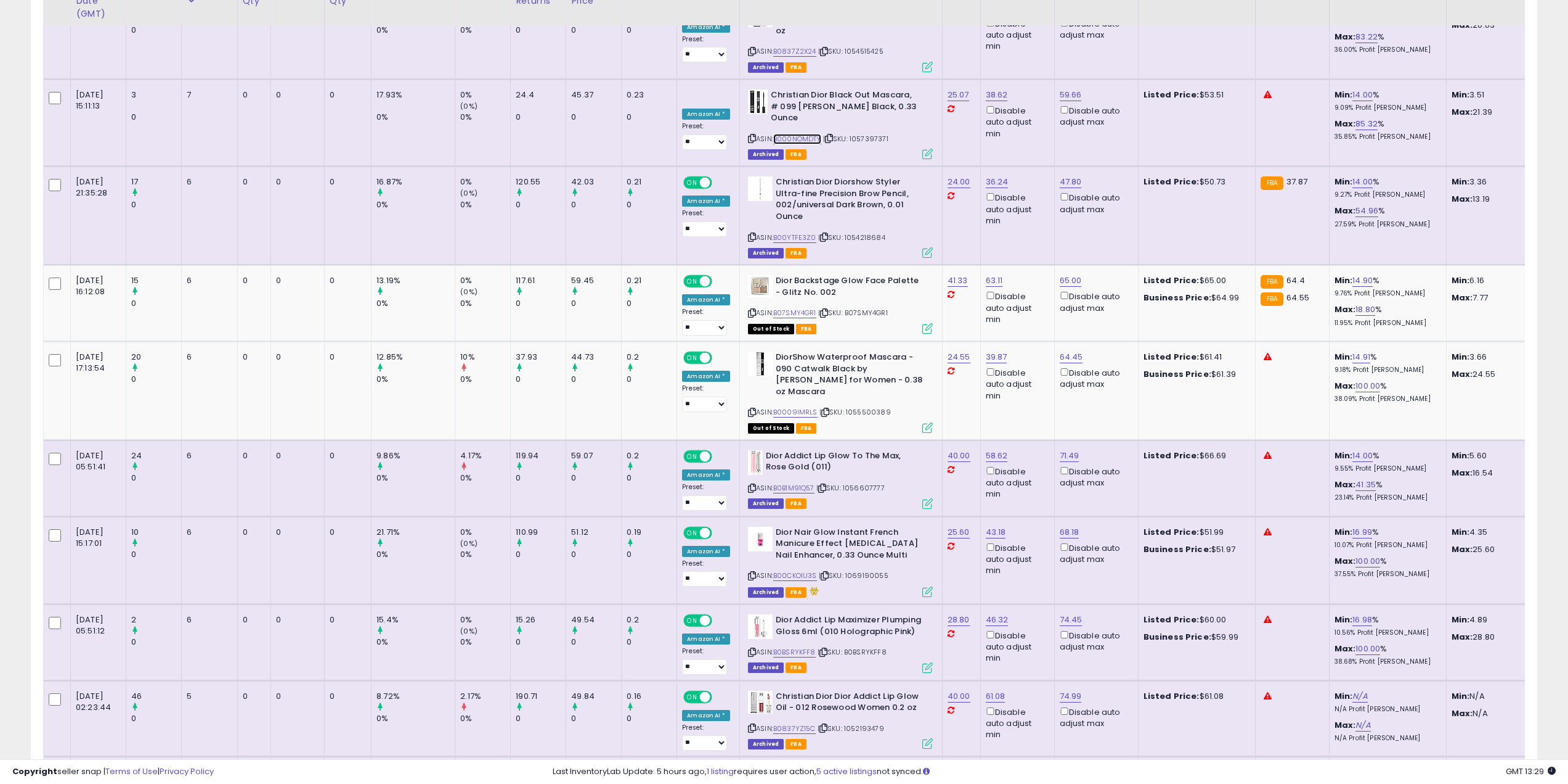
scroll to position [1788, 0]
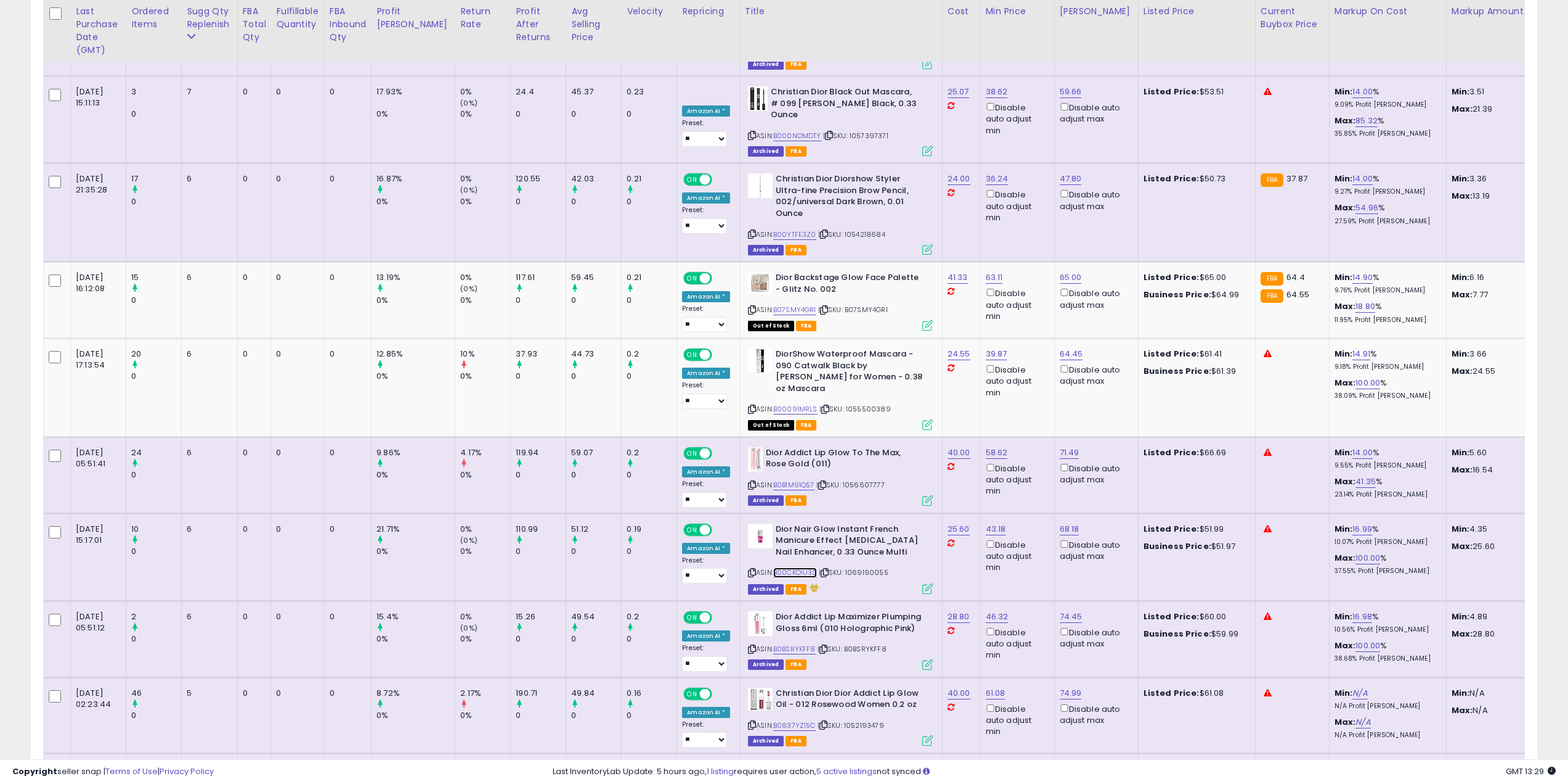
click at [783, 561] on link "B00CKOIU3S" at bounding box center [795, 572] width 44 height 10
click at [1173, 561] on icon at bounding box center [1268, 616] width 8 height 8
click at [773, 480] on link "B0B1M91Q57" at bounding box center [794, 485] width 41 height 10
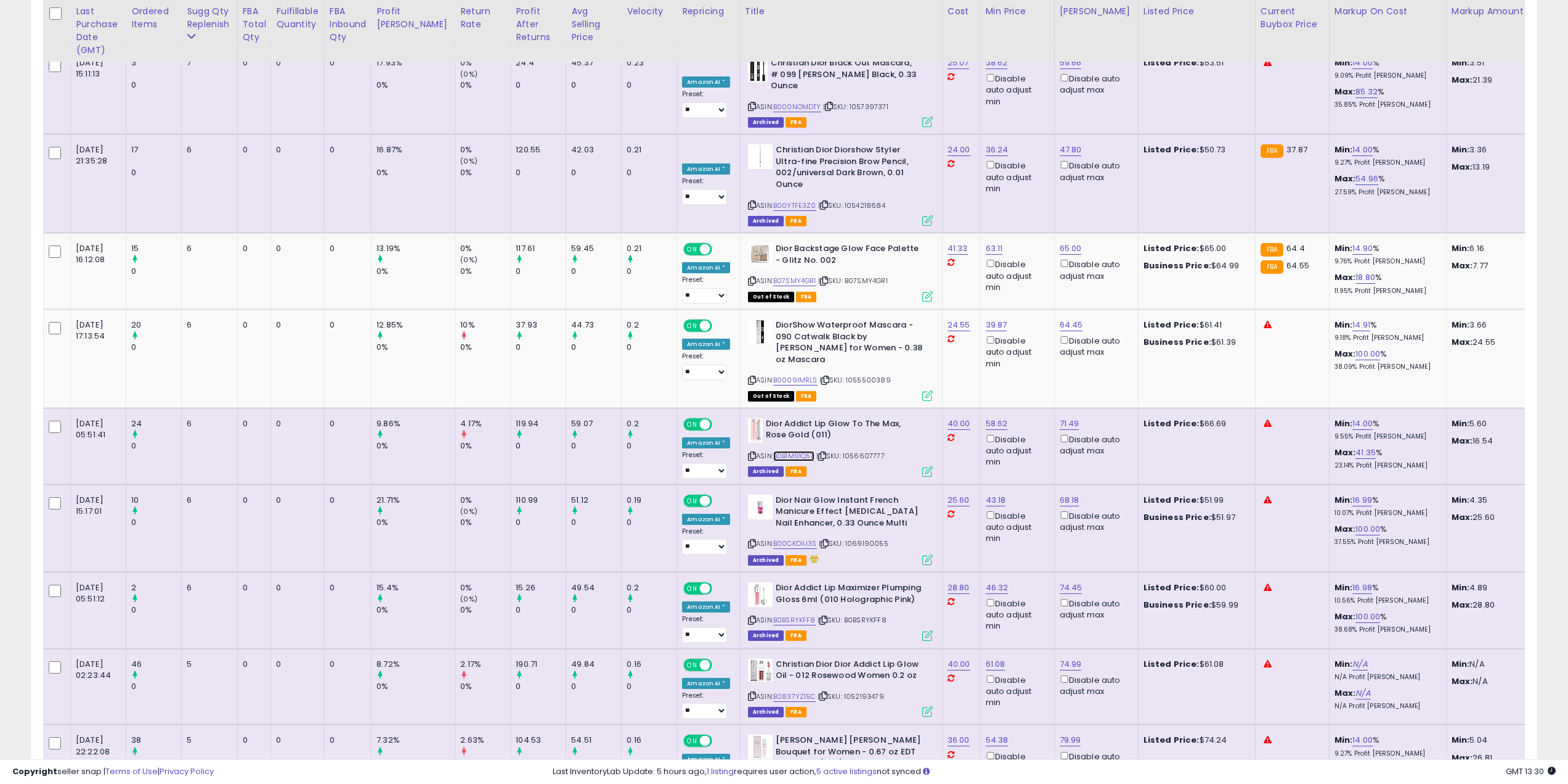
scroll to position [1840, 0]
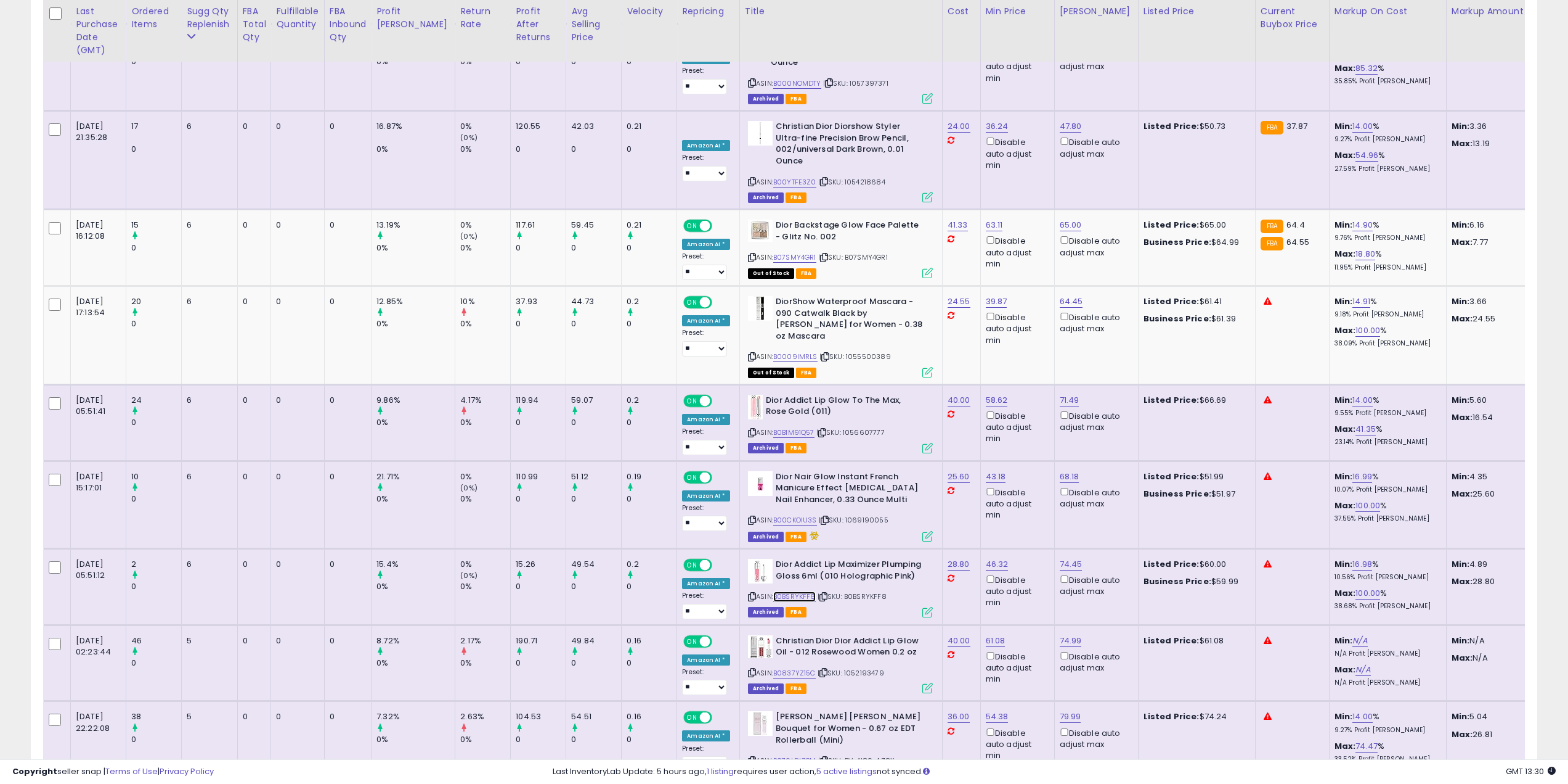
click at [775, 561] on link "B0BSRYKFF8" at bounding box center [795, 596] width 43 height 10
click at [773, 561] on link "B0837YZ15C" at bounding box center [795, 673] width 43 height 10
click at [773, 561] on link "B079LDL7BM" at bounding box center [795, 760] width 43 height 10
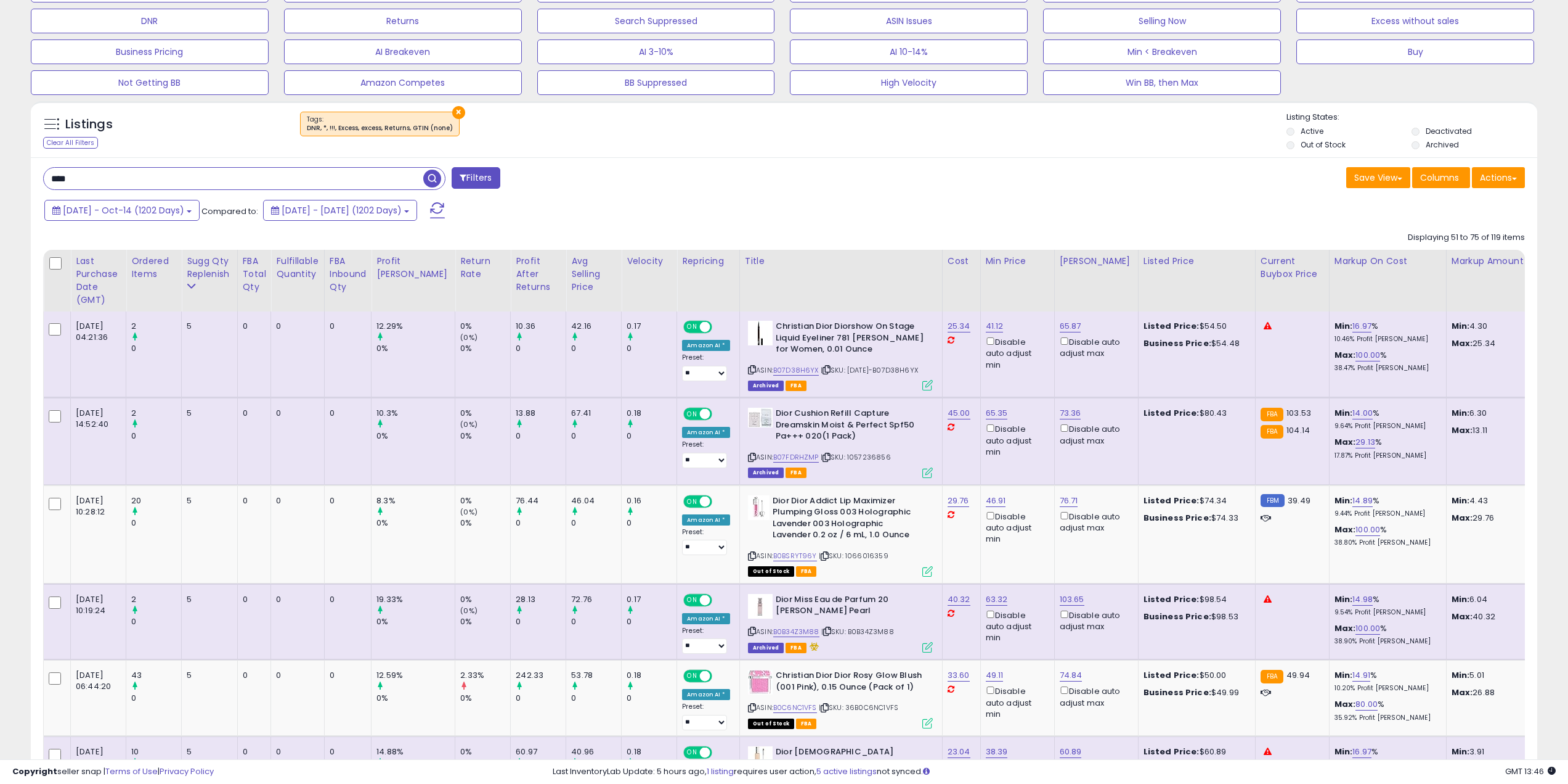
scroll to position [0, 0]
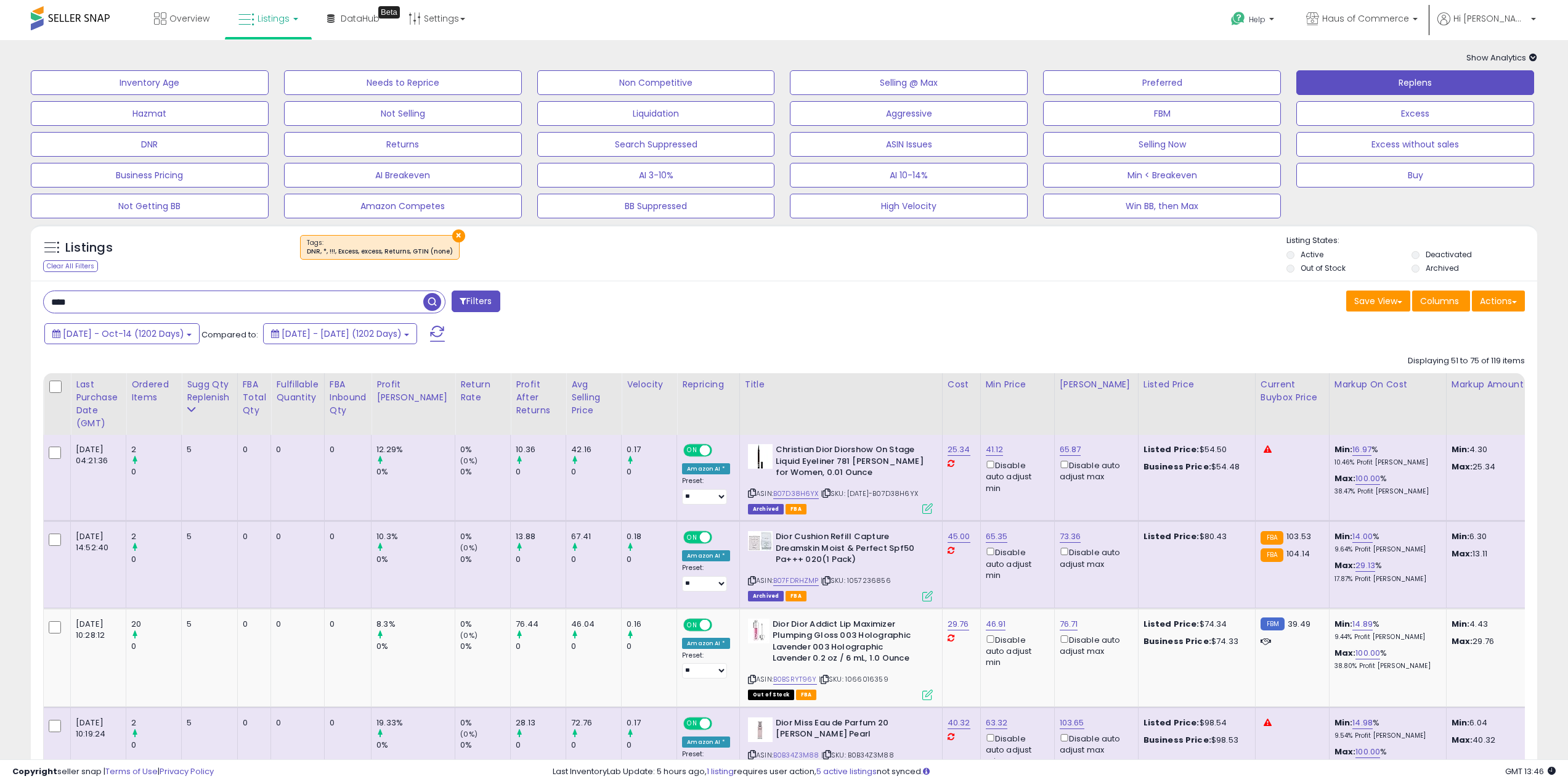
click at [230, 304] on input "****" at bounding box center [233, 301] width 379 height 21
paste input "******"
type input "**********"
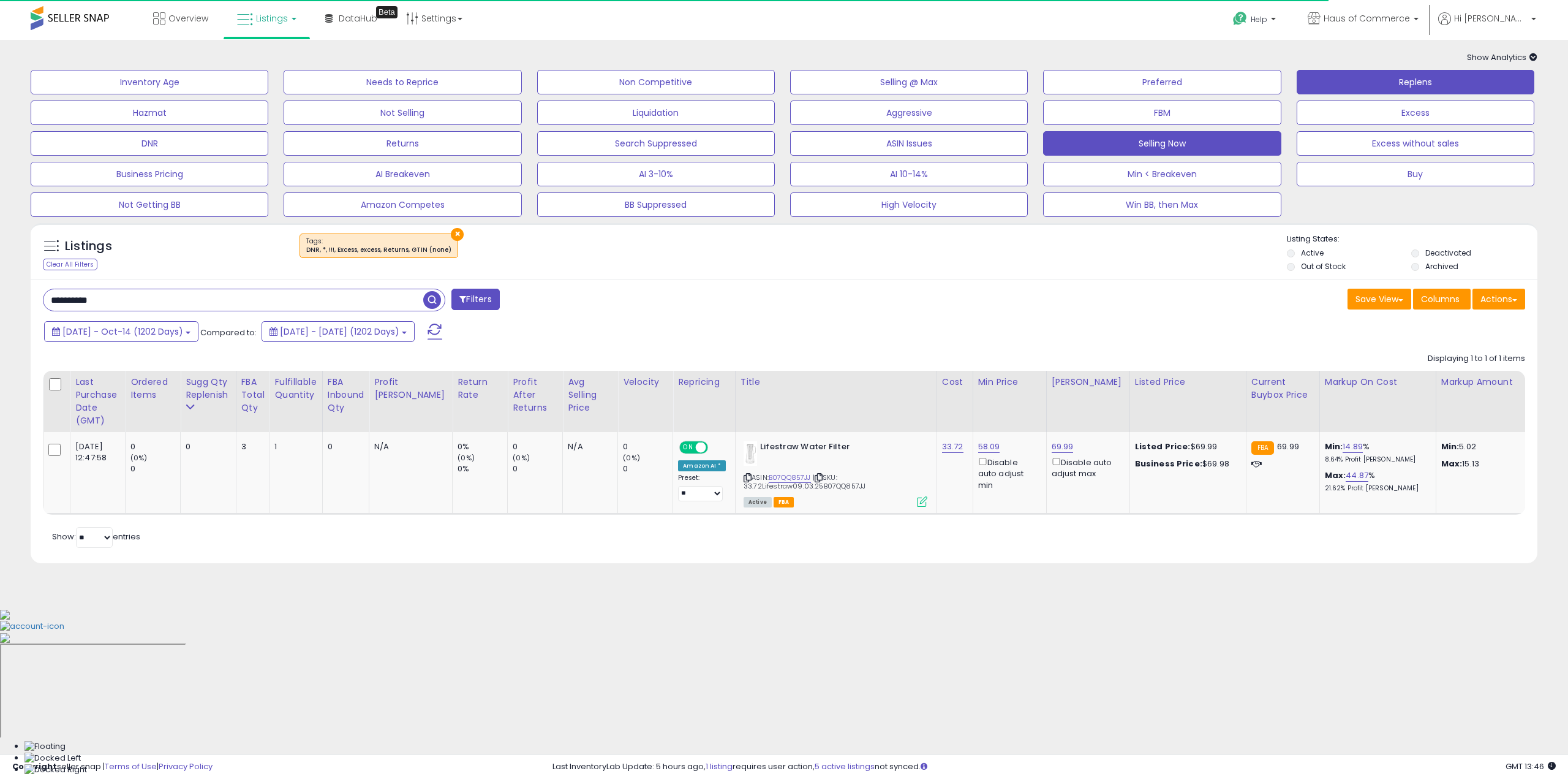
click at [1148, 140] on button "Selling Now" at bounding box center [1162, 143] width 238 height 24
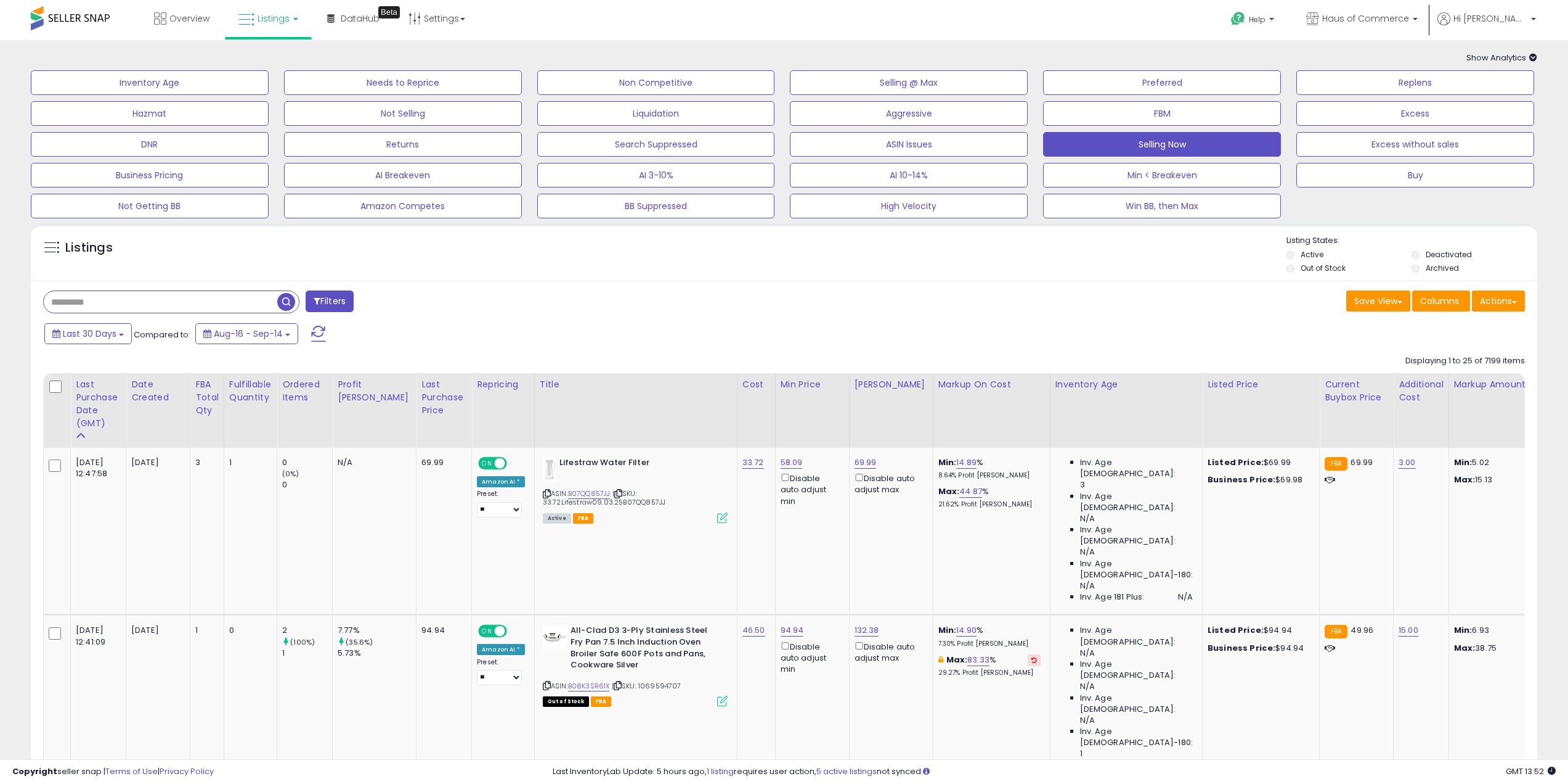
click at [230, 299] on input "text" at bounding box center [160, 301] width 233 height 21
paste input "**********"
type input "**********"
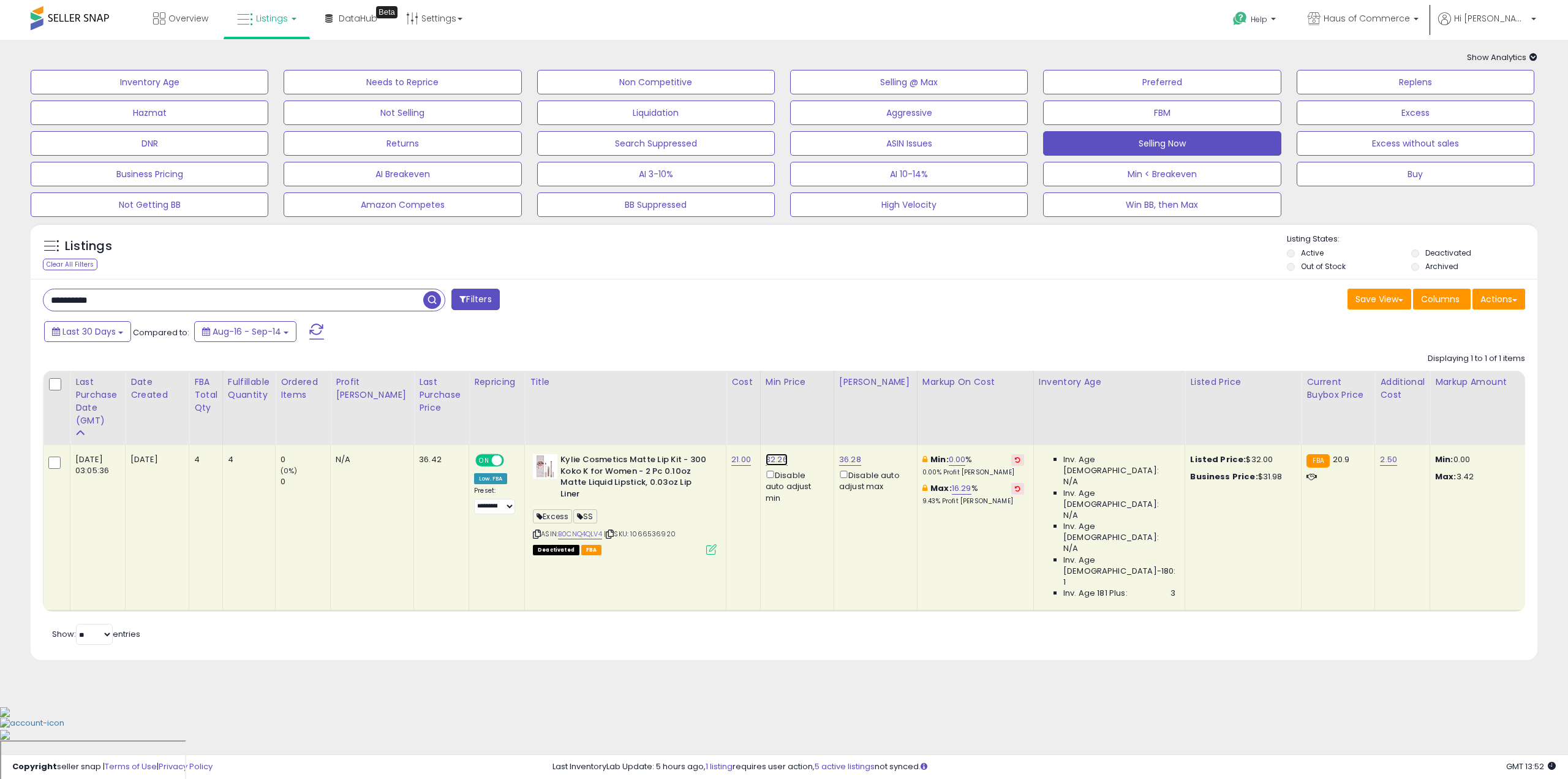
click at [765, 457] on link "32.26" at bounding box center [777, 459] width 22 height 13
drag, startPoint x: 677, startPoint y: 418, endPoint x: 722, endPoint y: 414, distance: 45.2
click at [722, 414] on input "*****" at bounding box center [713, 417] width 109 height 21
type input "*****"
click button "submit" at bounding box center [781, 415] width 21 height 18
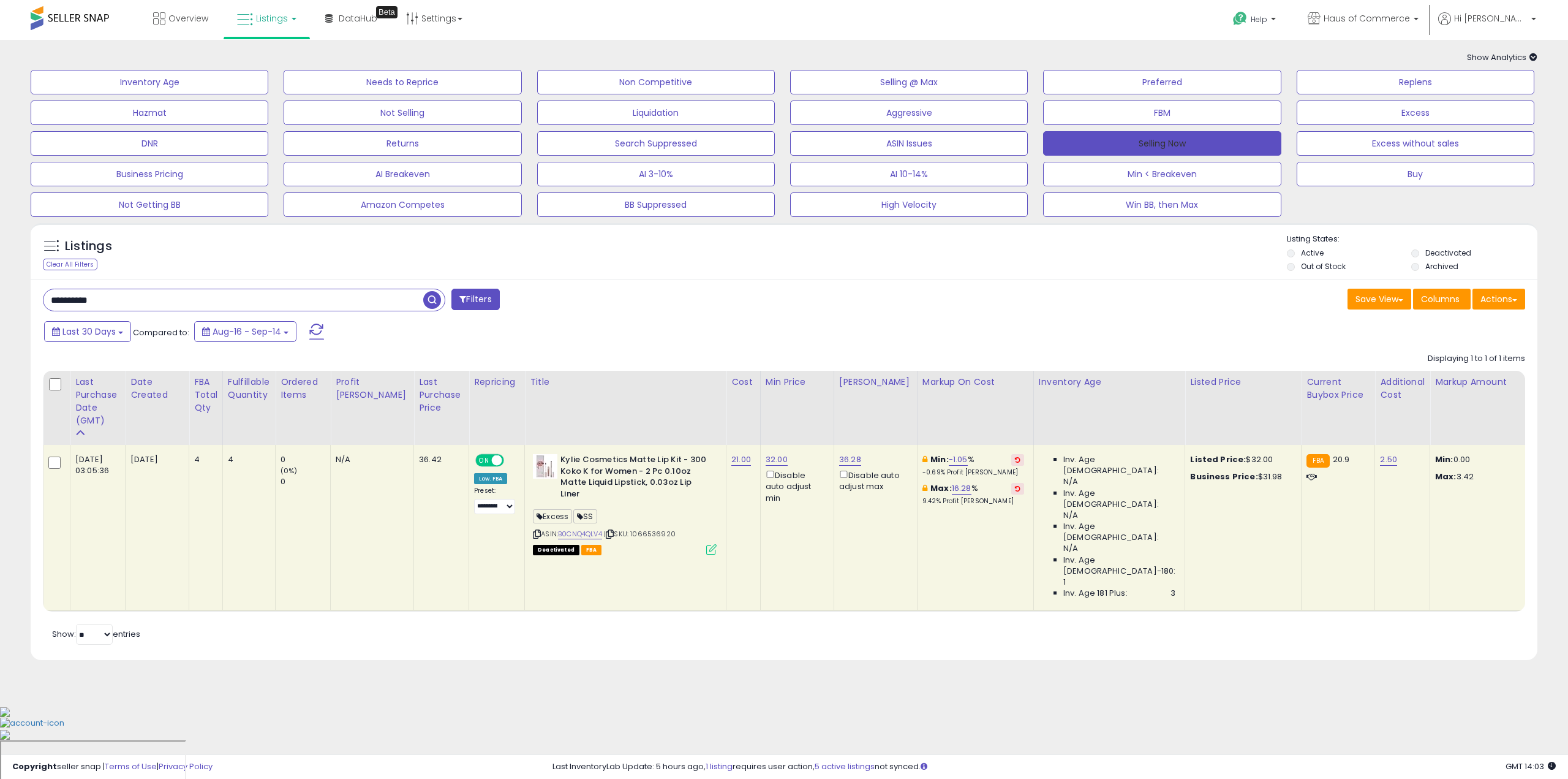
click at [1166, 141] on button "Selling Now" at bounding box center [1162, 143] width 238 height 24
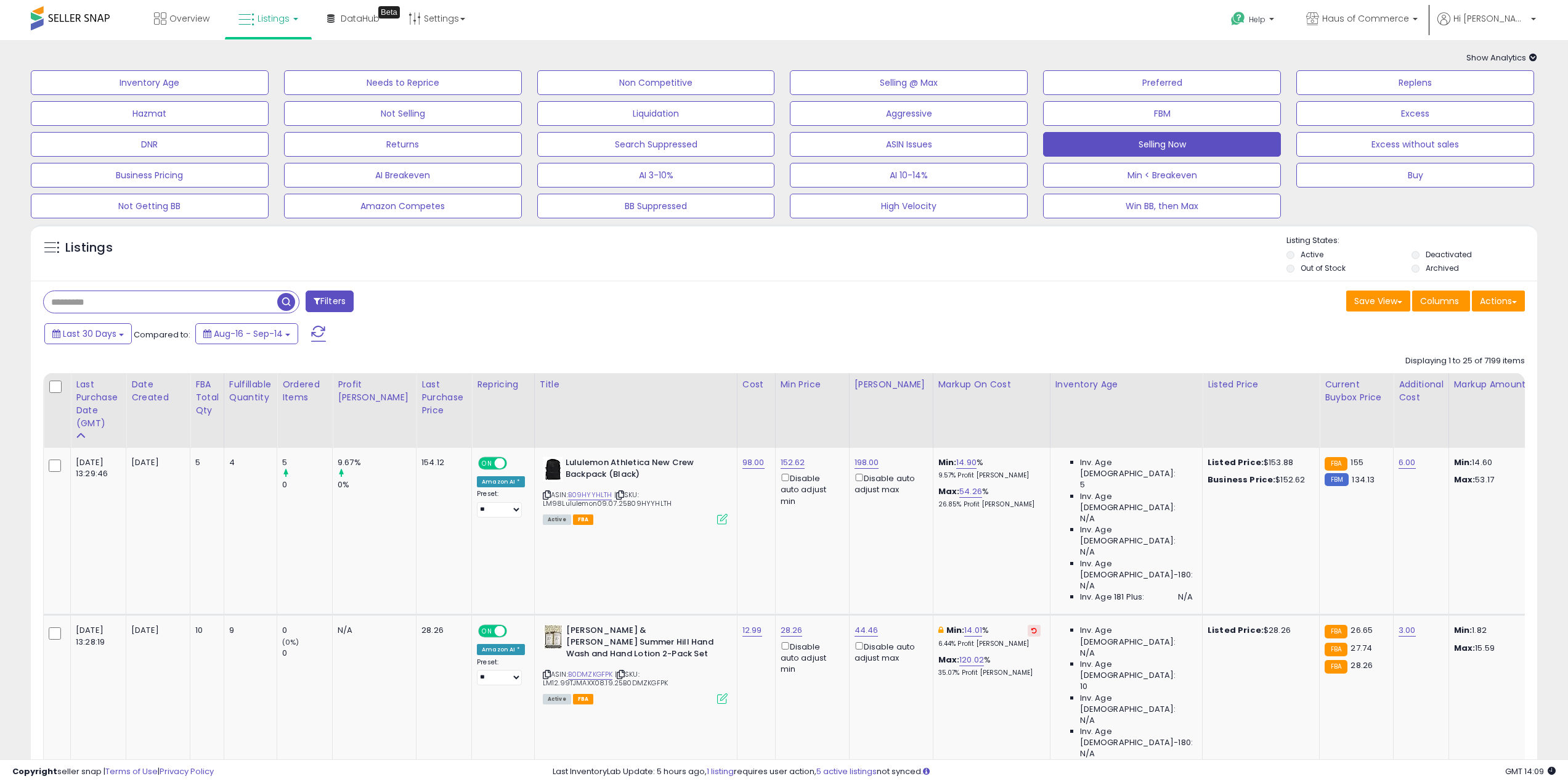
click at [872, 272] on div "Listings" at bounding box center [784, 256] width 1507 height 42
click at [1168, 145] on button "Selling Now" at bounding box center [1162, 144] width 238 height 25
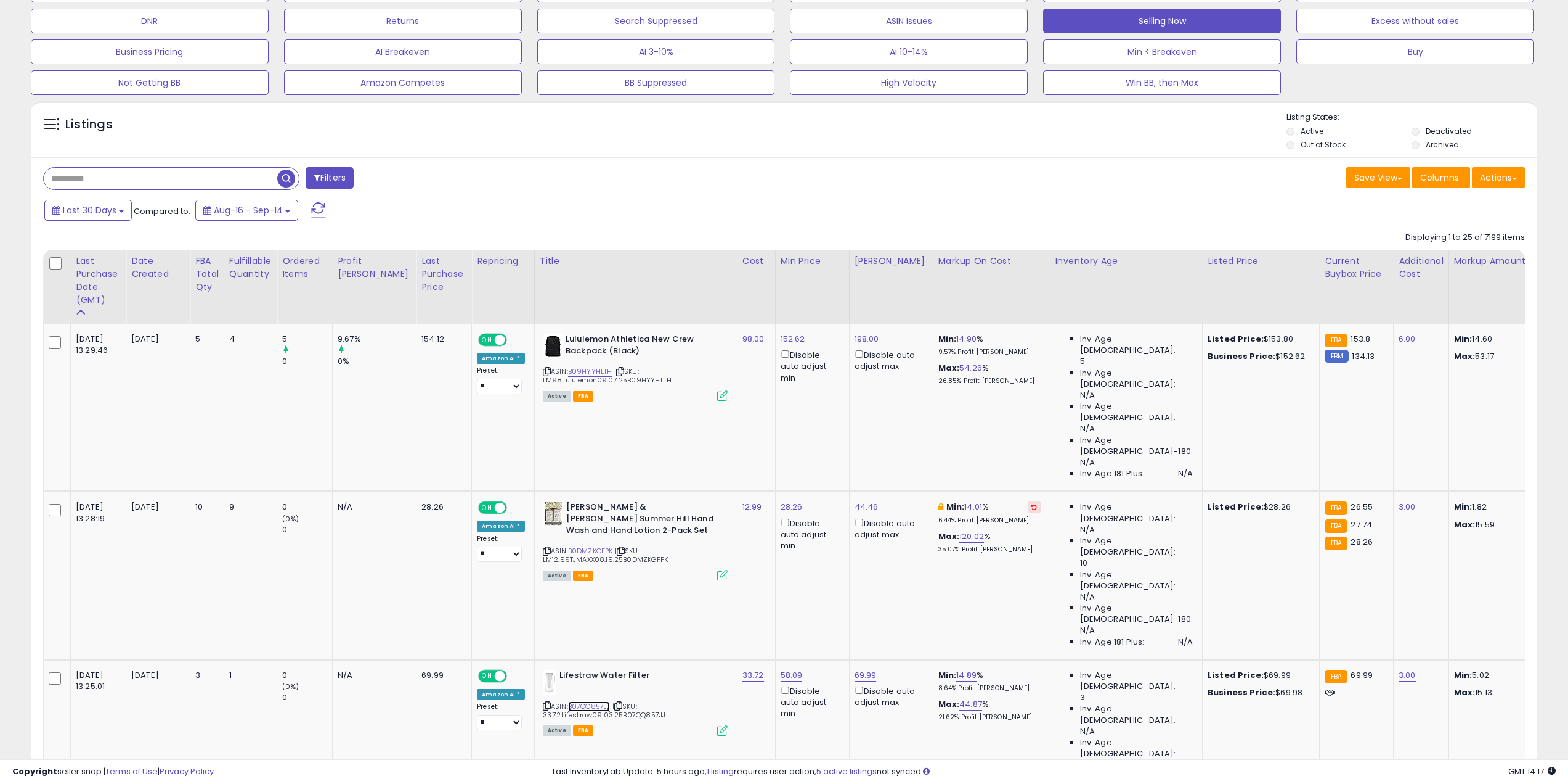
scroll to position [308, 0]
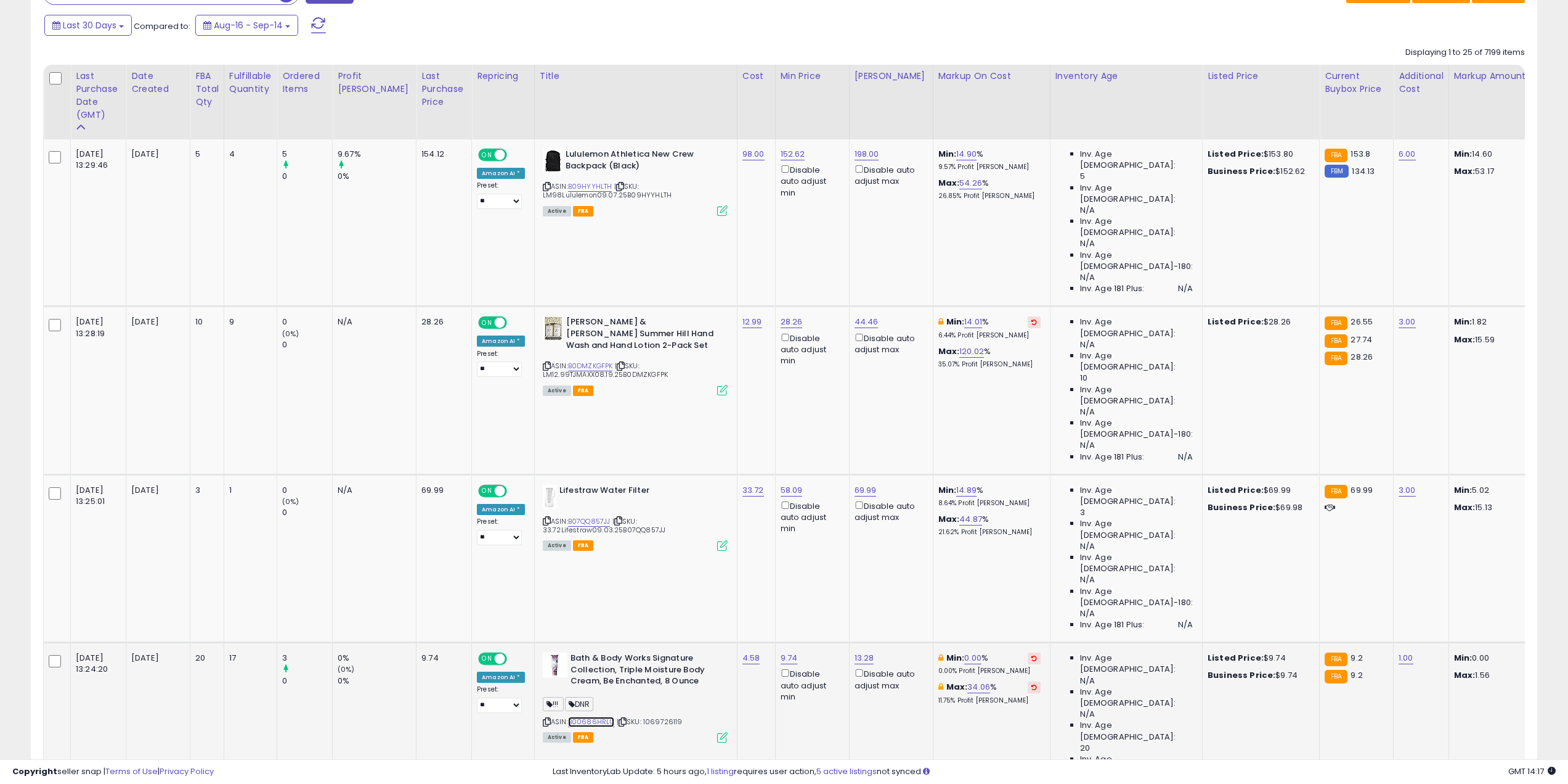
click at [575, 561] on link "B00686HRLU" at bounding box center [591, 721] width 47 height 10
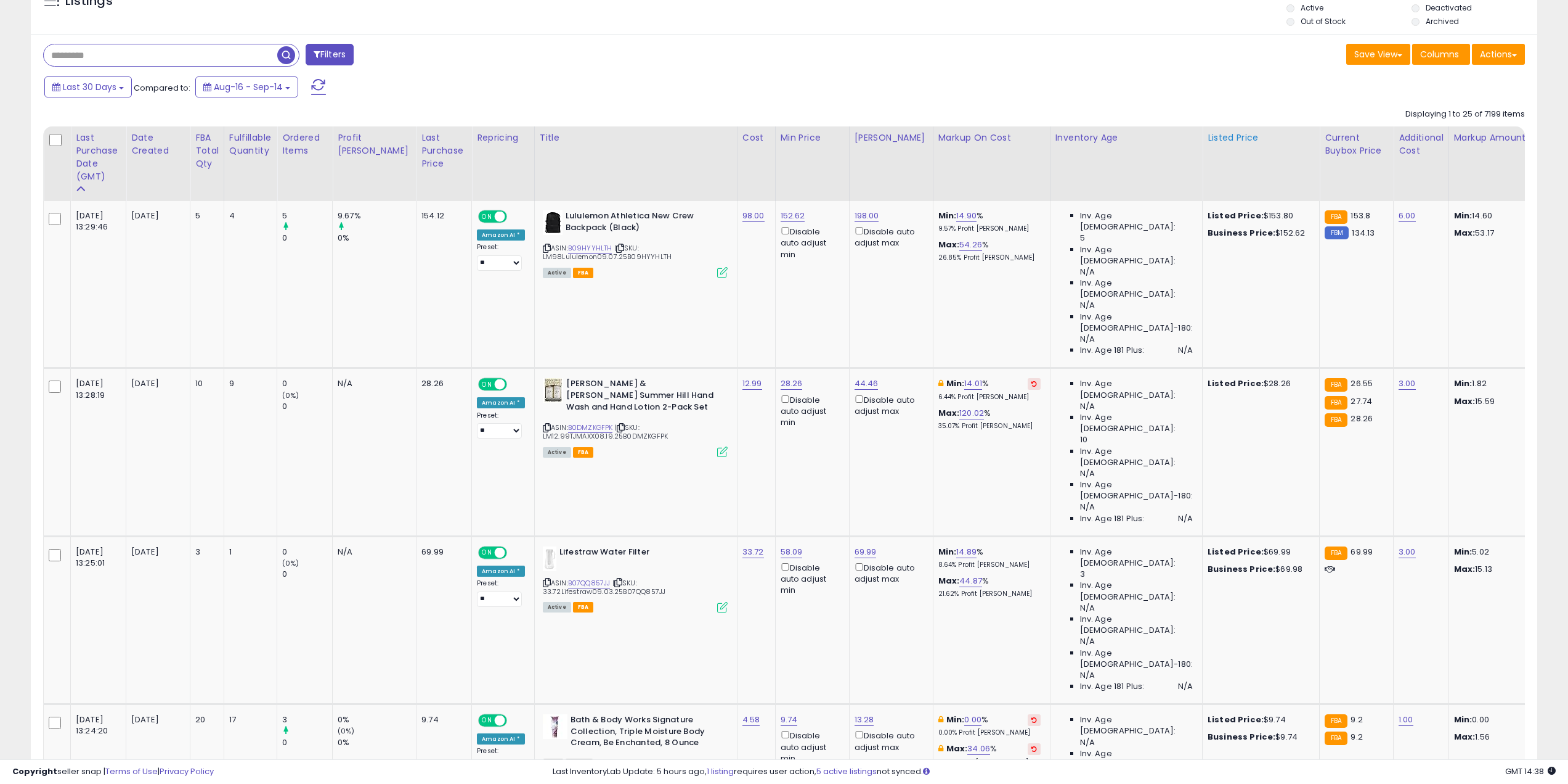
scroll to position [0, 0]
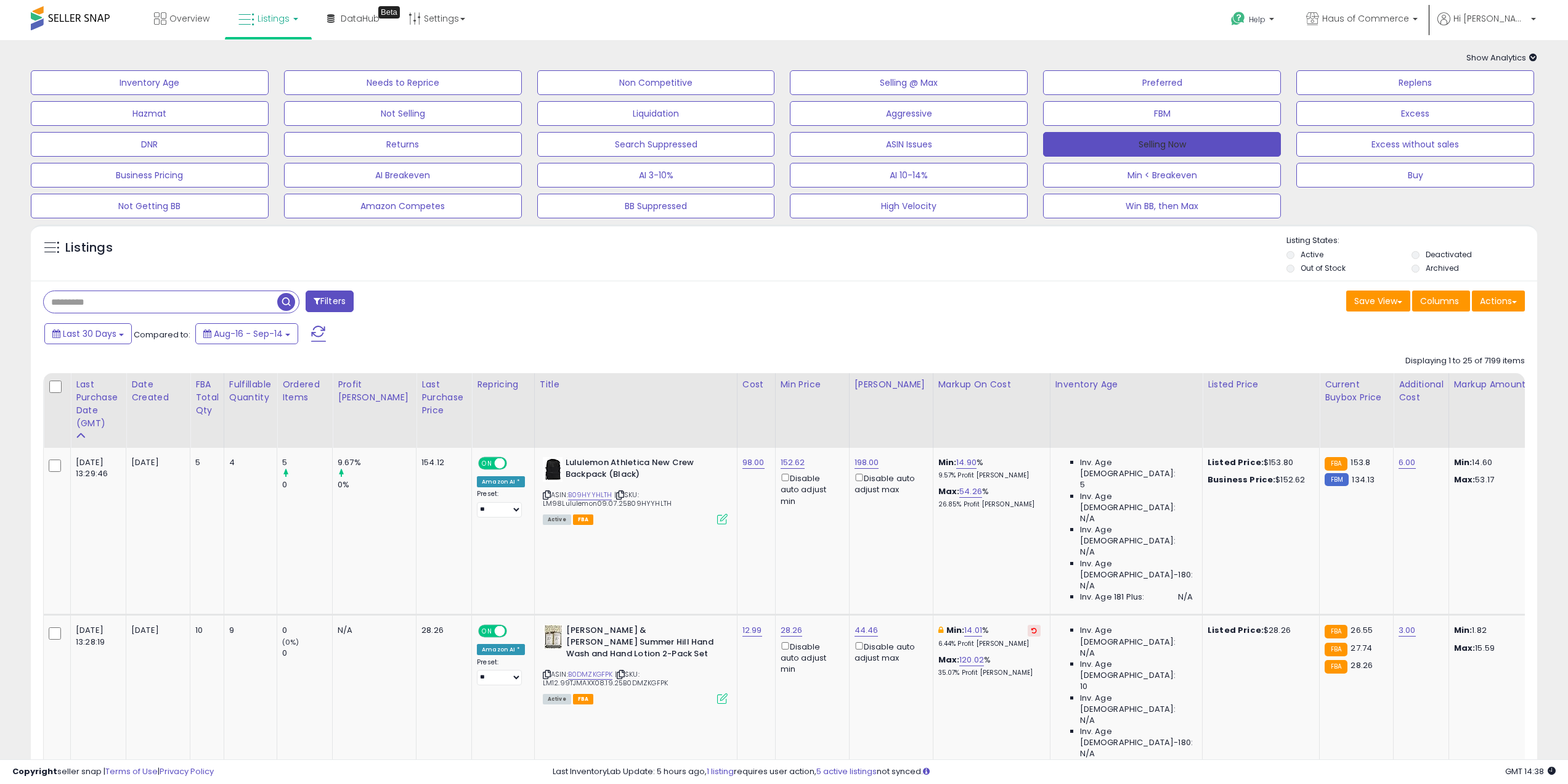
click at [1144, 140] on button "Selling Now" at bounding box center [1162, 144] width 238 height 25
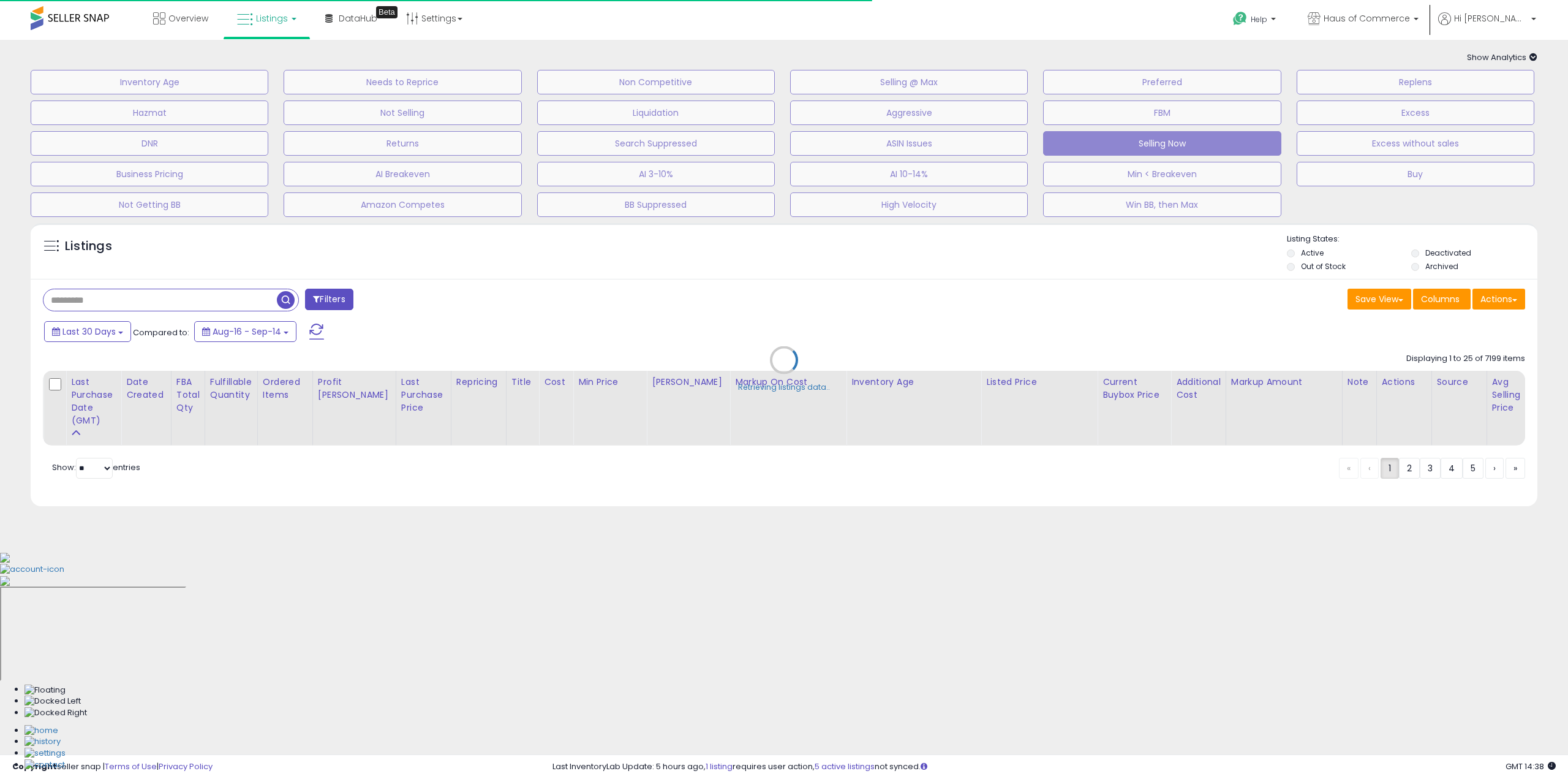
click at [971, 293] on div "Retrieving listings data.." at bounding box center [784, 369] width 1525 height 305
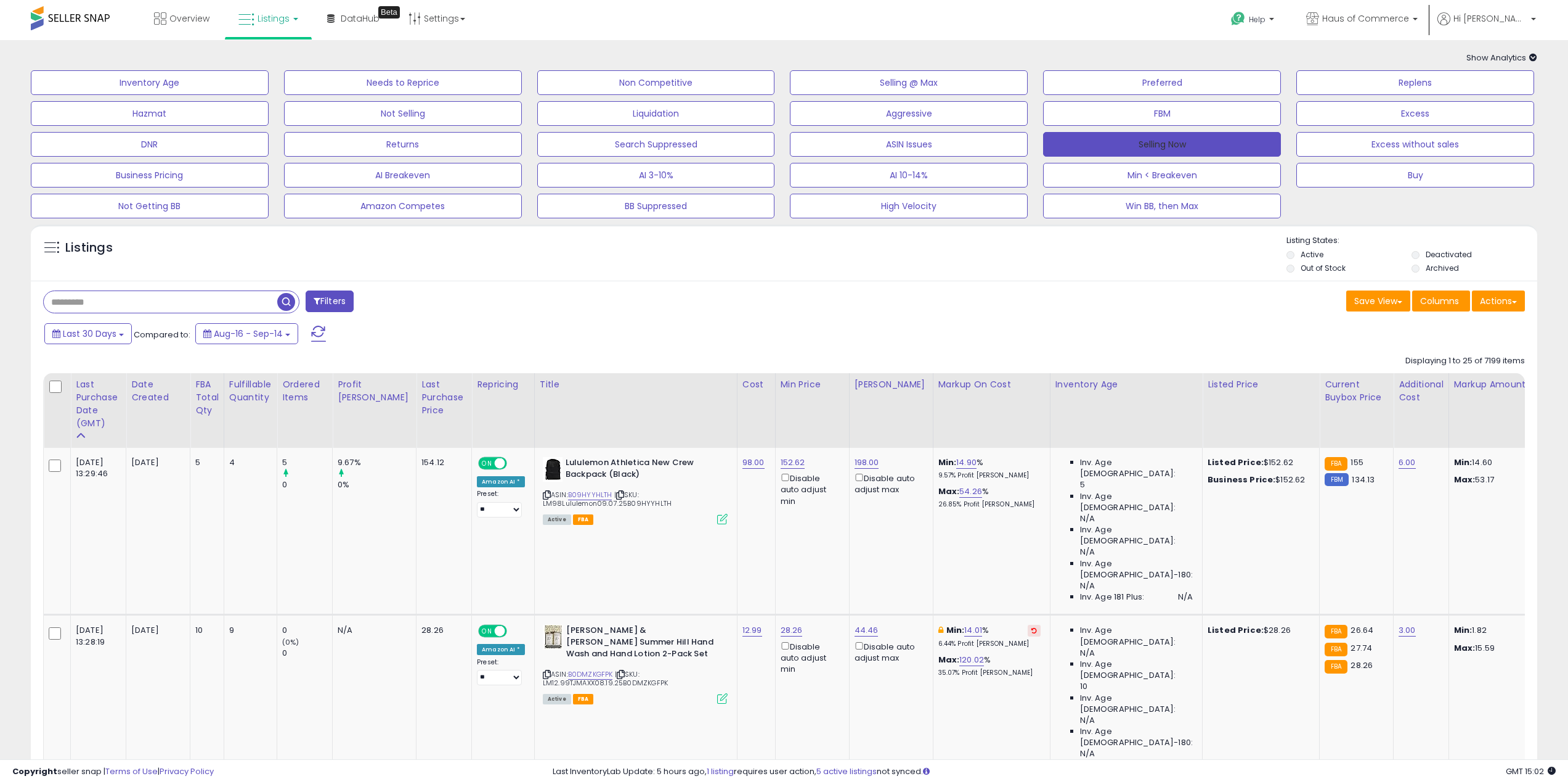
click at [1173, 145] on button "Selling Now" at bounding box center [1162, 144] width 238 height 25
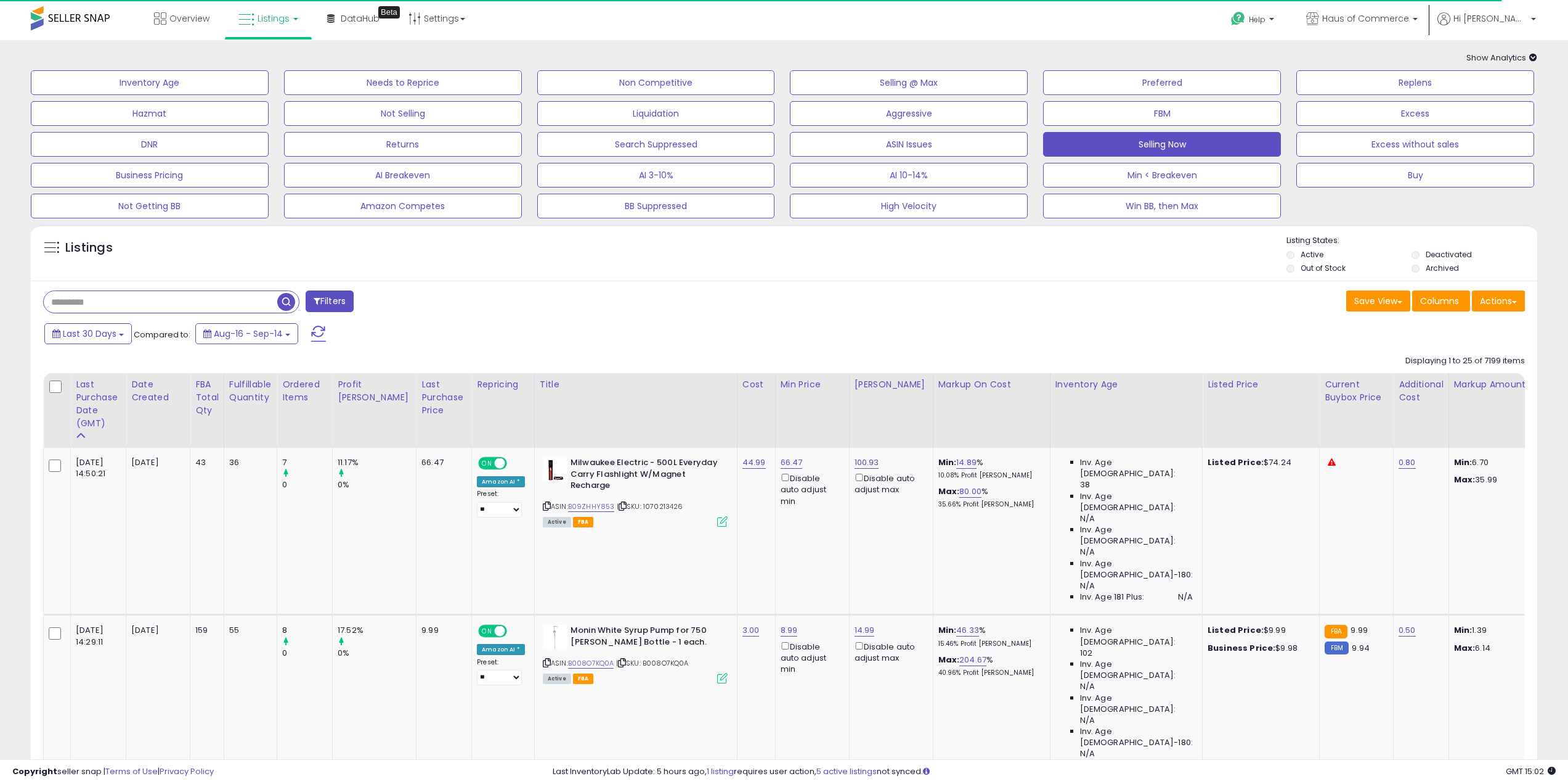
click at [1009, 310] on div "Save View Save As New View Columns Actions [GEOGRAPHIC_DATA]" at bounding box center [1159, 303] width 750 height 24
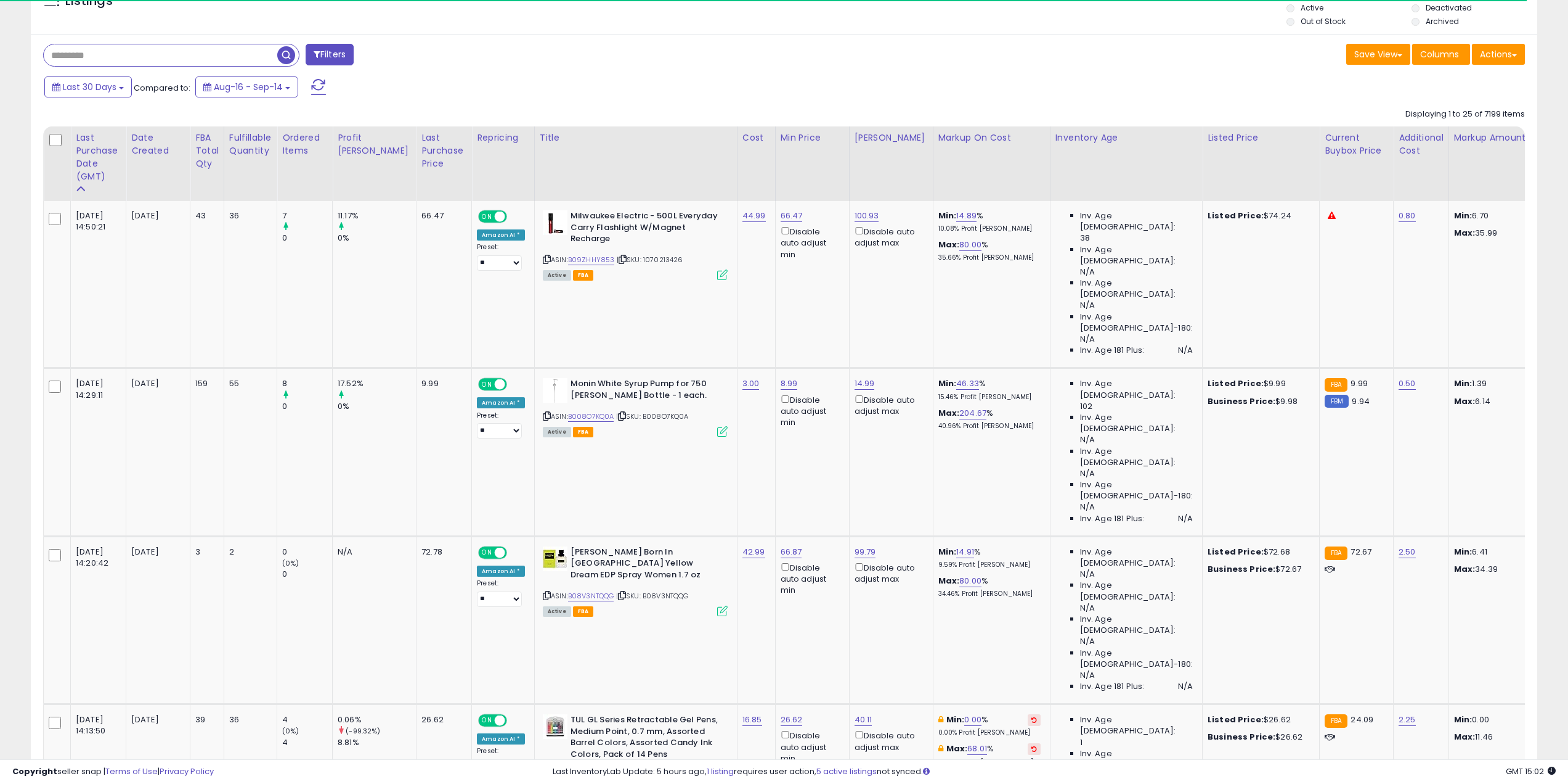
scroll to position [62, 0]
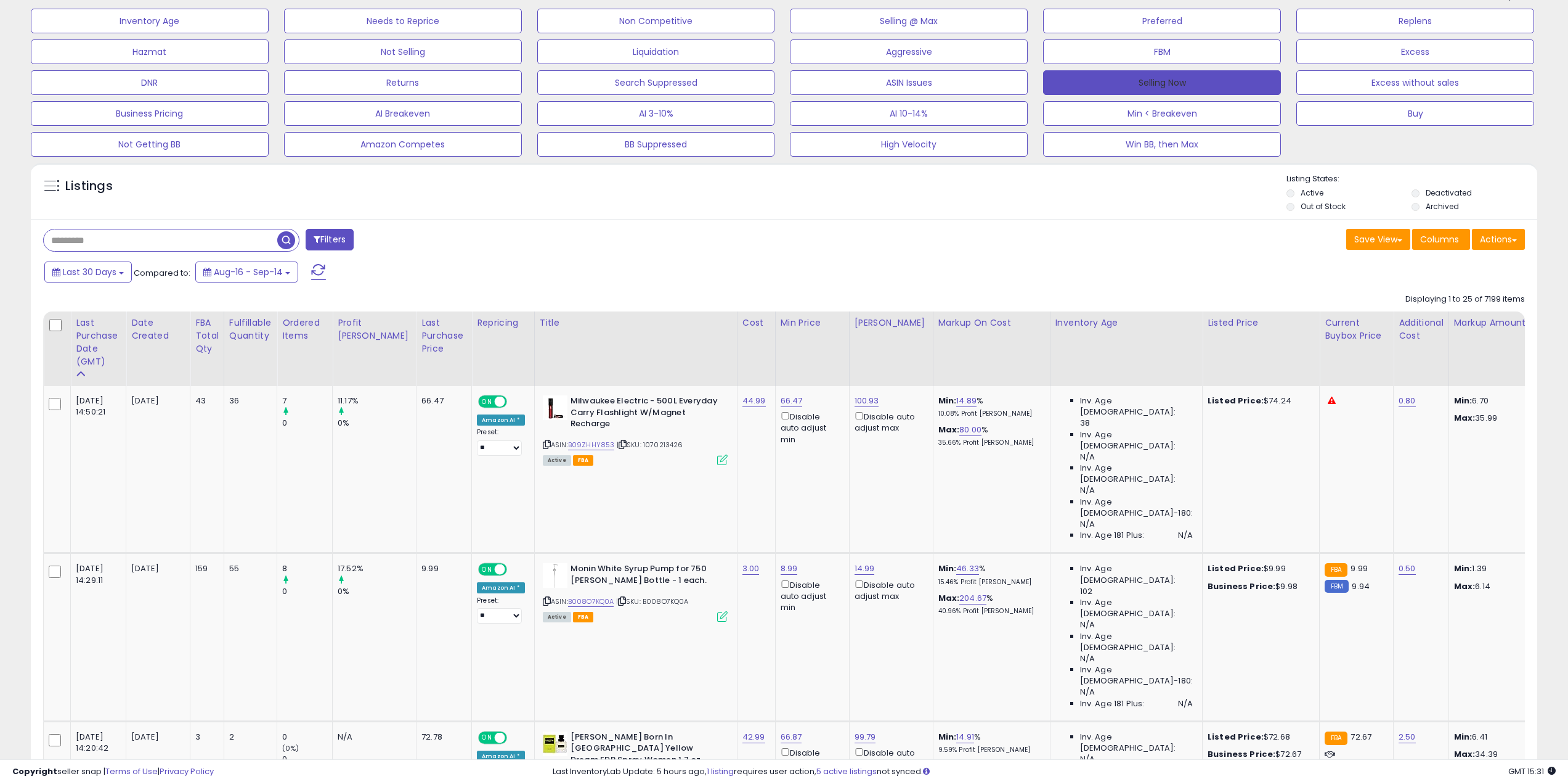
click at [1173, 83] on button "Selling Now" at bounding box center [1162, 82] width 238 height 25
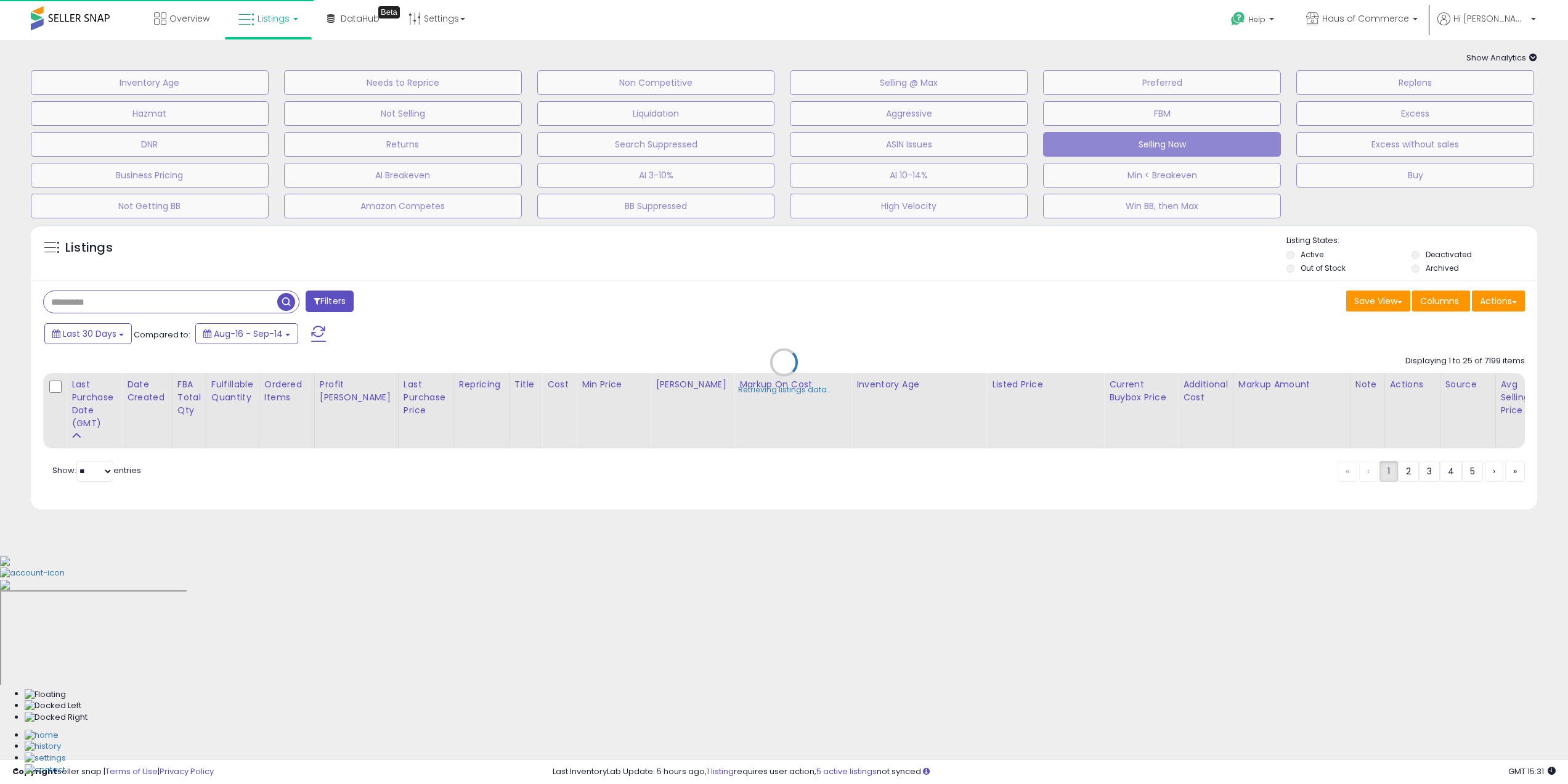
scroll to position [0, 0]
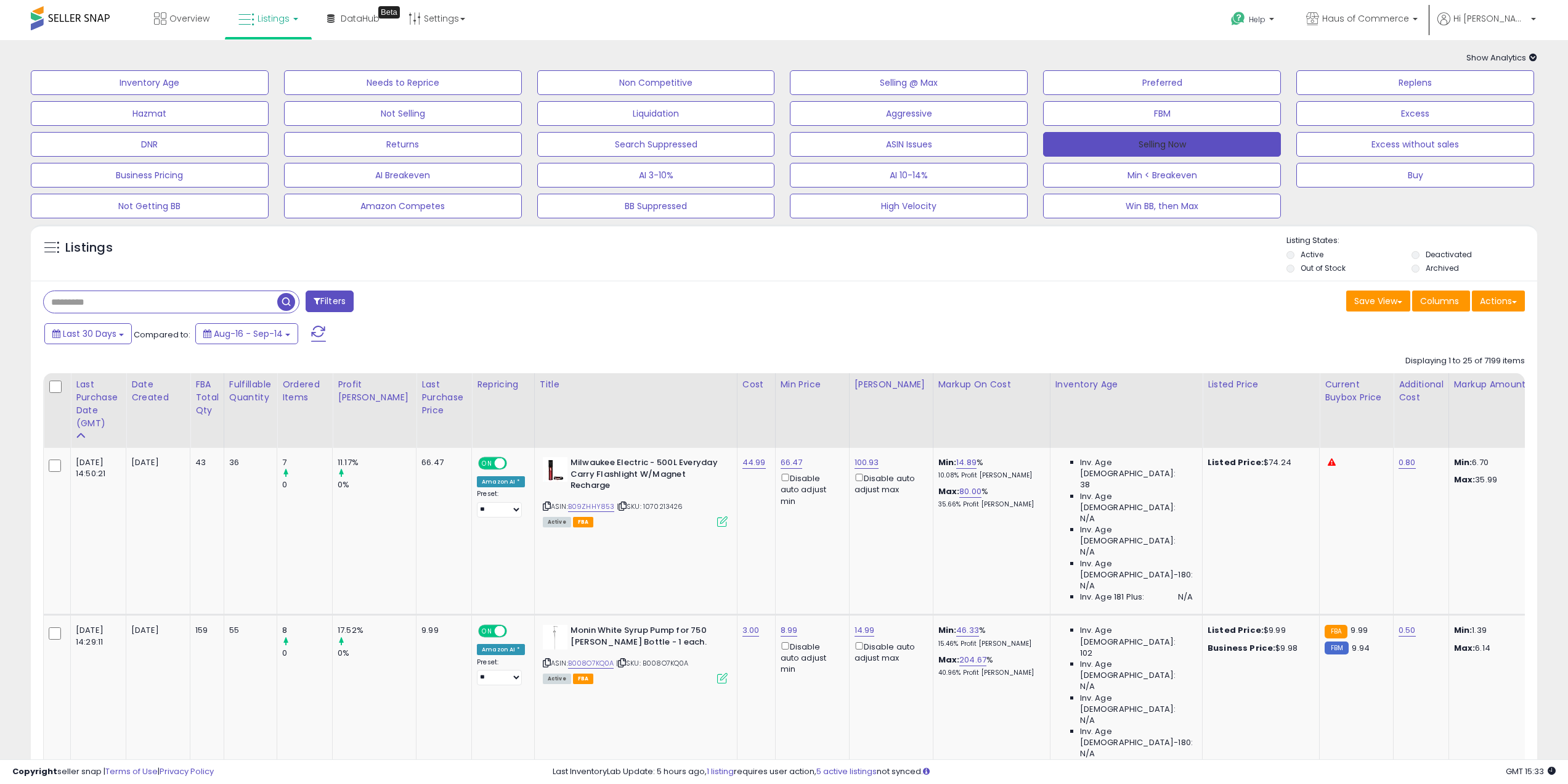
click at [1173, 150] on button "Selling Now" at bounding box center [1162, 144] width 238 height 25
click at [1166, 132] on button "Selling Now" at bounding box center [1162, 144] width 238 height 25
click at [576, 561] on link "B008O7KQ0A" at bounding box center [591, 662] width 46 height 10
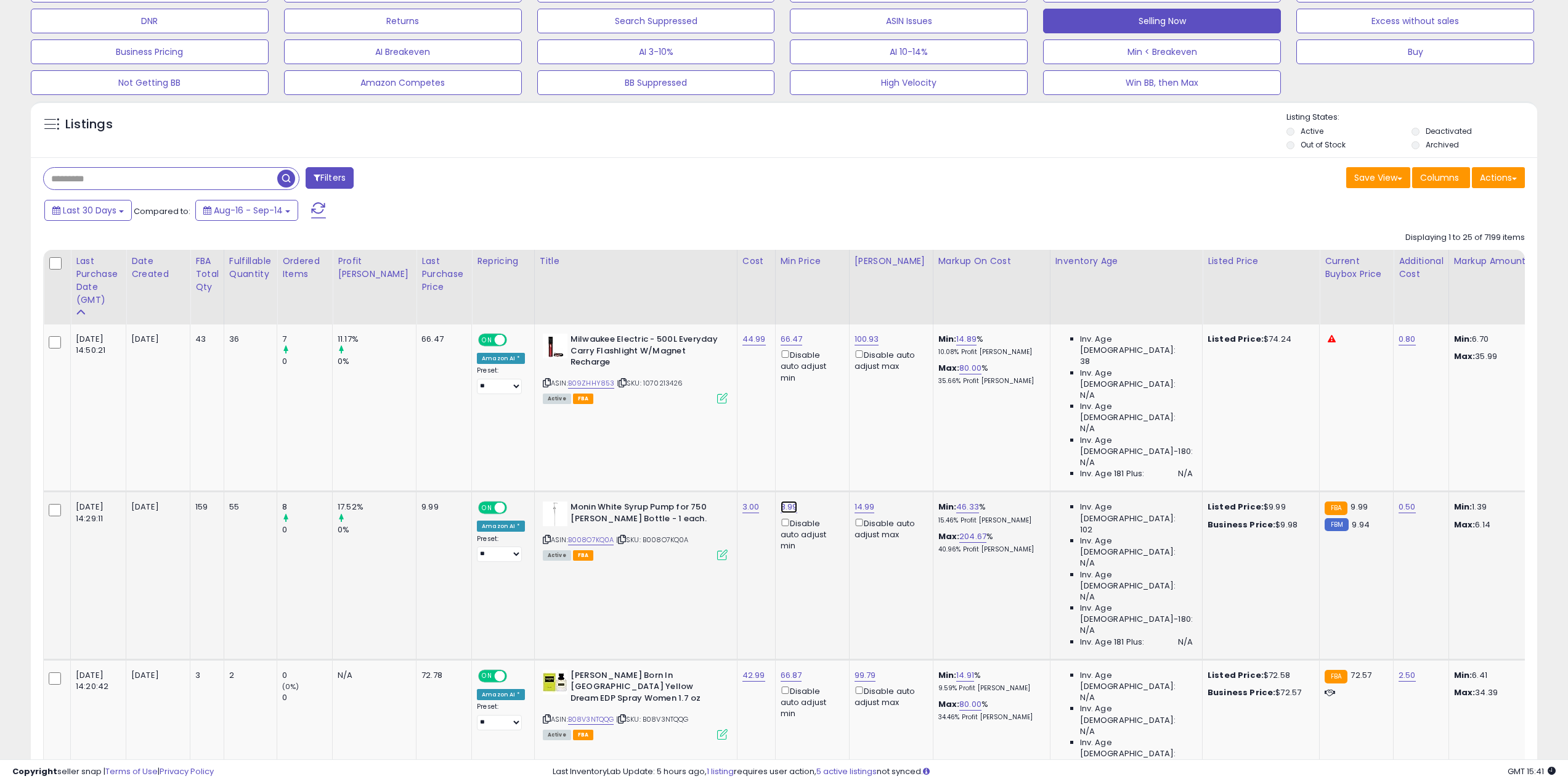
click at [780, 500] on link "8.99" at bounding box center [789, 507] width 17 height 13
click at [820, 384] on icon "button" at bounding box center [816, 381] width 7 height 7
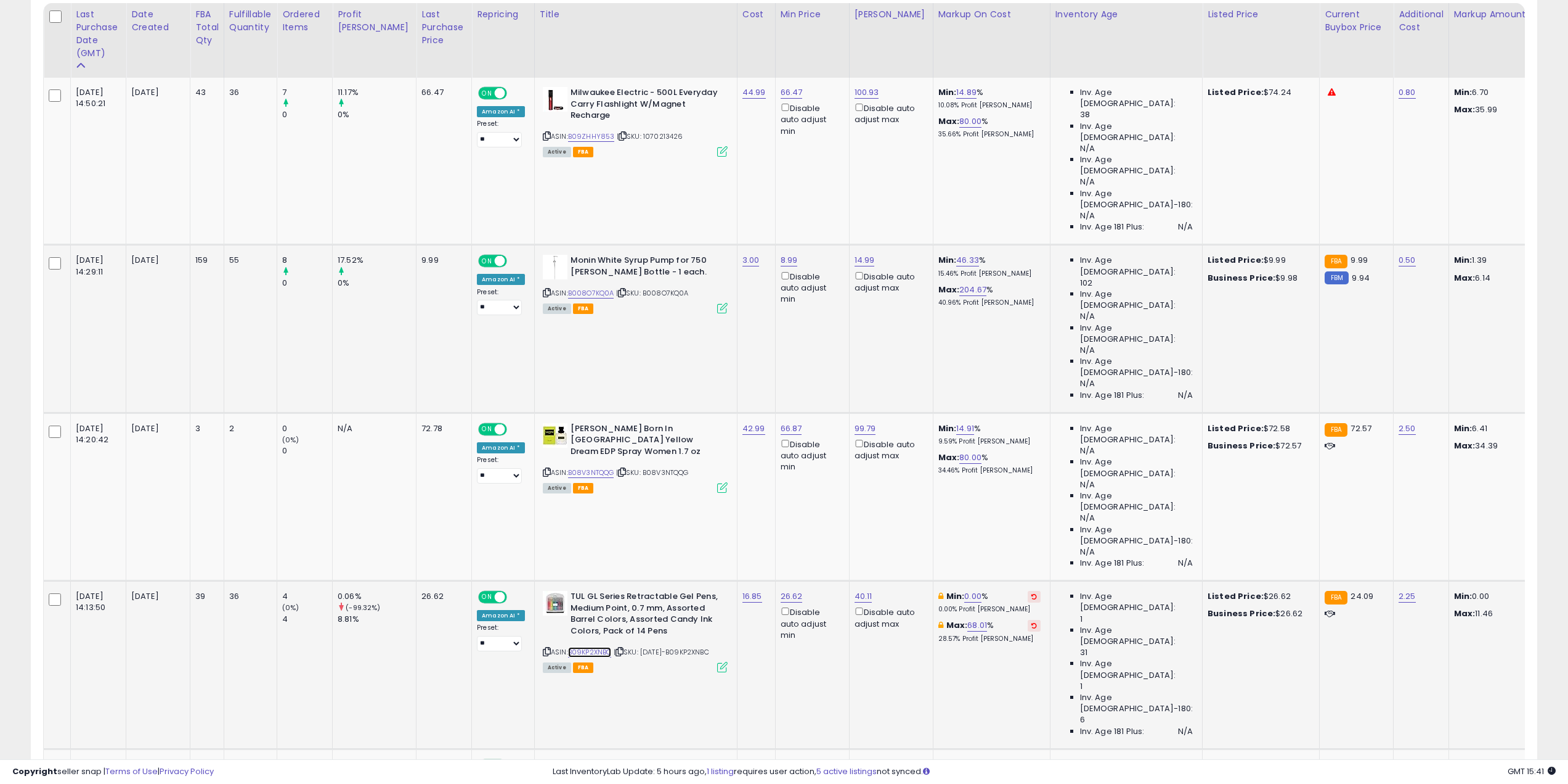
click at [571, 561] on link "B09KP2XNBC" at bounding box center [590, 651] width 44 height 10
click at [1028, 561] on button at bounding box center [1034, 597] width 13 height 12
click at [957, 561] on link "18.85" at bounding box center [966, 597] width 20 height 13
click at [996, 300] on button "button" at bounding box center [985, 301] width 21 height 18
click at [780, 561] on link "30.36" at bounding box center [792, 597] width 22 height 13
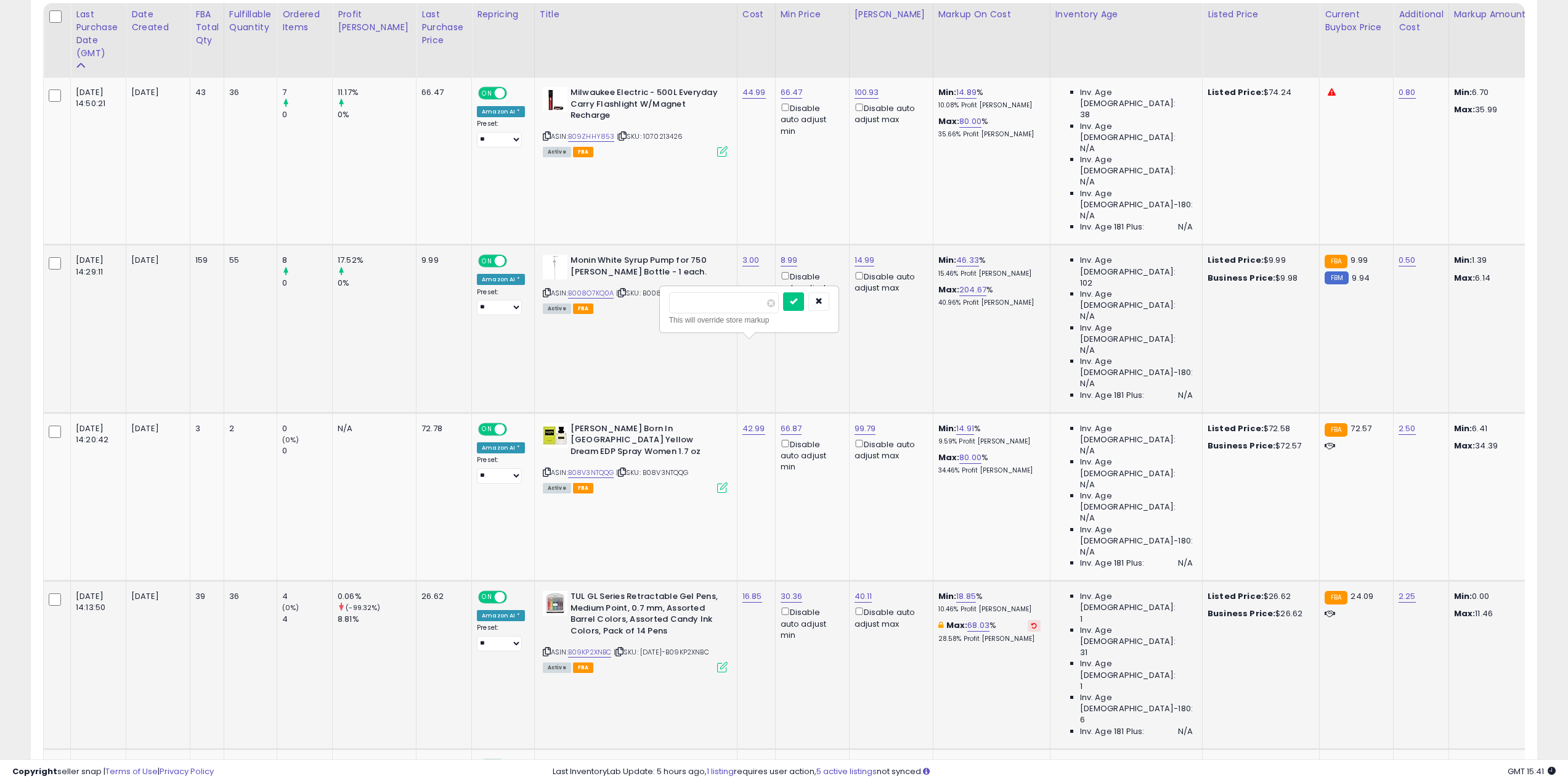
click at [672, 300] on input "*****" at bounding box center [724, 303] width 110 height 21
type input "**"
click button "submit" at bounding box center [794, 301] width 21 height 18
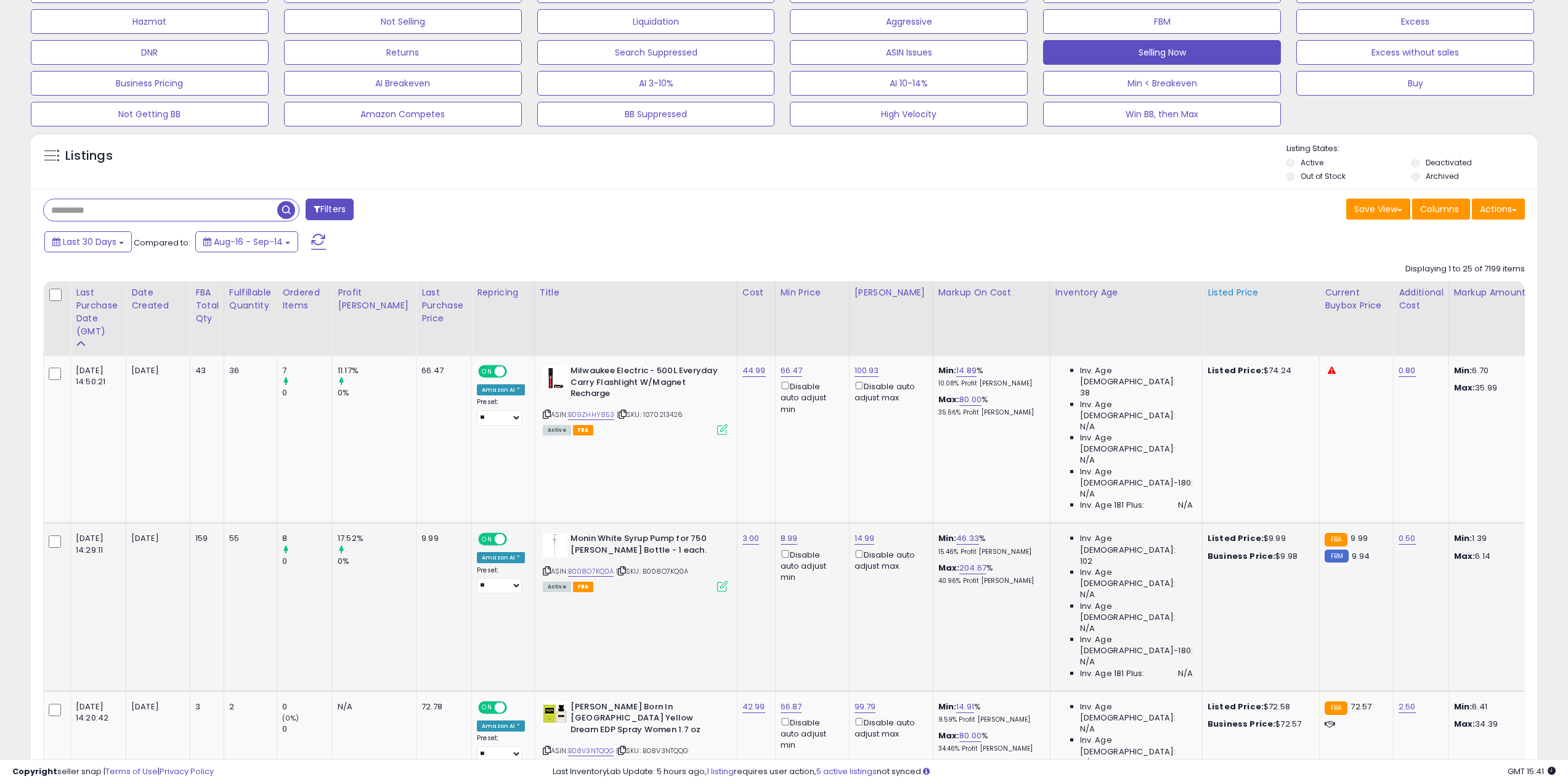
scroll to position [0, 0]
